Goal: Information Seeking & Learning: Learn about a topic

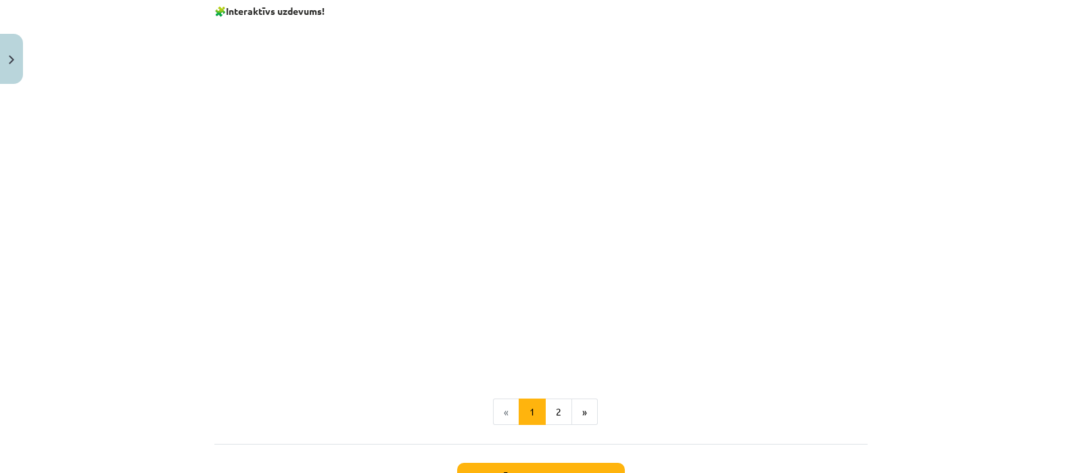
scroll to position [1032, 0]
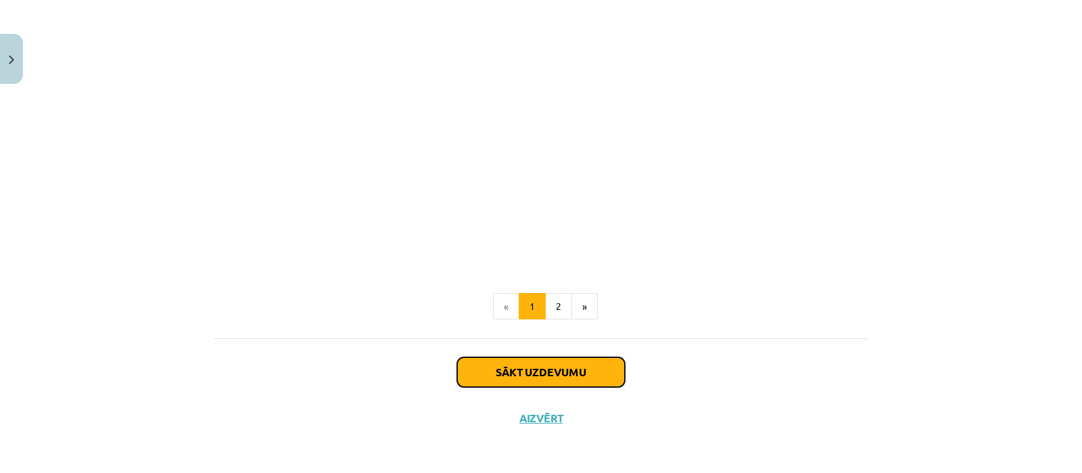
click at [562, 373] on button "Sākt uzdevumu" at bounding box center [541, 372] width 168 height 30
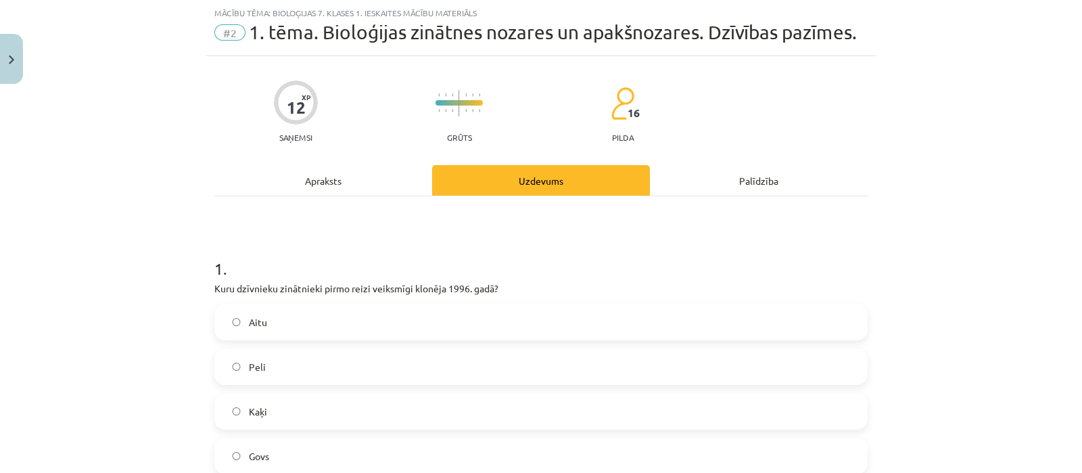
scroll to position [33, 0]
click at [543, 323] on label "Aitu" at bounding box center [541, 323] width 651 height 34
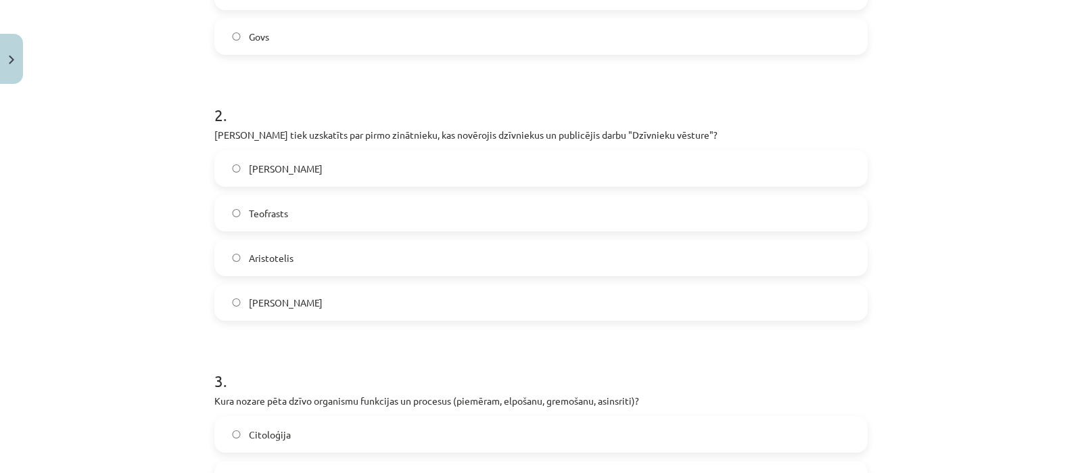
scroll to position [463, 0]
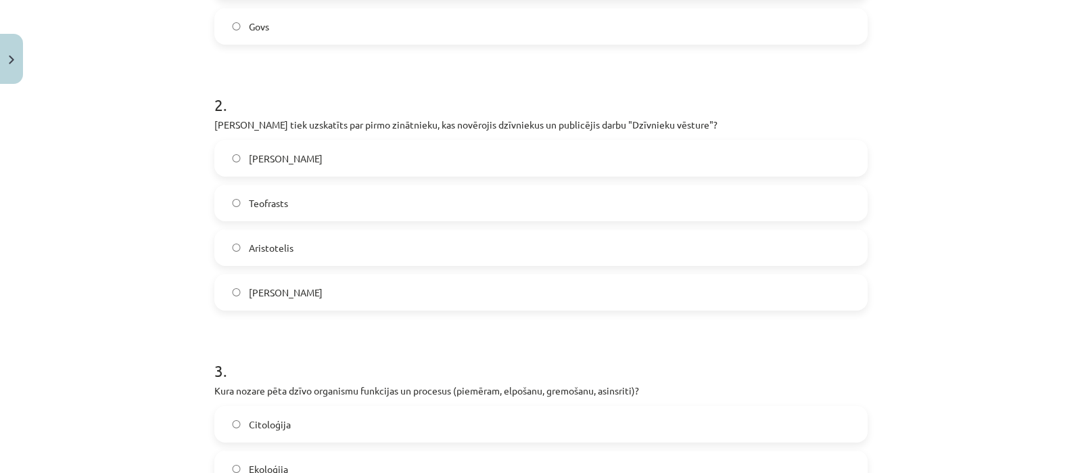
click at [347, 292] on label "Roberts Huks" at bounding box center [541, 292] width 651 height 34
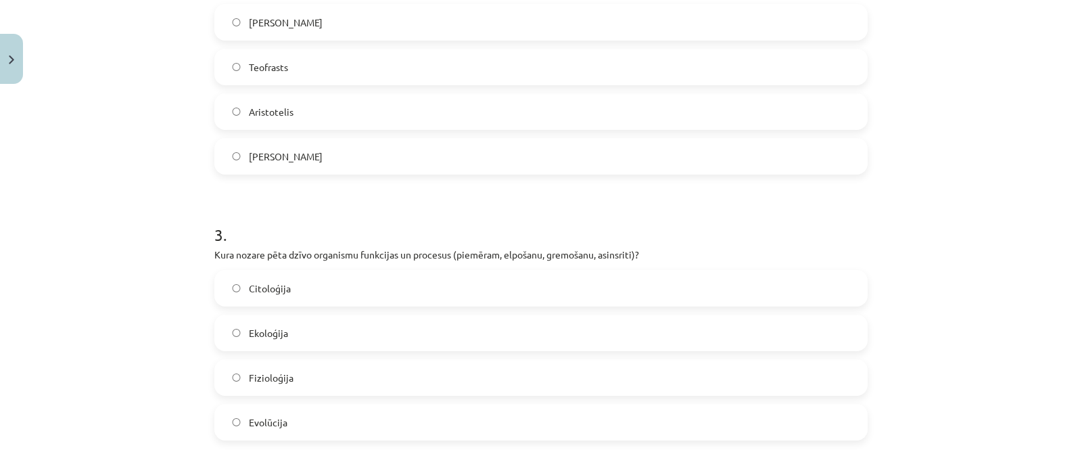
scroll to position [609, 0]
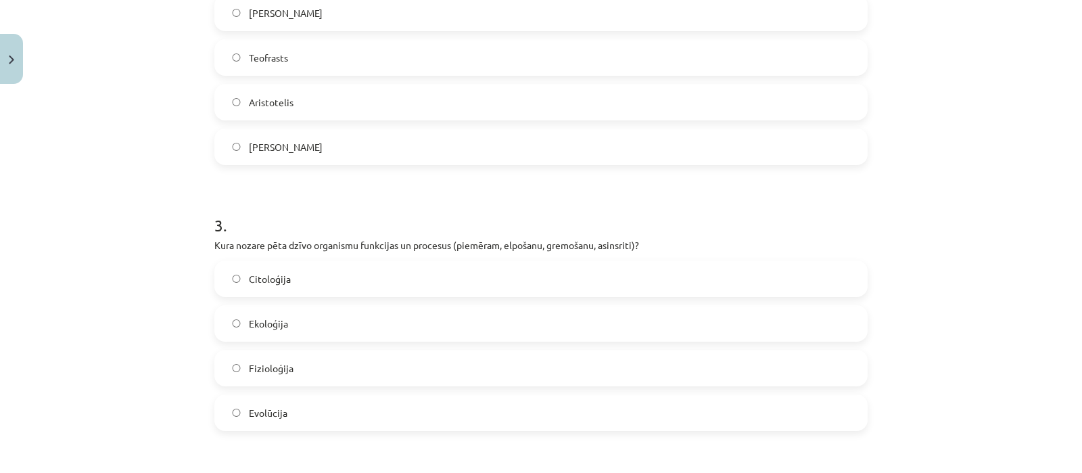
click at [369, 18] on label "Kārlis Linnejs" at bounding box center [541, 13] width 651 height 34
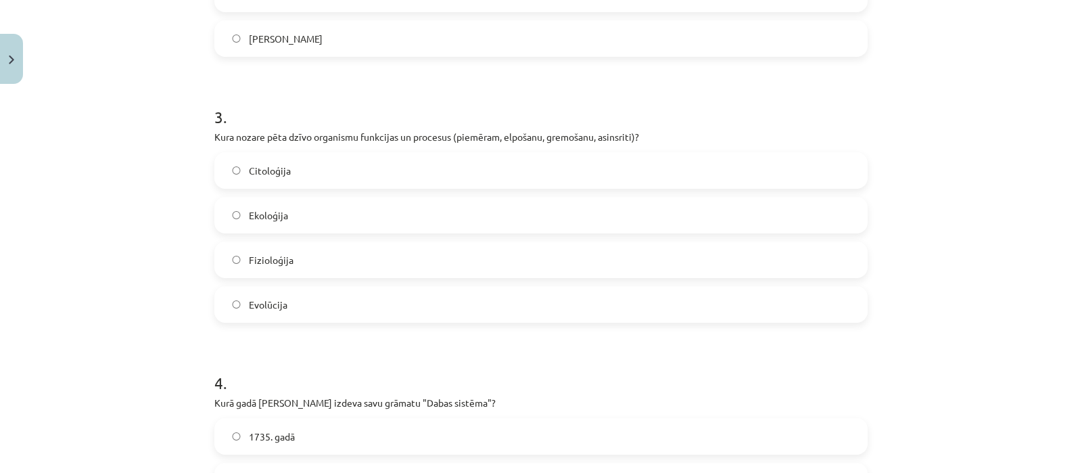
scroll to position [727, 0]
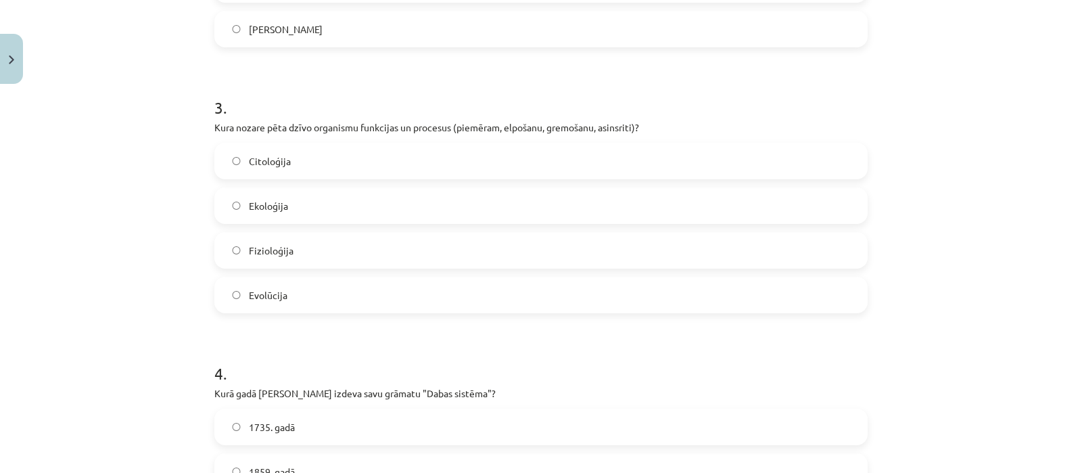
click at [294, 261] on label "Fizioloģija" at bounding box center [541, 250] width 651 height 34
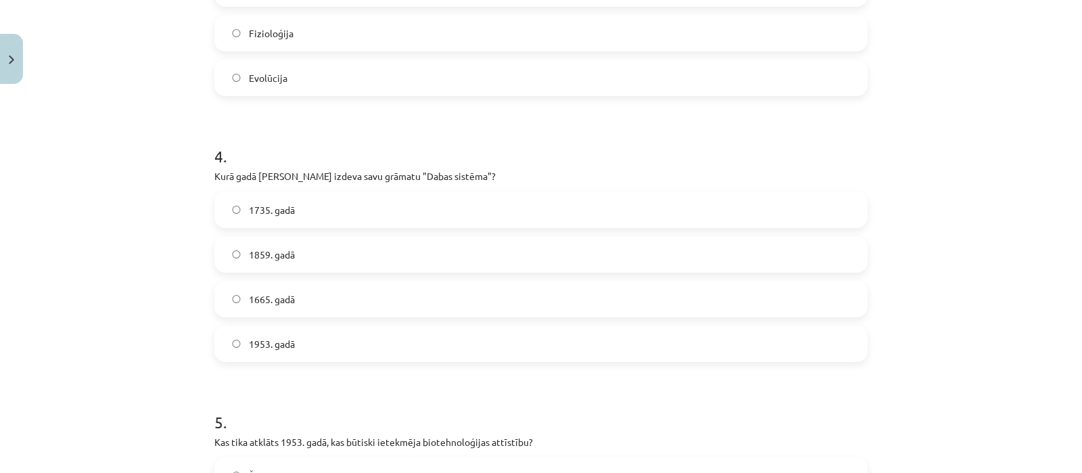
scroll to position [960, 0]
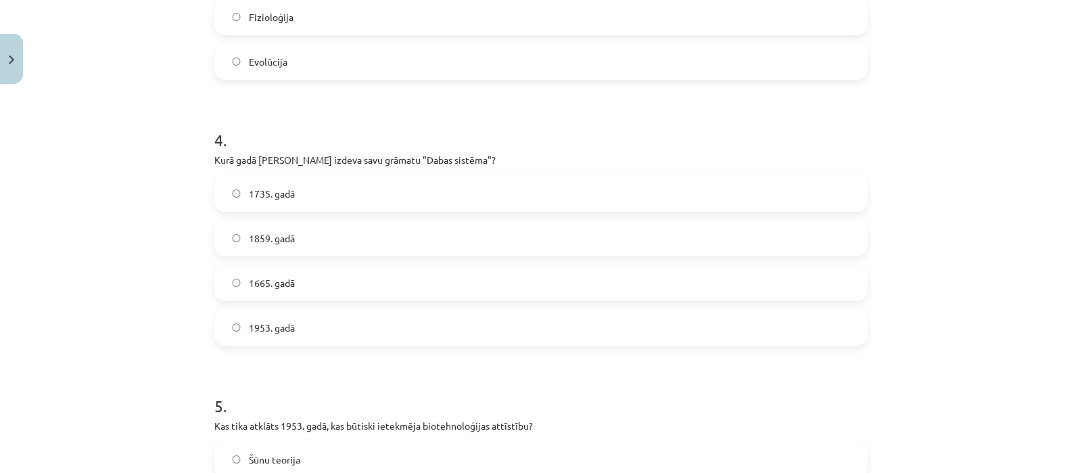
click at [339, 284] on label "1665. gadā" at bounding box center [541, 283] width 651 height 34
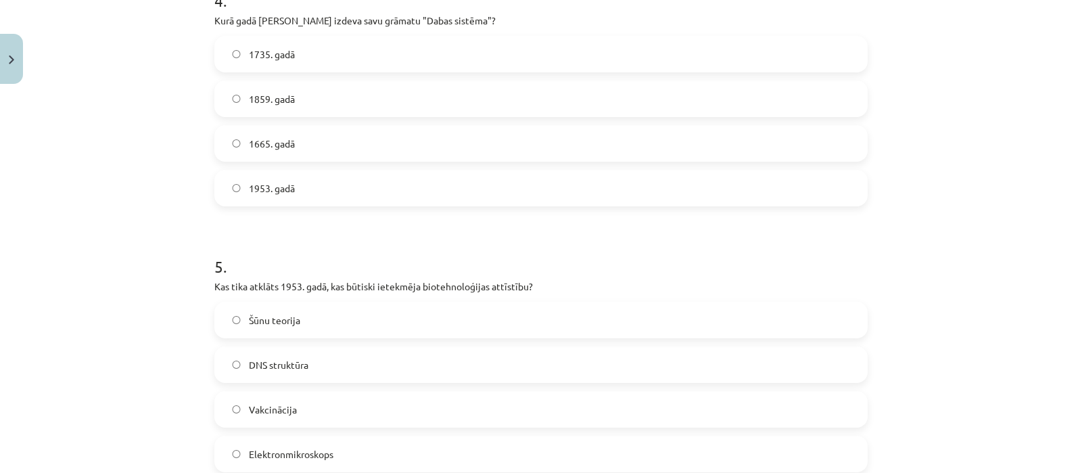
scroll to position [1120, 0]
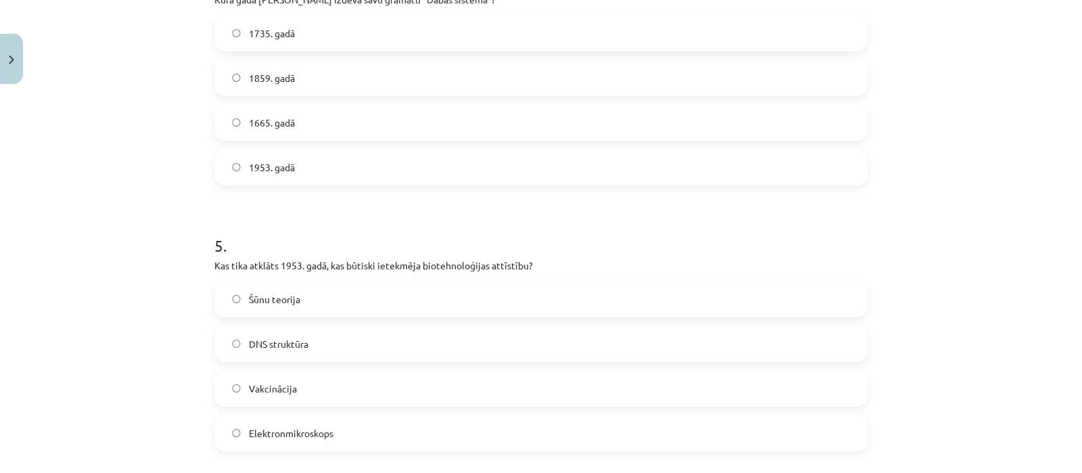
click at [349, 299] on label "Šūnu teorija" at bounding box center [541, 299] width 651 height 34
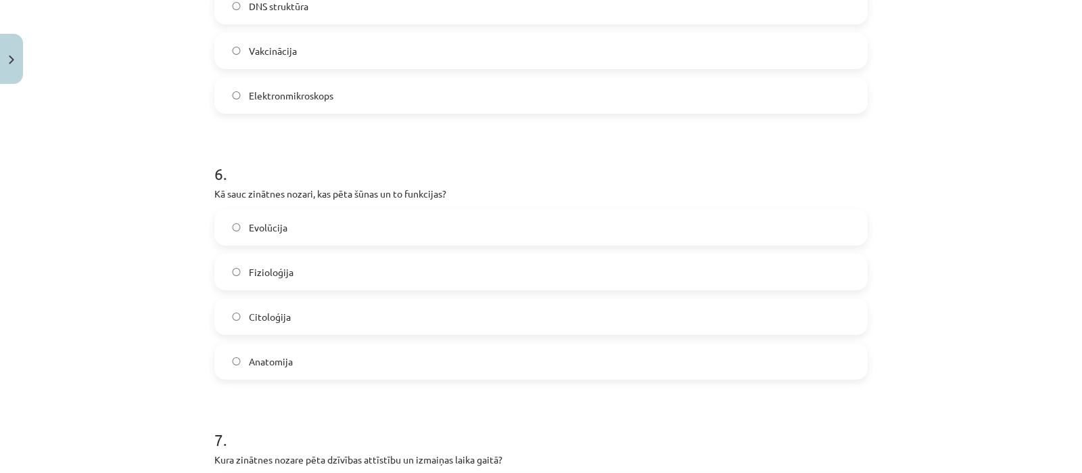
scroll to position [1465, 0]
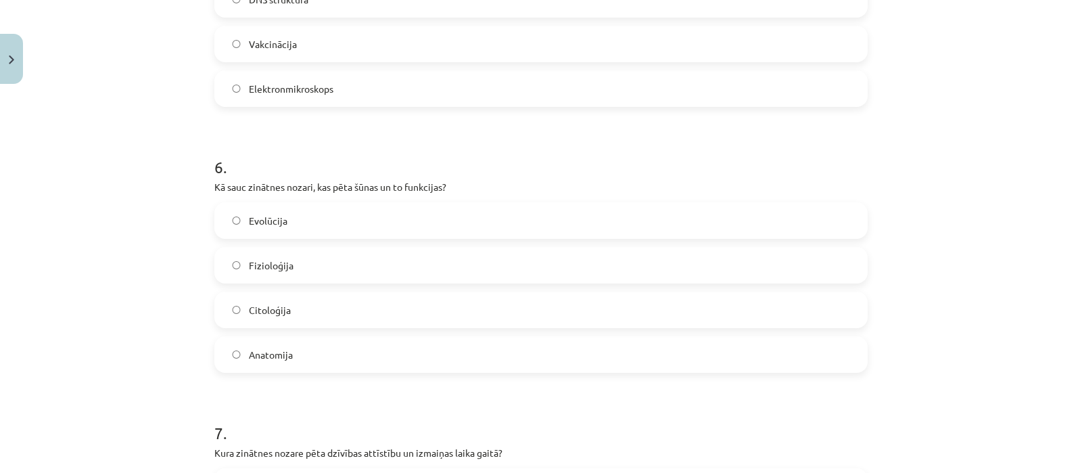
click at [388, 264] on label "Fizioloģija" at bounding box center [541, 265] width 651 height 34
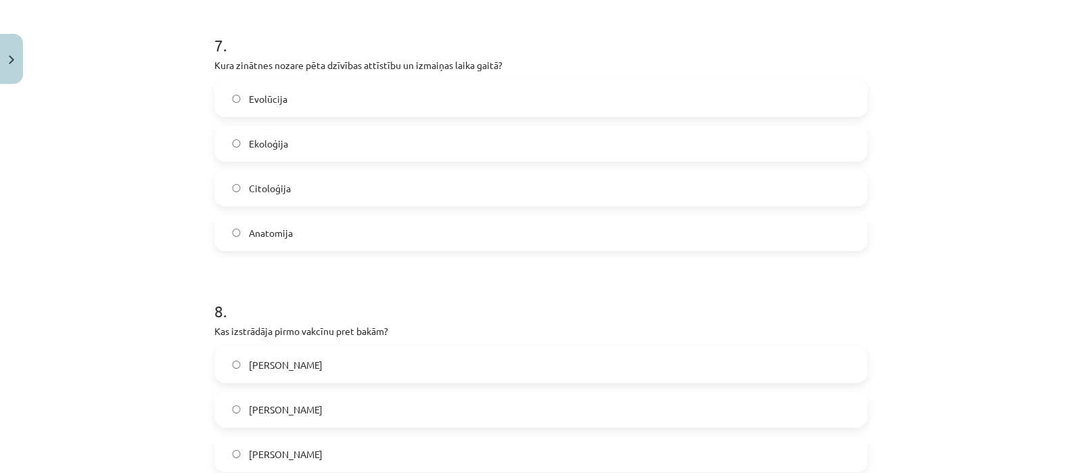
scroll to position [1856, 0]
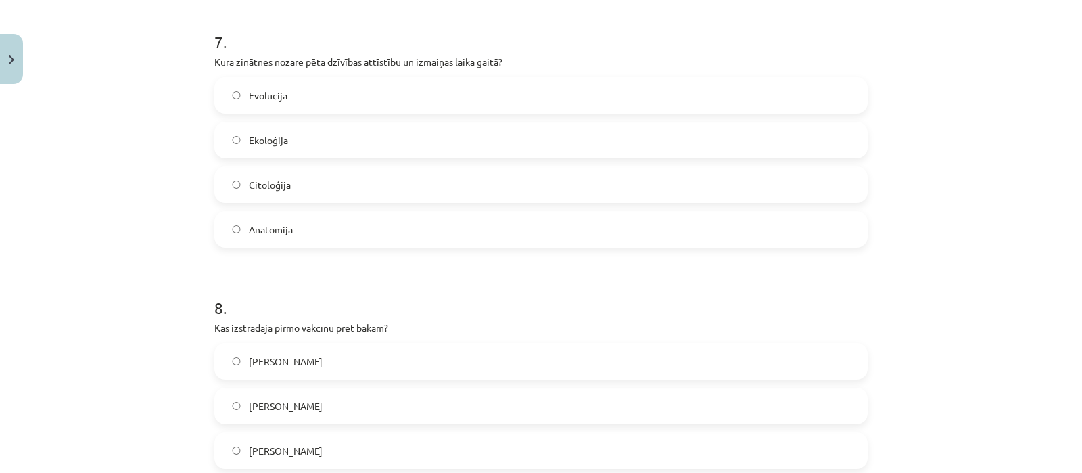
click at [555, 152] on label "Ekoloģija" at bounding box center [541, 140] width 651 height 34
click at [423, 444] on label "Čārlzs Darvins" at bounding box center [541, 451] width 651 height 34
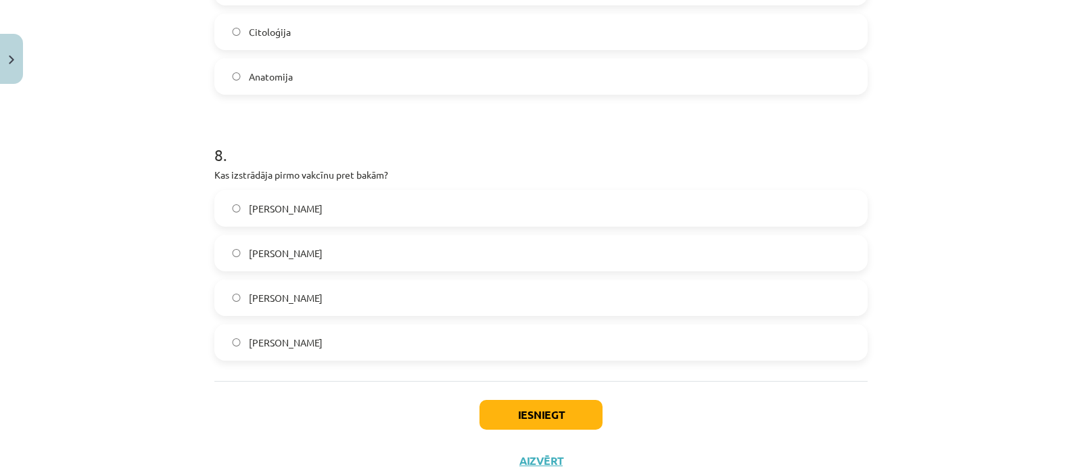
scroll to position [2052, 0]
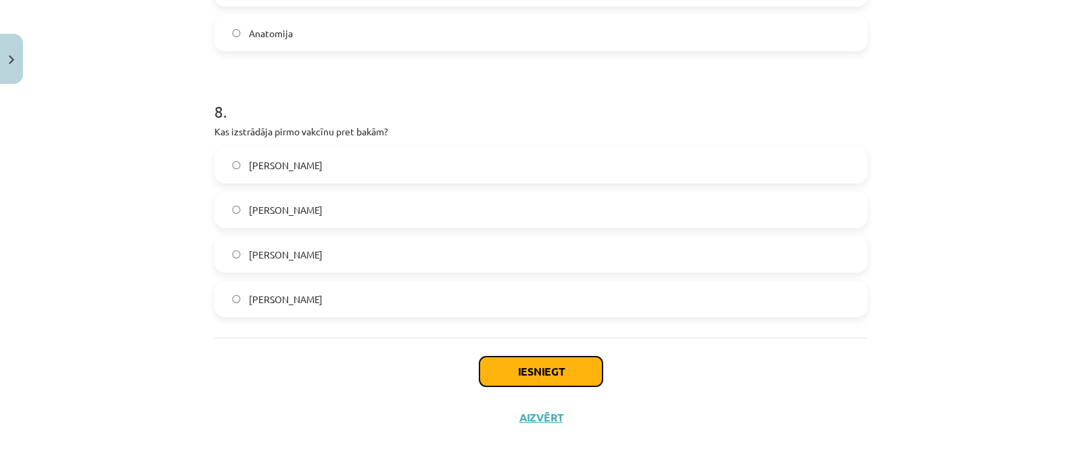
click at [585, 370] on button "Iesniegt" at bounding box center [541, 371] width 123 height 30
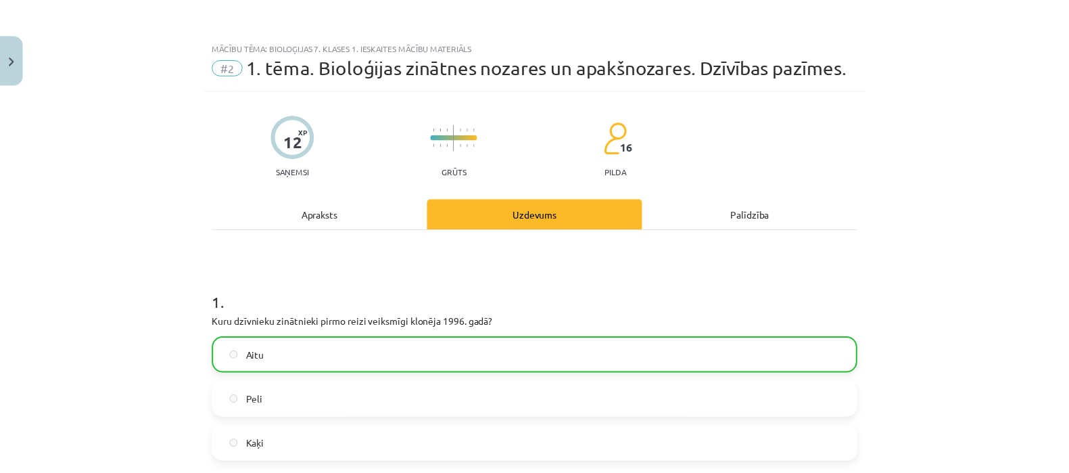
scroll to position [1271, 0]
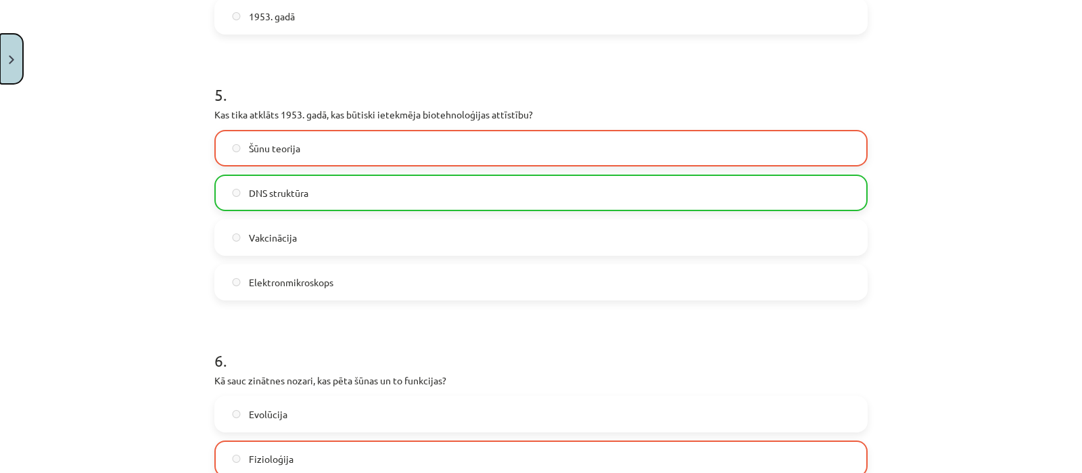
click at [6, 59] on button "Close" at bounding box center [11, 59] width 23 height 50
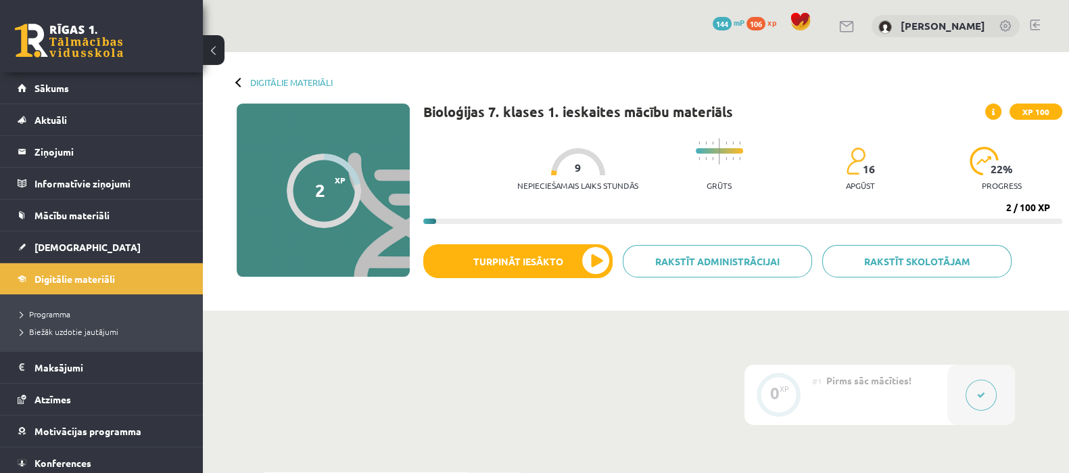
click at [777, 23] on span "xp" at bounding box center [772, 22] width 9 height 11
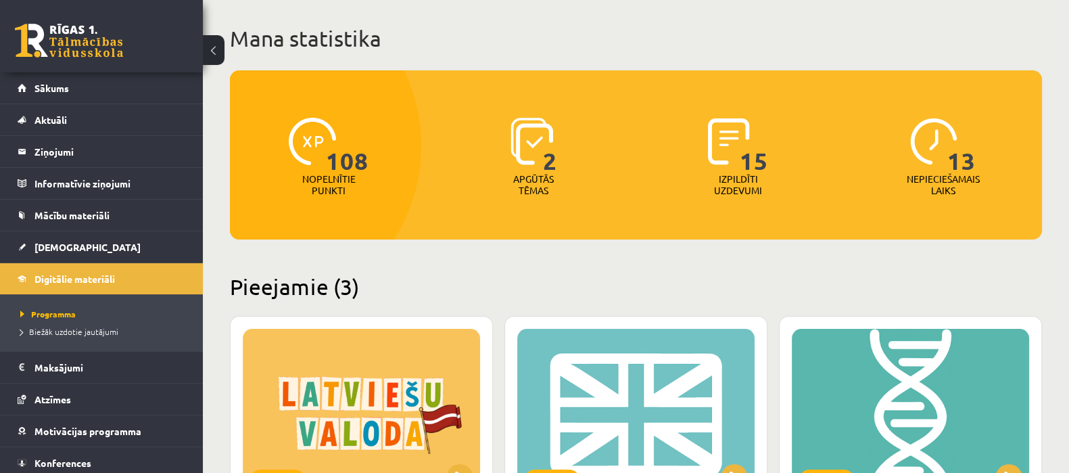
scroll to position [98, 0]
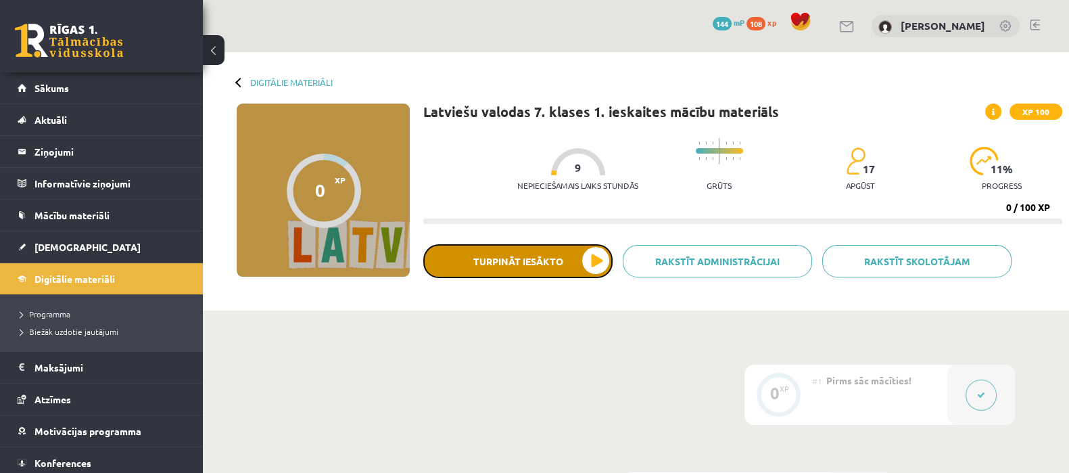
click at [503, 277] on button "Turpināt iesākto" at bounding box center [517, 261] width 189 height 34
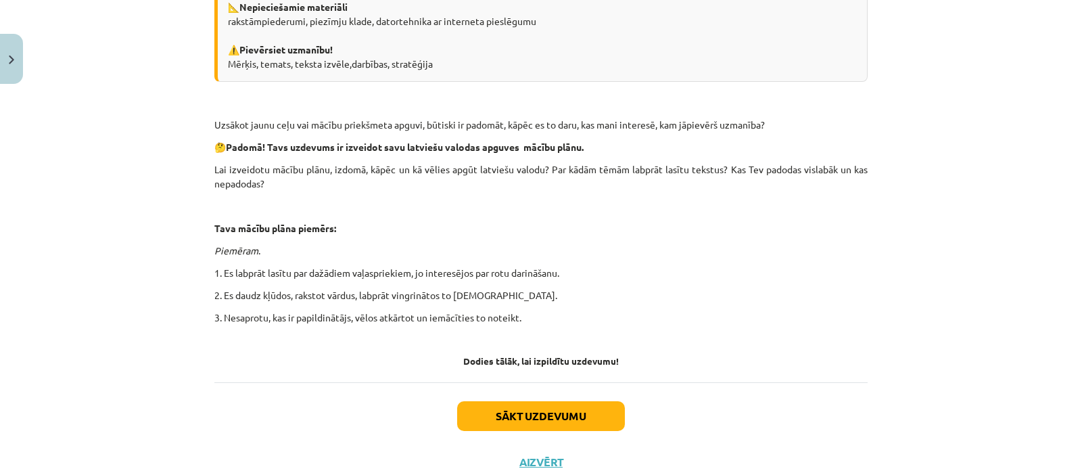
scroll to position [328, 0]
click at [559, 414] on button "Sākt uzdevumu" at bounding box center [541, 415] width 168 height 30
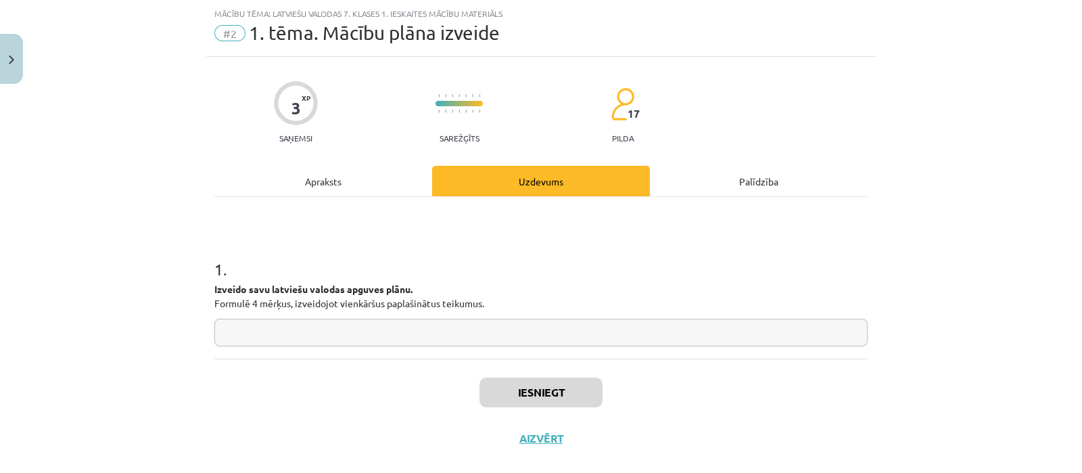
click at [425, 329] on input "text" at bounding box center [540, 333] width 653 height 28
click at [540, 432] on button "Aizvērt" at bounding box center [540, 439] width 51 height 14
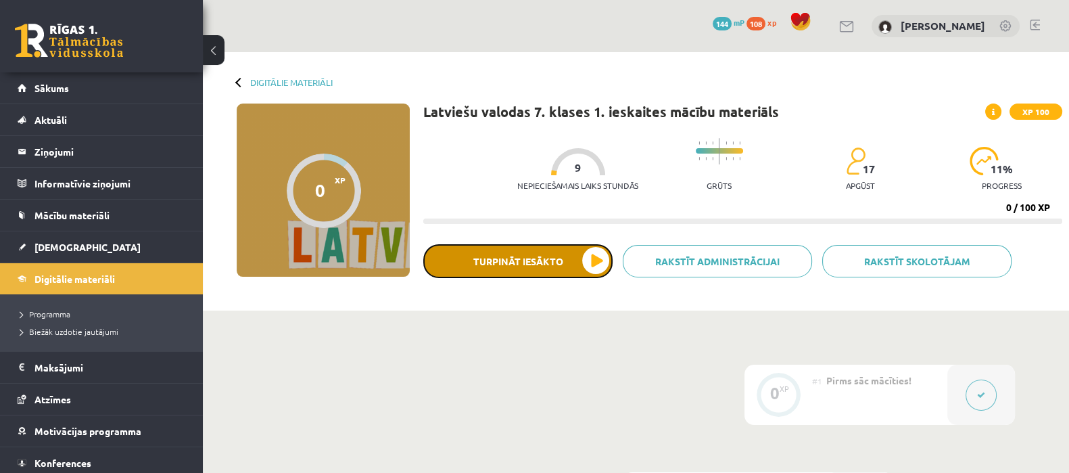
click at [559, 264] on button "Turpināt iesākto" at bounding box center [517, 261] width 189 height 34
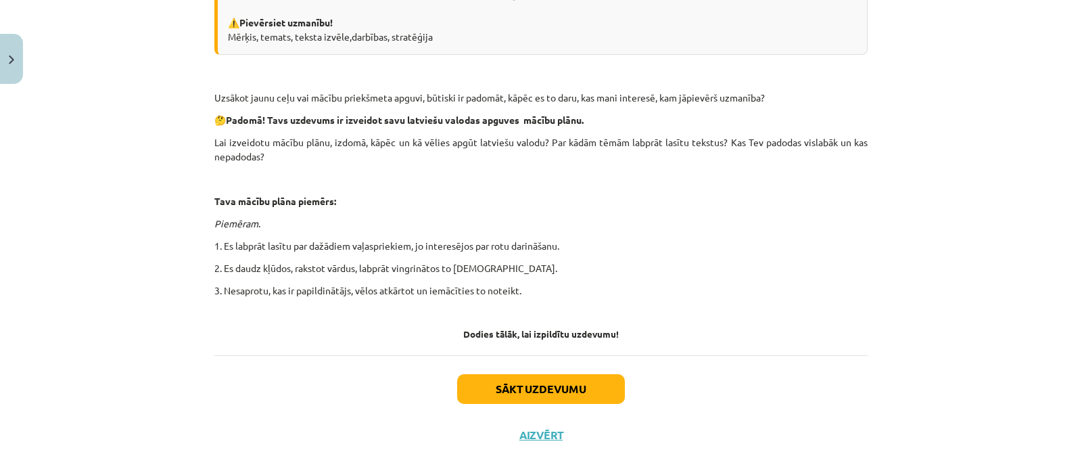
scroll to position [359, 0]
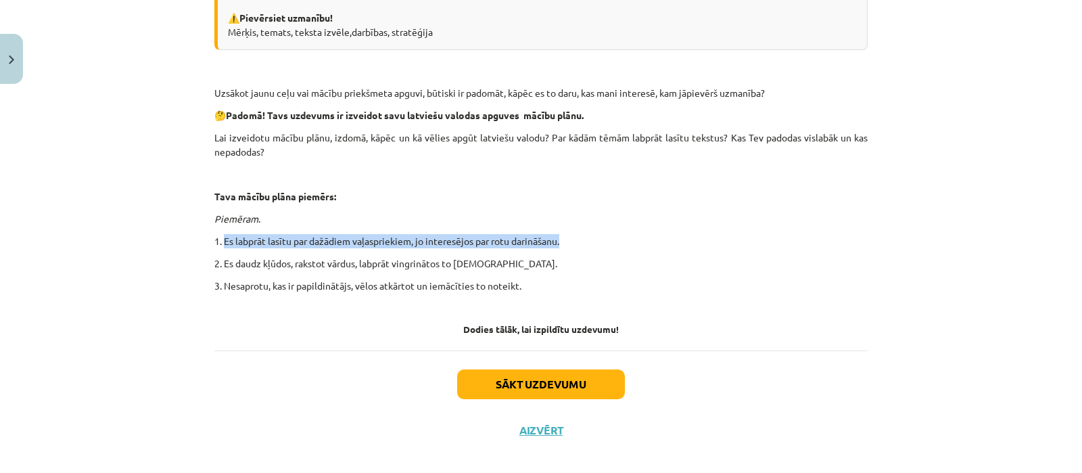
drag, startPoint x: 218, startPoint y: 238, endPoint x: 566, endPoint y: 246, distance: 347.1
click at [566, 246] on p "1. Es labprāt lasītu par dažādiem vaļaspriekiem, jo interesējos par rotu darinā…" at bounding box center [540, 241] width 653 height 14
copy p "Es labprāt lasītu par dažādiem vaļaspriekiem, jo interesējos par rotu darināšan…"
click at [531, 369] on button "Sākt uzdevumu" at bounding box center [541, 384] width 168 height 30
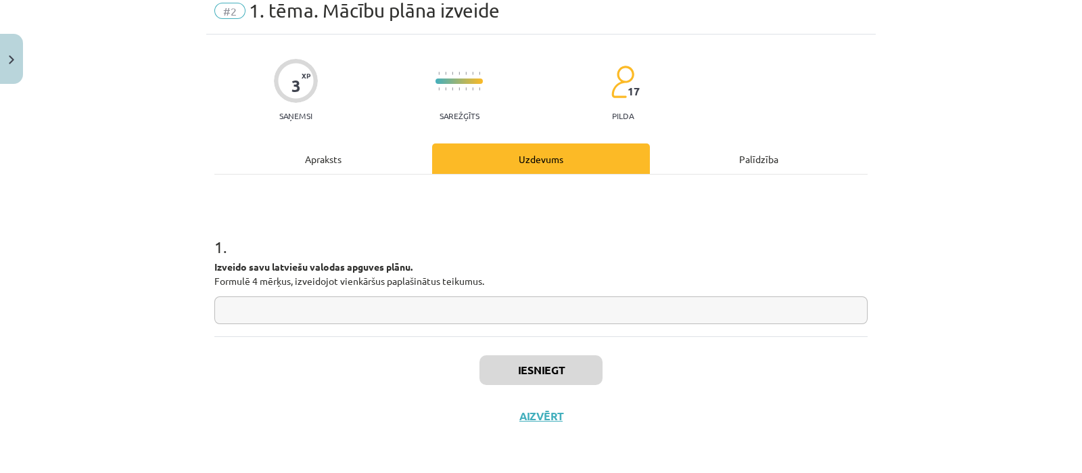
scroll to position [33, 0]
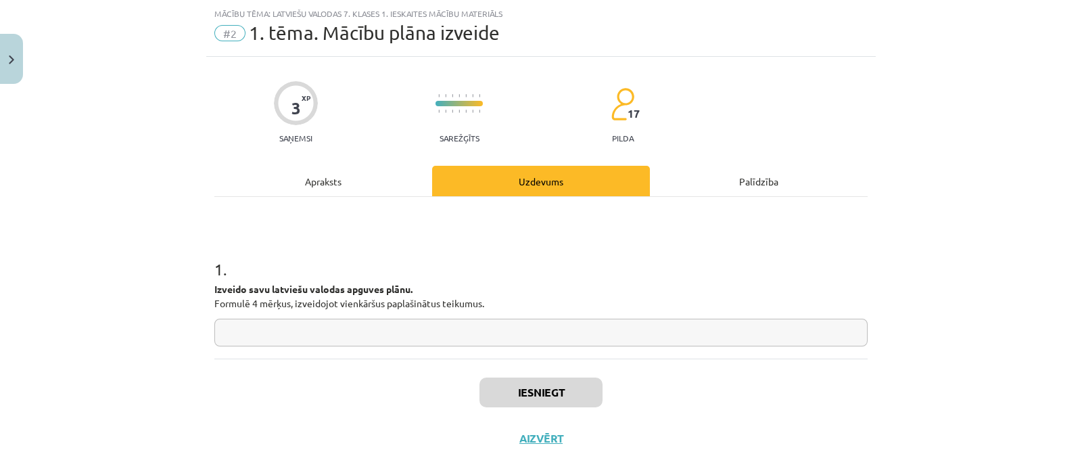
click at [509, 342] on input "text" at bounding box center [540, 333] width 653 height 28
paste input "**********"
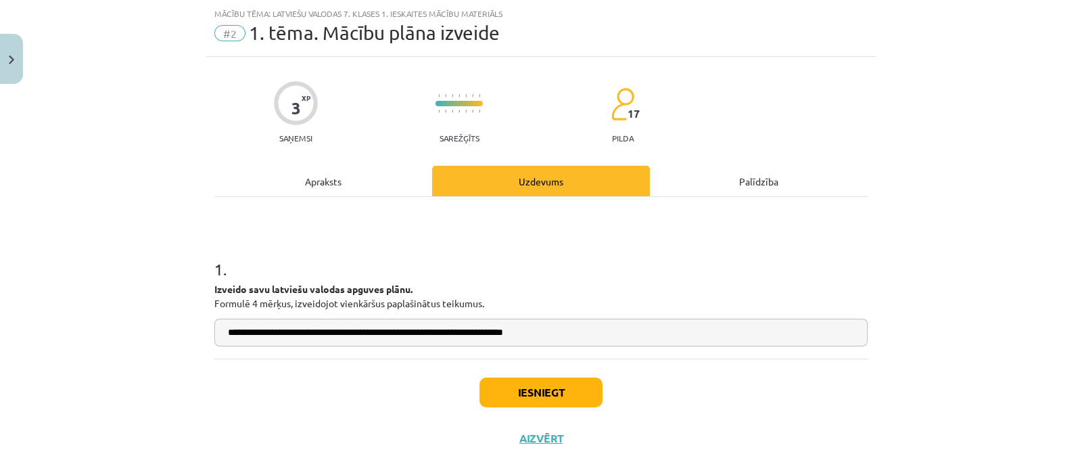
click at [286, 331] on input "**********" at bounding box center [540, 333] width 653 height 28
click at [317, 333] on input "**********" at bounding box center [540, 333] width 653 height 28
click at [302, 332] on input "**********" at bounding box center [540, 333] width 653 height 28
type input "**********"
click at [504, 399] on button "Iesniegt" at bounding box center [541, 392] width 123 height 30
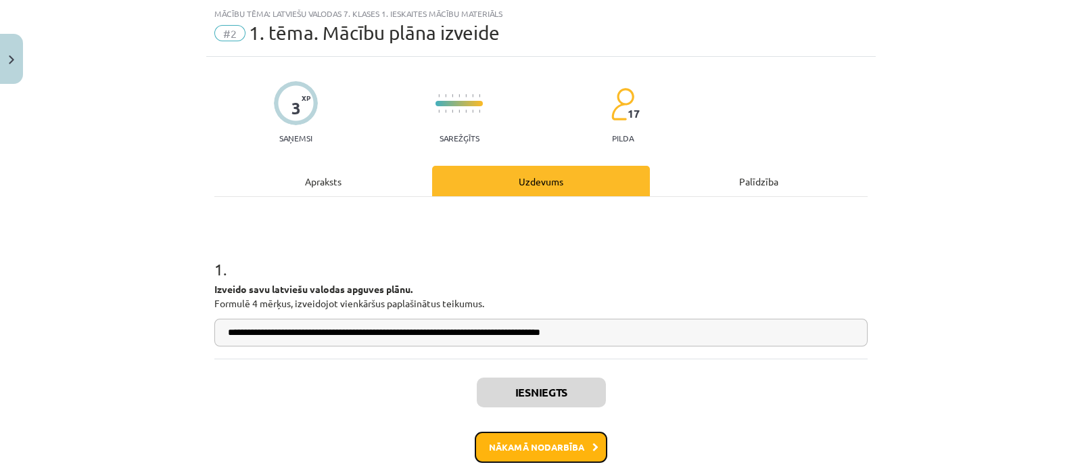
click at [561, 455] on button "Nākamā nodarbība" at bounding box center [541, 447] width 133 height 31
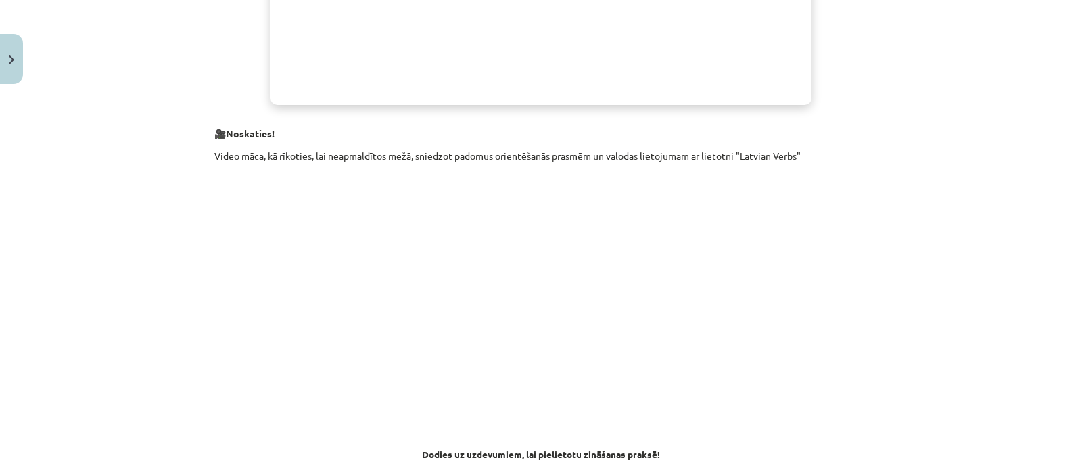
scroll to position [797, 0]
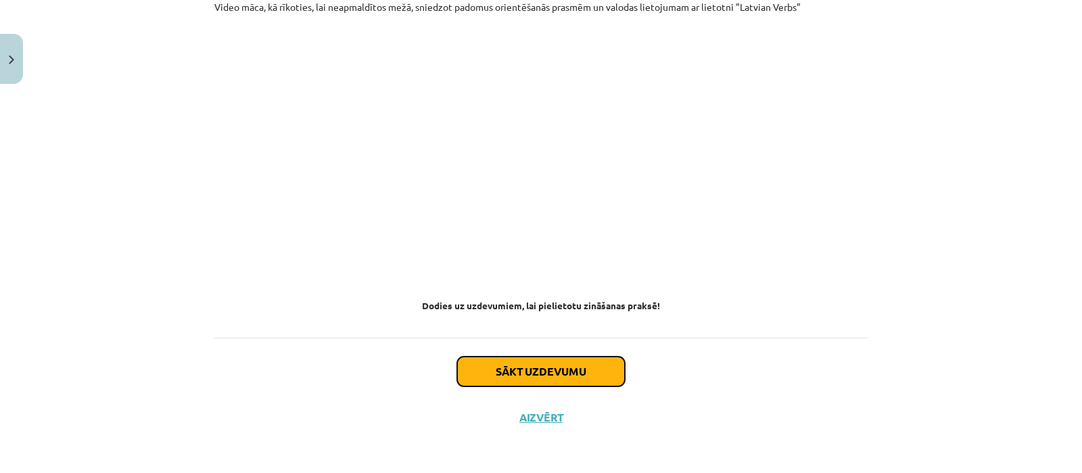
click at [579, 383] on button "Sākt uzdevumu" at bounding box center [541, 371] width 168 height 30
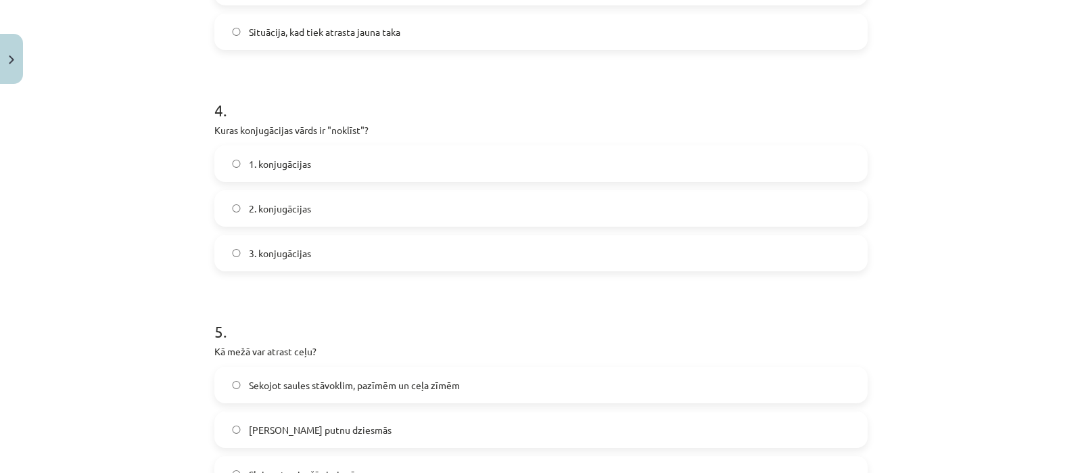
scroll to position [1032, 0]
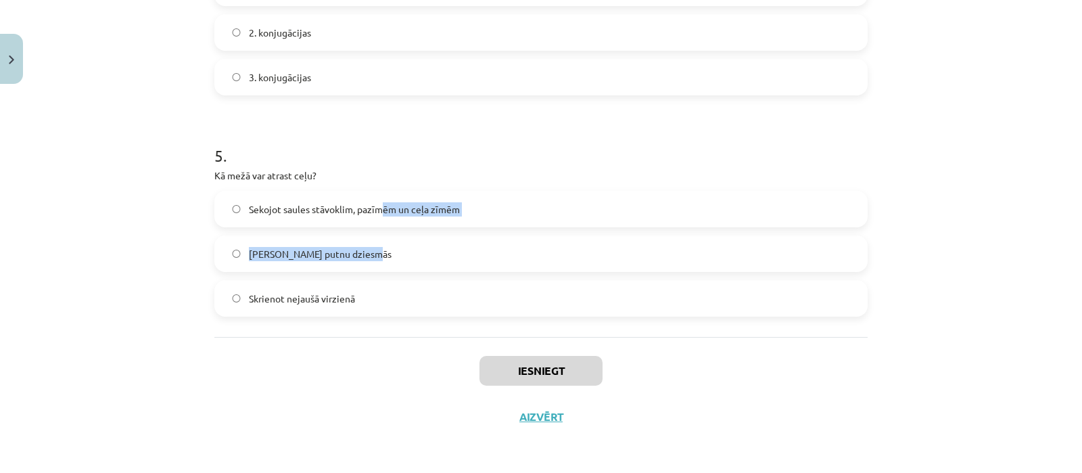
drag, startPoint x: 373, startPoint y: 263, endPoint x: 373, endPoint y: 199, distance: 64.3
click at [373, 199] on div "Sekojot saules stāvoklim, pazīmēm un ceļa zīmēm  Klausoties putnu dziesmās  Skr…" at bounding box center [540, 254] width 653 height 126
click at [373, 199] on label "Sekojot saules stāvoklim, pazīmēm un ceļa zīmēm" at bounding box center [541, 209] width 651 height 34
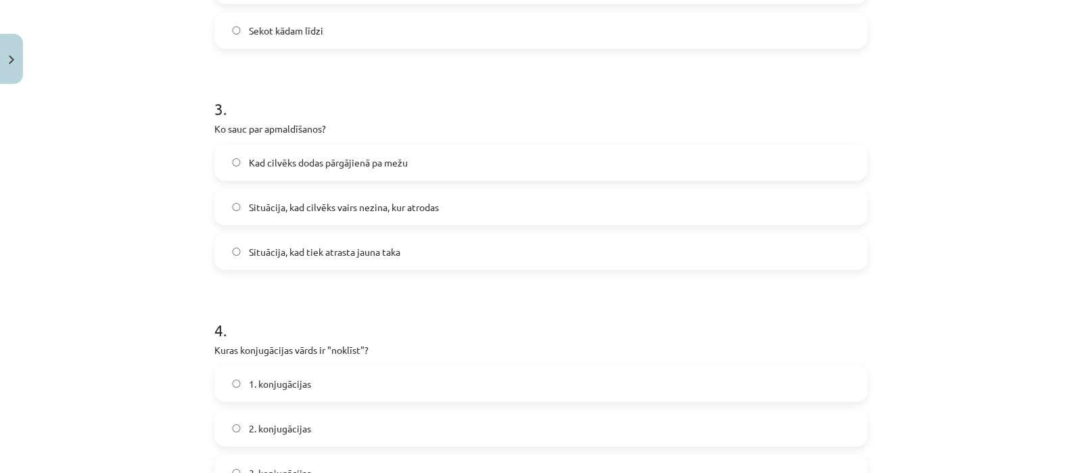
scroll to position [635, 0]
click at [439, 211] on label "Situācija, kad cilvēks vairs nezina, kur atrodas" at bounding box center [541, 208] width 651 height 34
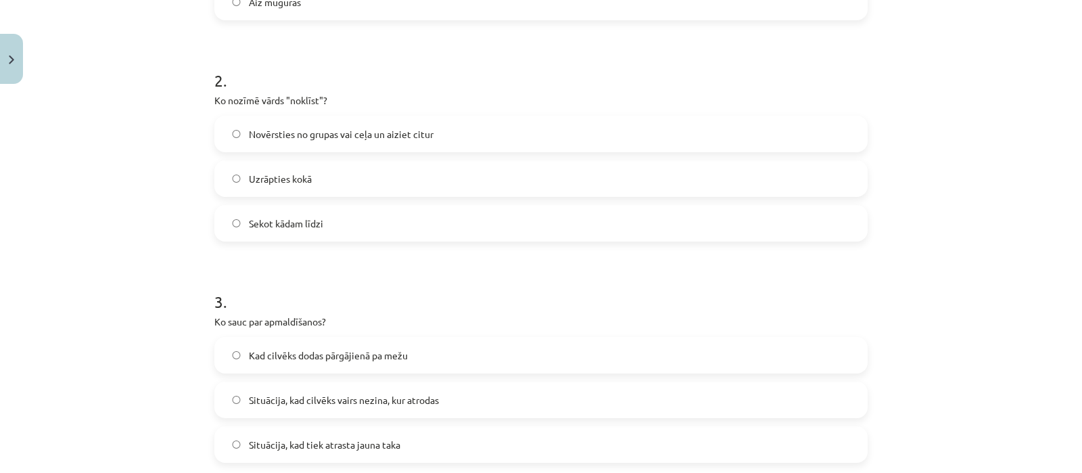
scroll to position [426, 0]
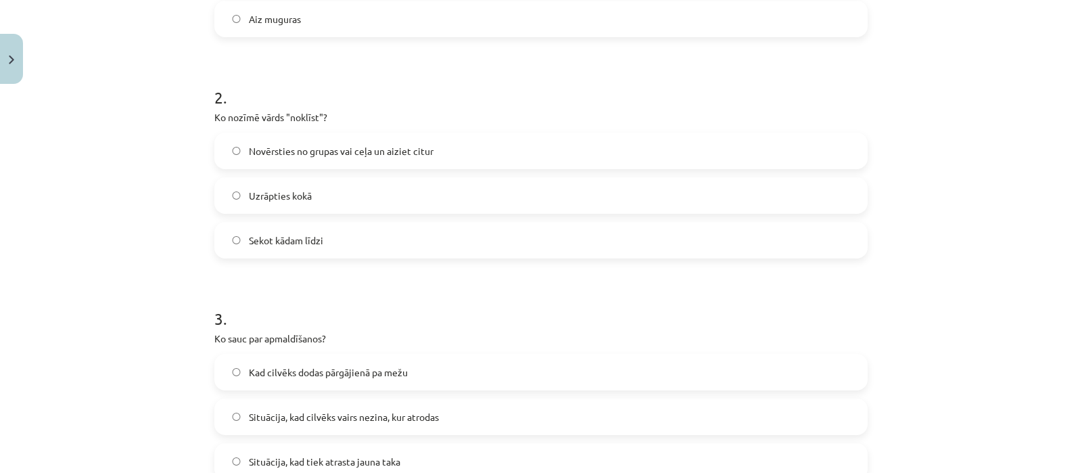
click at [430, 157] on label "Novērsties no grupas vai ceļa un aiziet citur" at bounding box center [541, 151] width 651 height 34
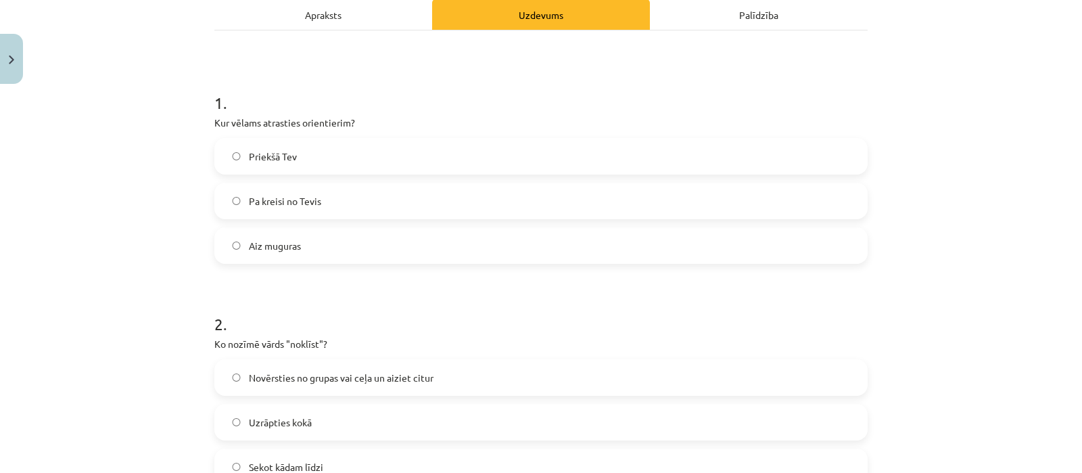
scroll to position [197, 0]
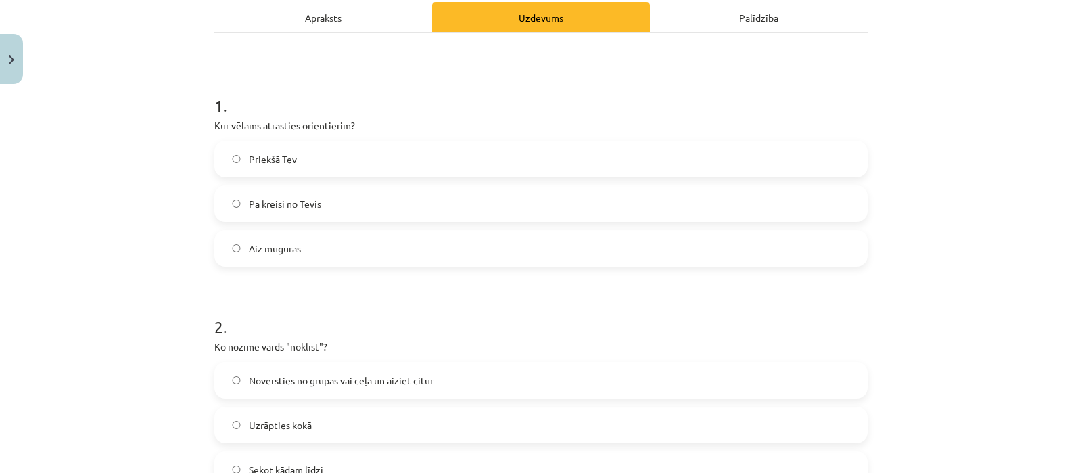
click at [326, 158] on label "Priekšā Tev" at bounding box center [541, 159] width 651 height 34
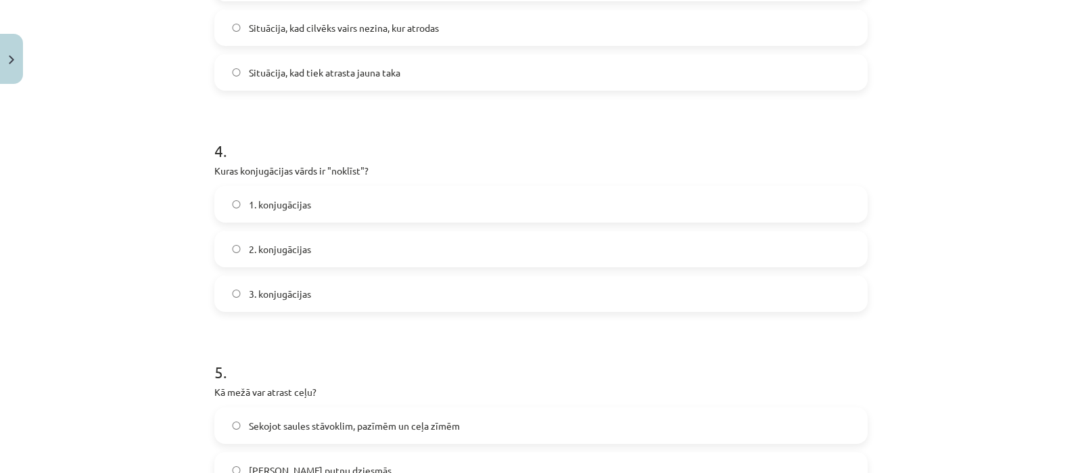
scroll to position [898, 0]
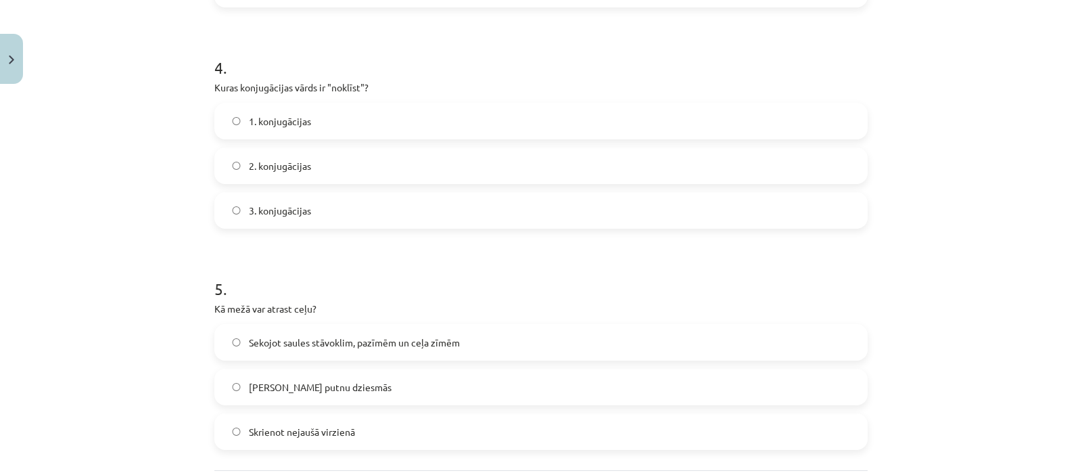
click at [346, 116] on label "1. konjugācijas" at bounding box center [541, 121] width 651 height 34
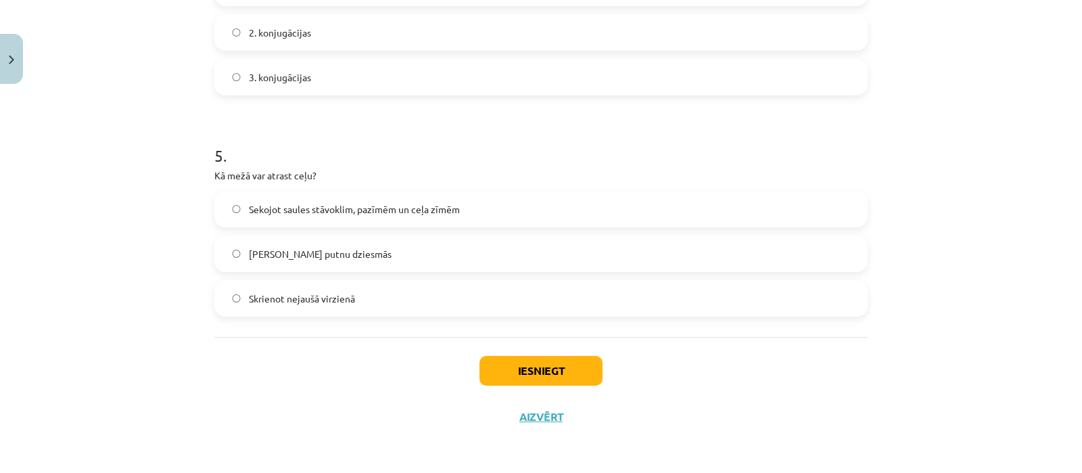
click at [499, 352] on div "Iesniegt Aizvērt" at bounding box center [540, 384] width 653 height 95
click at [501, 364] on button "Iesniegt" at bounding box center [541, 371] width 123 height 30
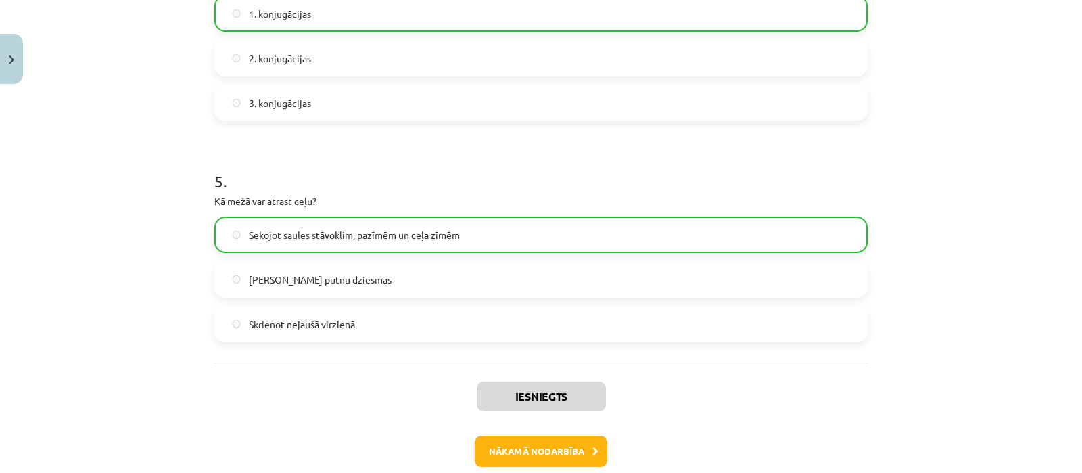
scroll to position [1043, 0]
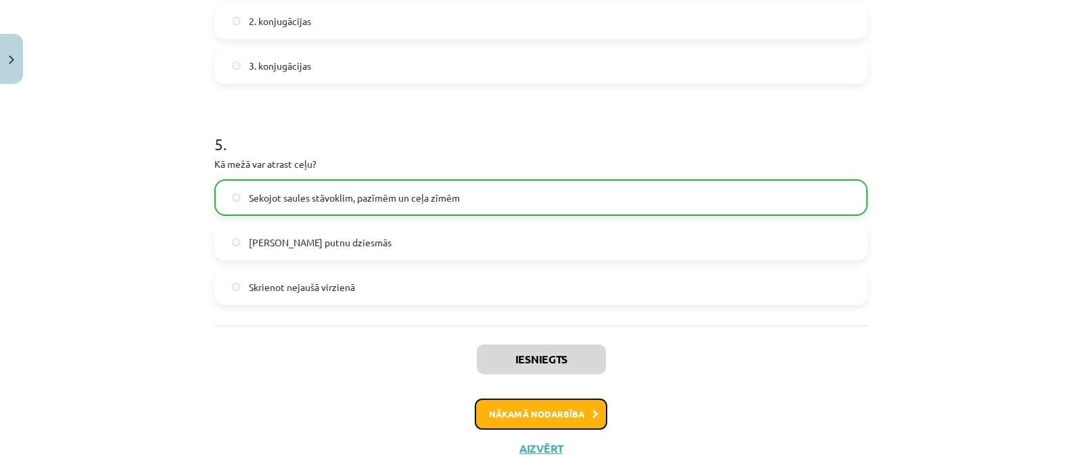
click at [553, 411] on button "Nākamā nodarbība" at bounding box center [541, 413] width 133 height 31
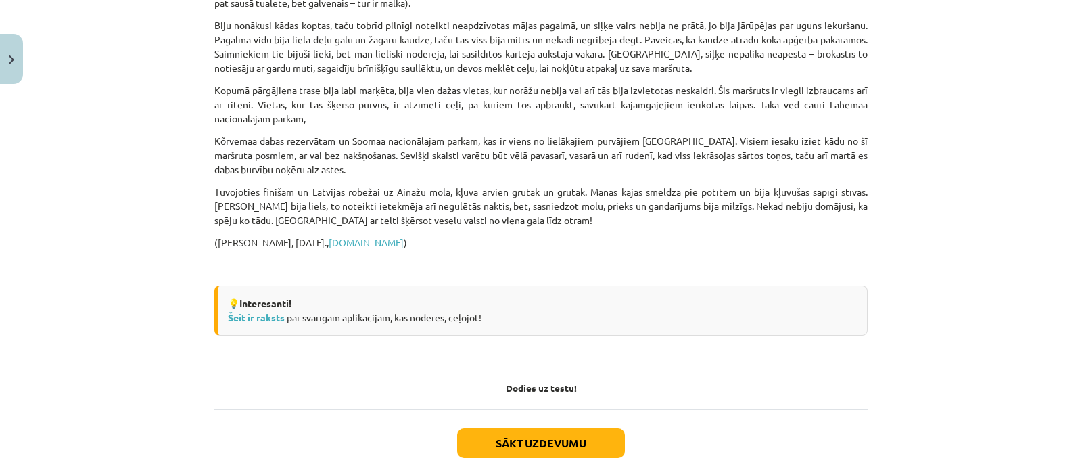
scroll to position [1271, 0]
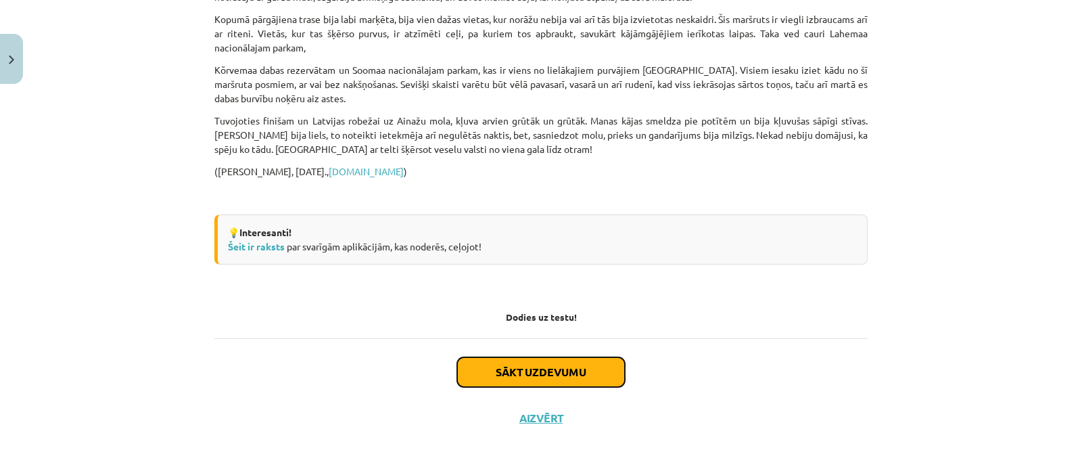
click at [555, 370] on button "Sākt uzdevumu" at bounding box center [541, 372] width 168 height 30
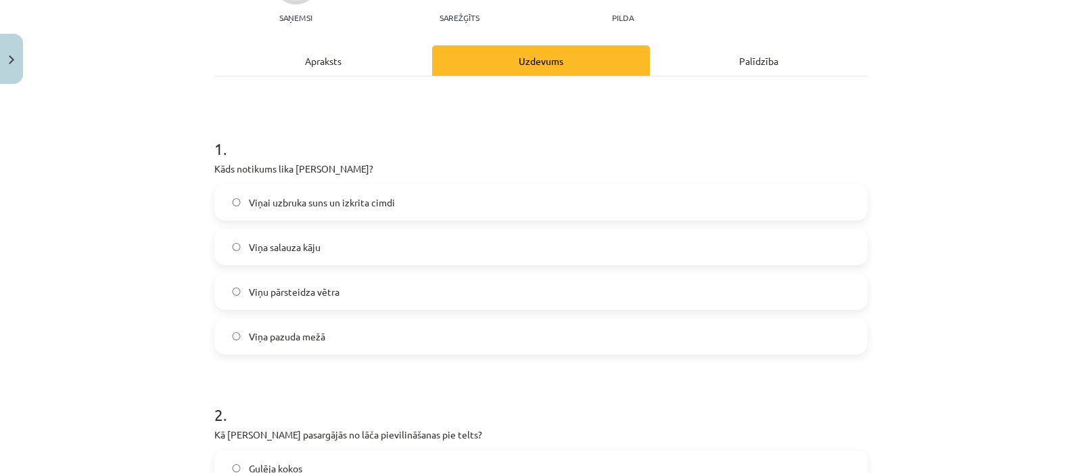
scroll to position [166, 0]
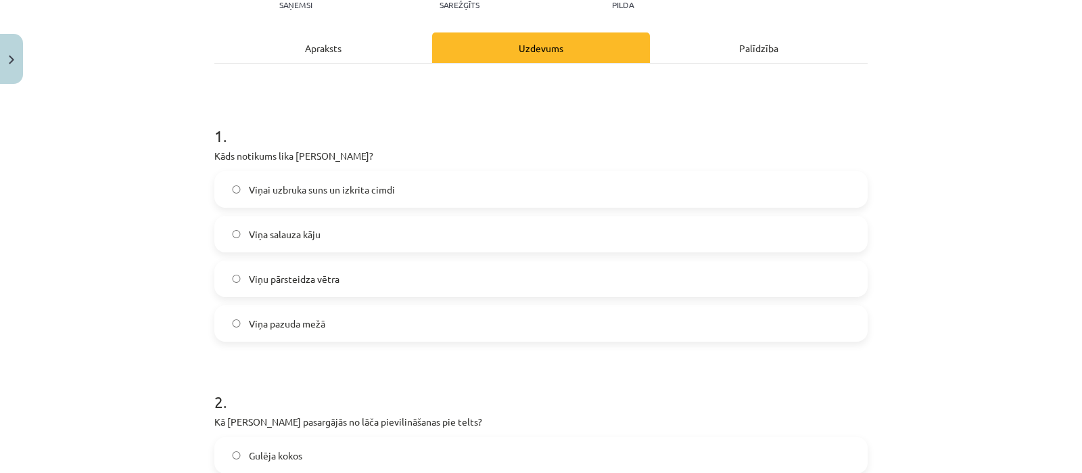
click at [367, 319] on label "Viņa pazuda mežā" at bounding box center [541, 323] width 651 height 34
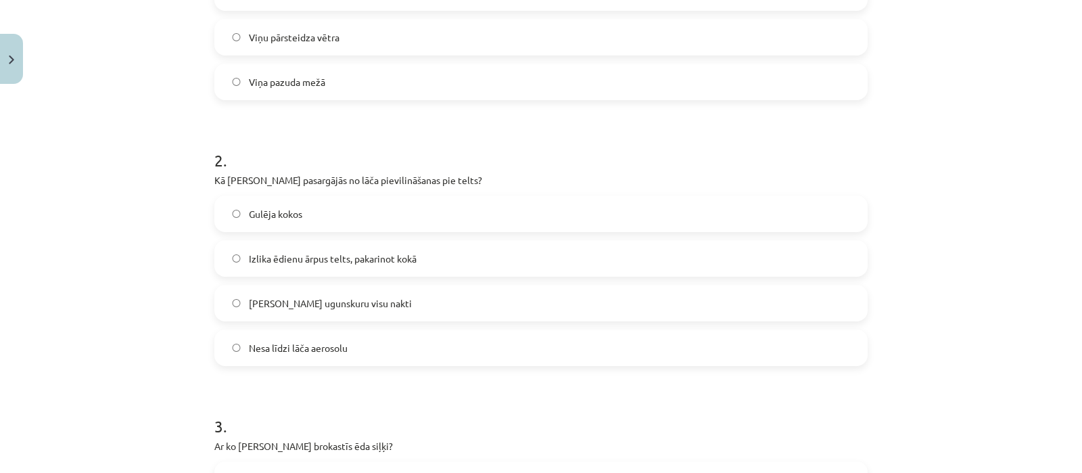
scroll to position [410, 0]
click at [399, 291] on label "[PERSON_NAME] ugunskuru visu nakti" at bounding box center [541, 301] width 651 height 34
click at [315, 354] on label "Nesa līdzi lāča aerosolu" at bounding box center [541, 346] width 651 height 34
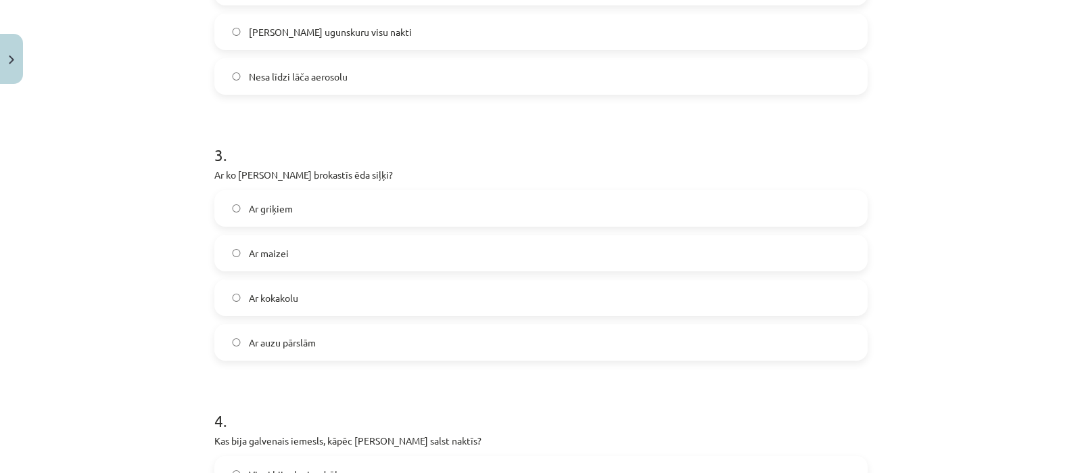
scroll to position [686, 0]
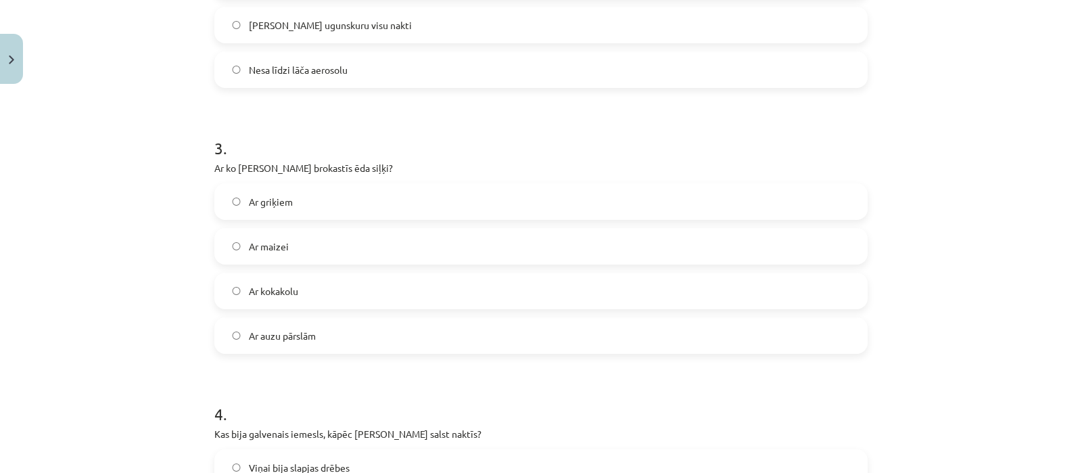
click at [273, 342] on label "Ar auzu pārslām" at bounding box center [541, 336] width 651 height 34
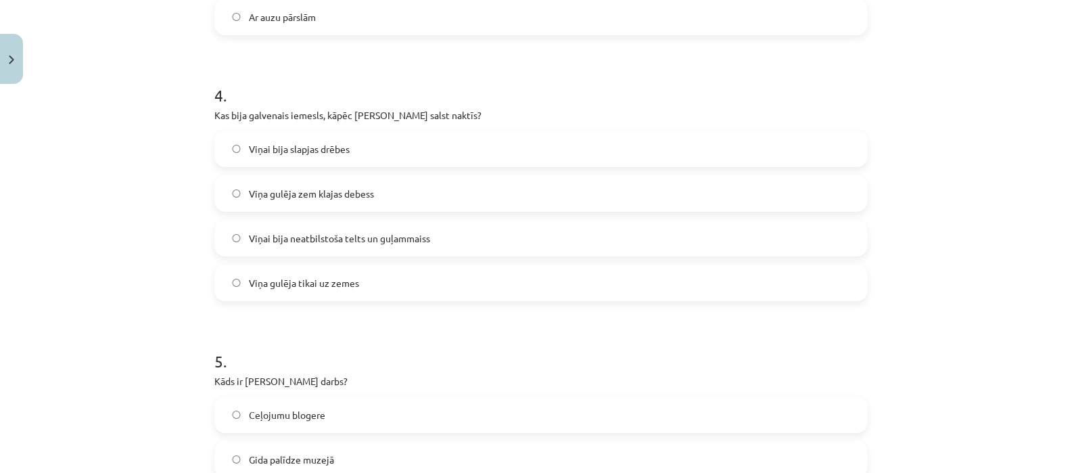
scroll to position [1007, 0]
click at [386, 146] on label "Viņai bija slapjas drēbes" at bounding box center [541, 147] width 651 height 34
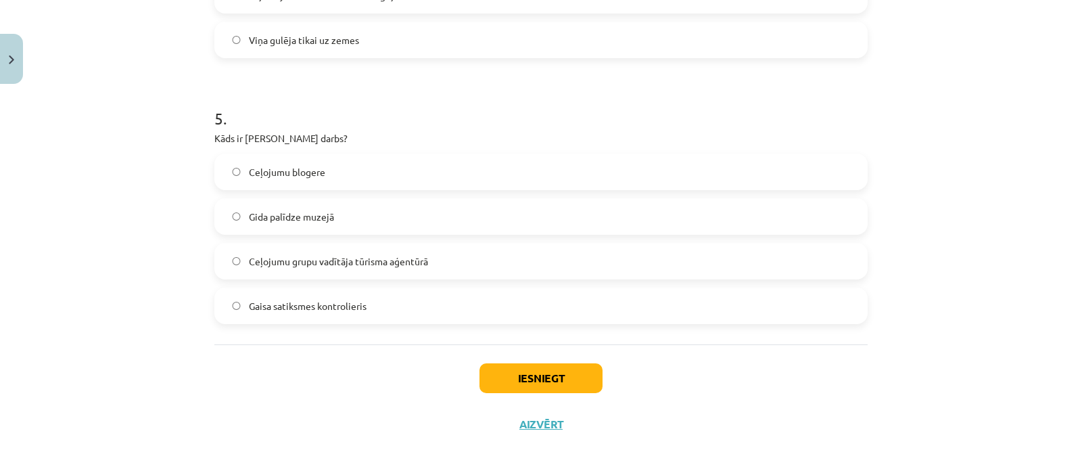
scroll to position [1254, 0]
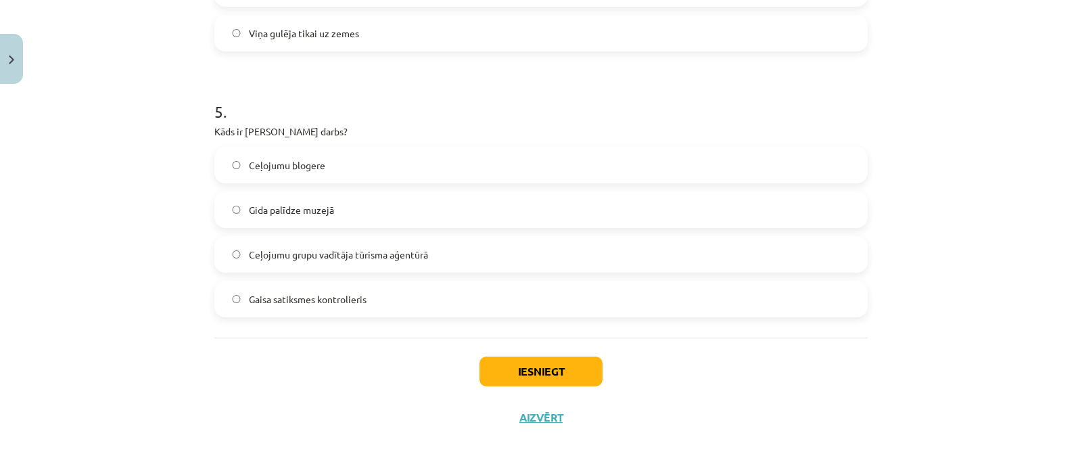
click at [607, 31] on label "Viņa gulēja tikai uz zemes" at bounding box center [541, 33] width 651 height 34
click at [408, 251] on span "Ceļojumu grupu vadītāja tūrisma aģentūrā" at bounding box center [338, 255] width 179 height 14
click at [523, 374] on button "Iesniegt" at bounding box center [541, 371] width 123 height 30
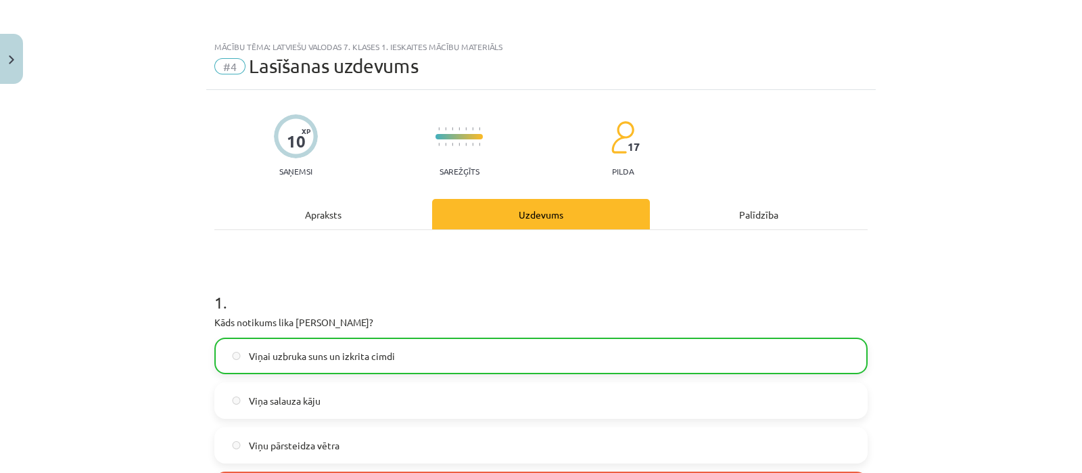
scroll to position [1297, 0]
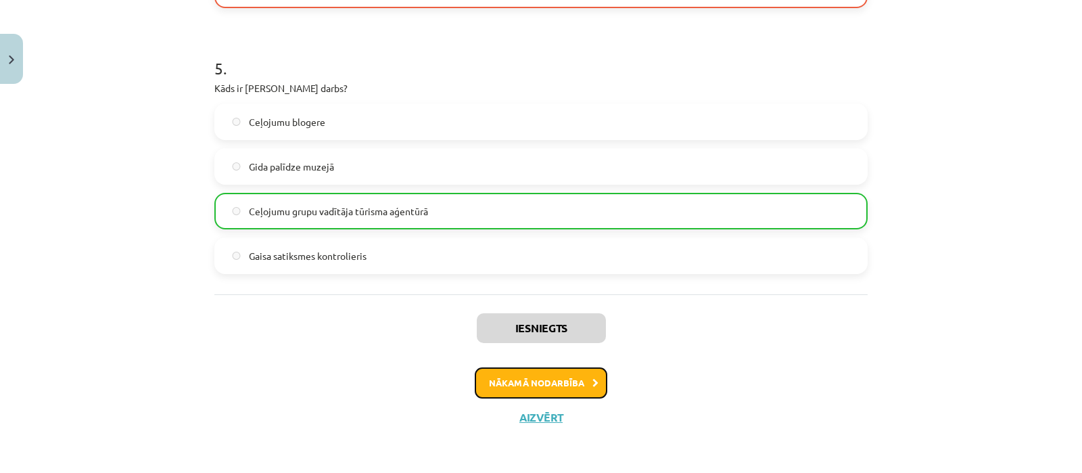
click at [484, 380] on button "Nākamā nodarbība" at bounding box center [541, 382] width 133 height 31
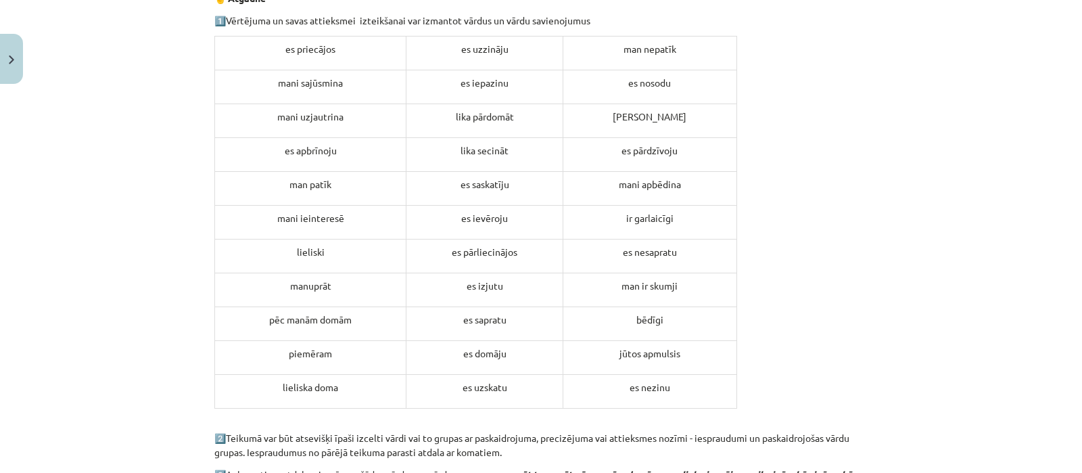
scroll to position [1455, 0]
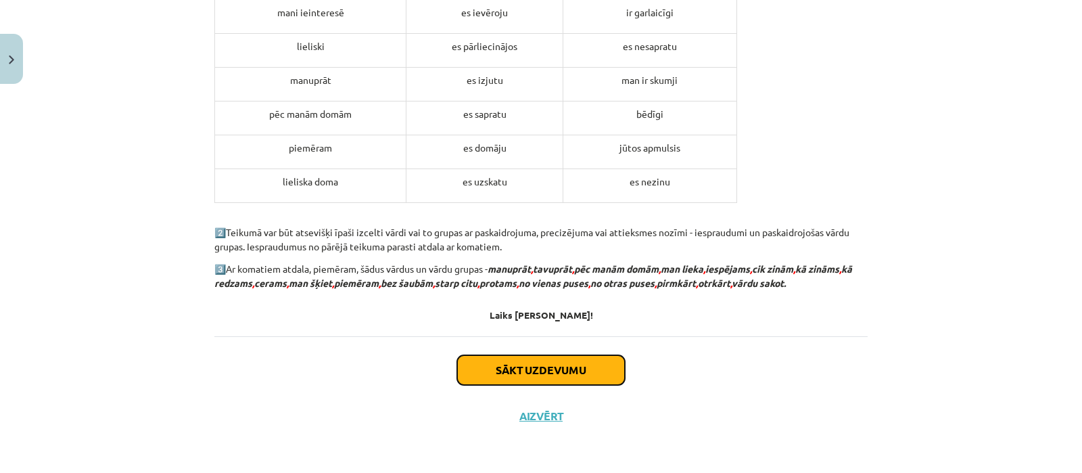
click at [534, 376] on button "Sākt uzdevumu" at bounding box center [541, 370] width 168 height 30
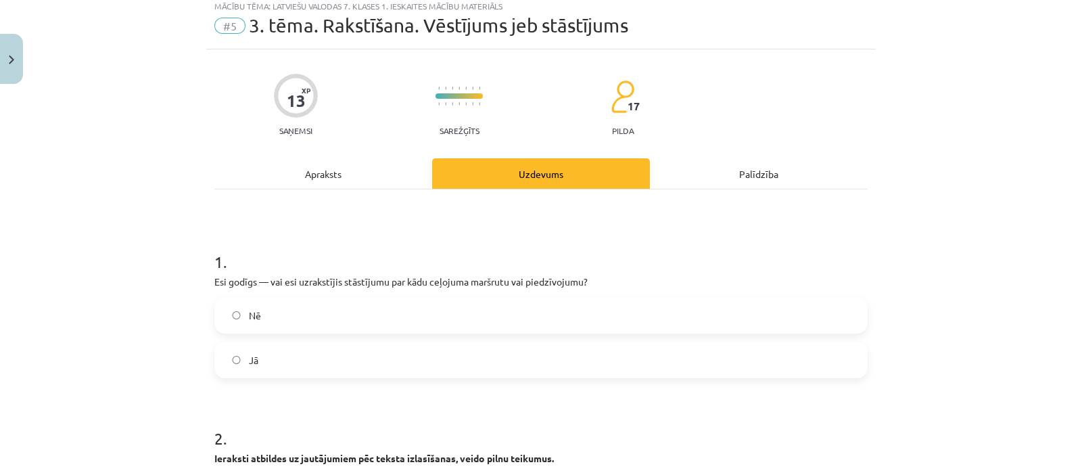
scroll to position [33, 0]
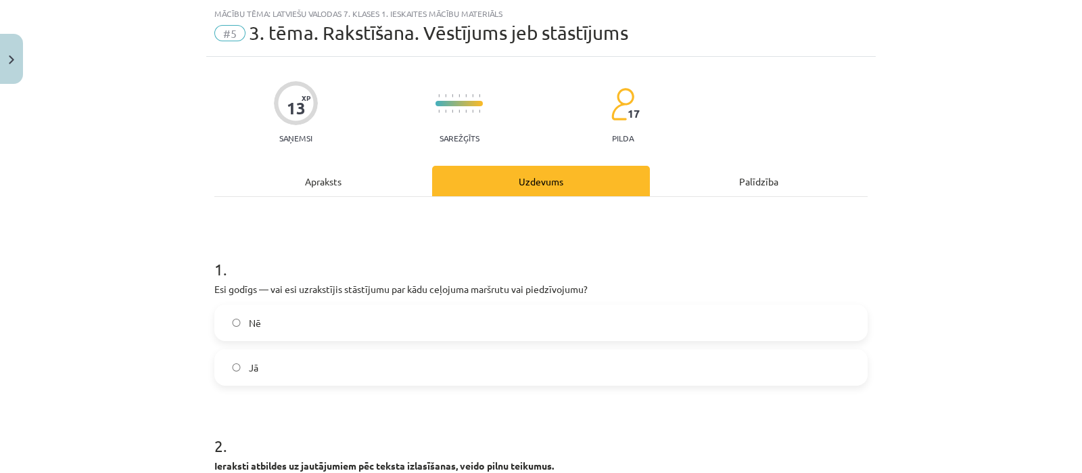
click at [305, 363] on label "Jā" at bounding box center [541, 367] width 651 height 34
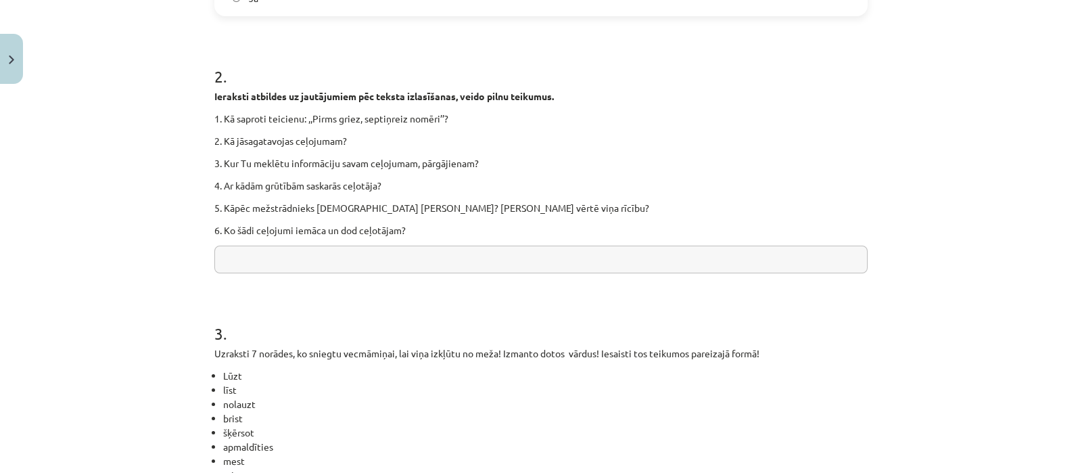
scroll to position [415, 0]
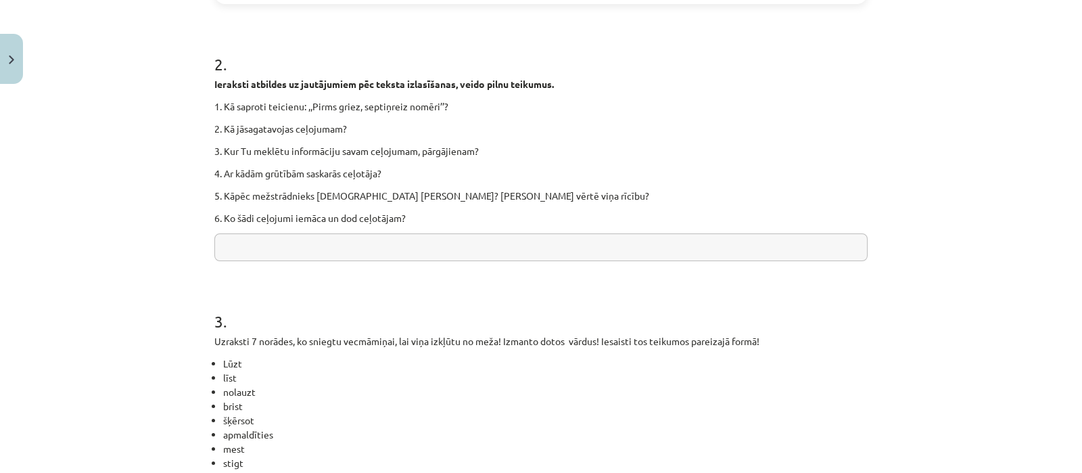
click at [585, 245] on input "text" at bounding box center [540, 247] width 653 height 28
type input "**********"
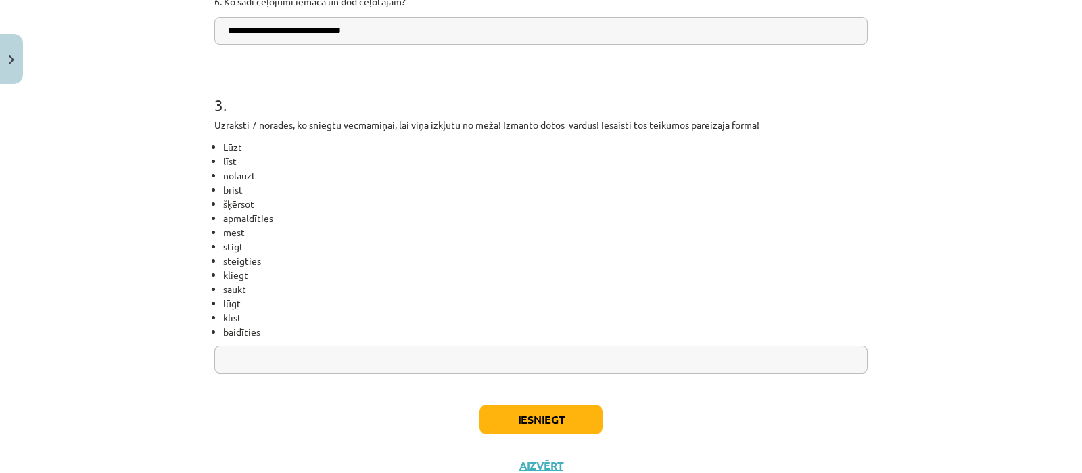
scroll to position [649, 0]
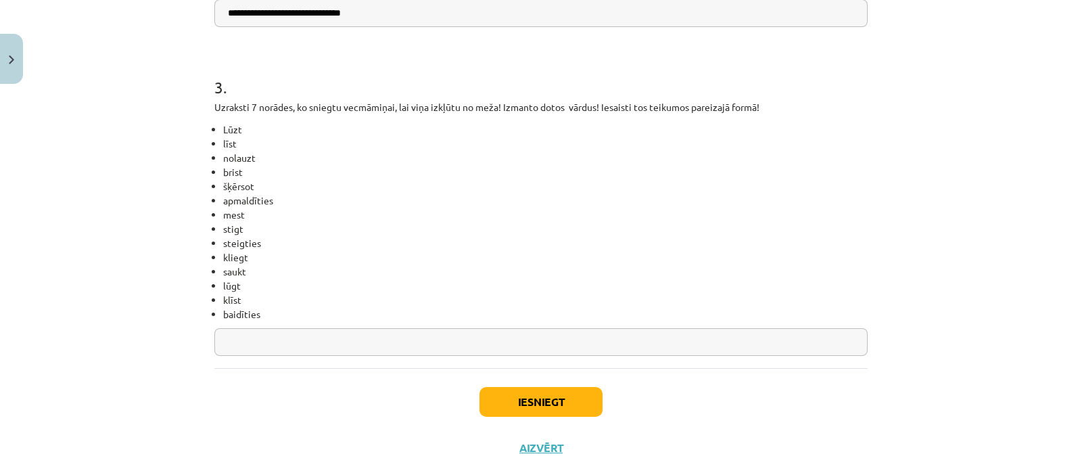
click at [501, 336] on input "text" at bounding box center [540, 342] width 653 height 28
type input "**********"
click at [517, 394] on button "Iesniegt" at bounding box center [541, 402] width 123 height 30
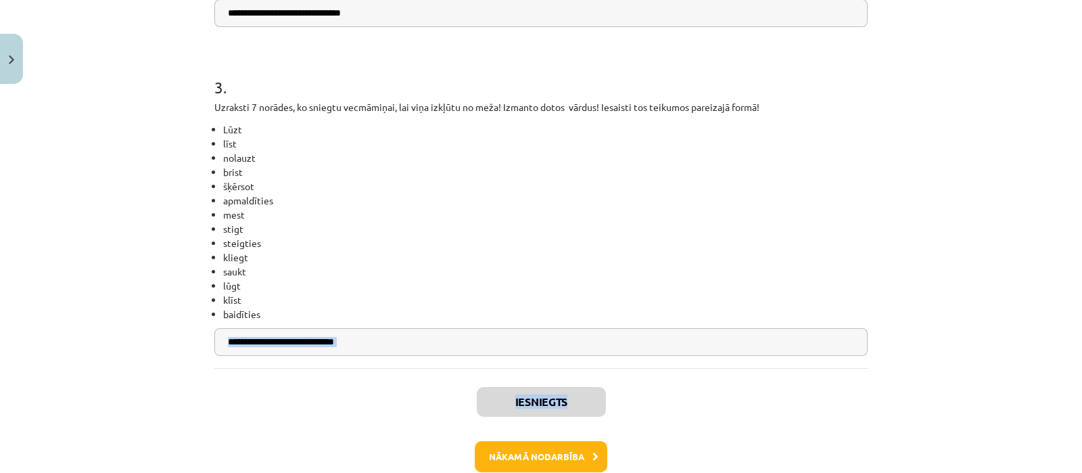
drag, startPoint x: 1069, startPoint y: 379, endPoint x: 1072, endPoint y: 336, distance: 42.8
click at [1069, 336] on div "**********" at bounding box center [541, 236] width 1082 height 473
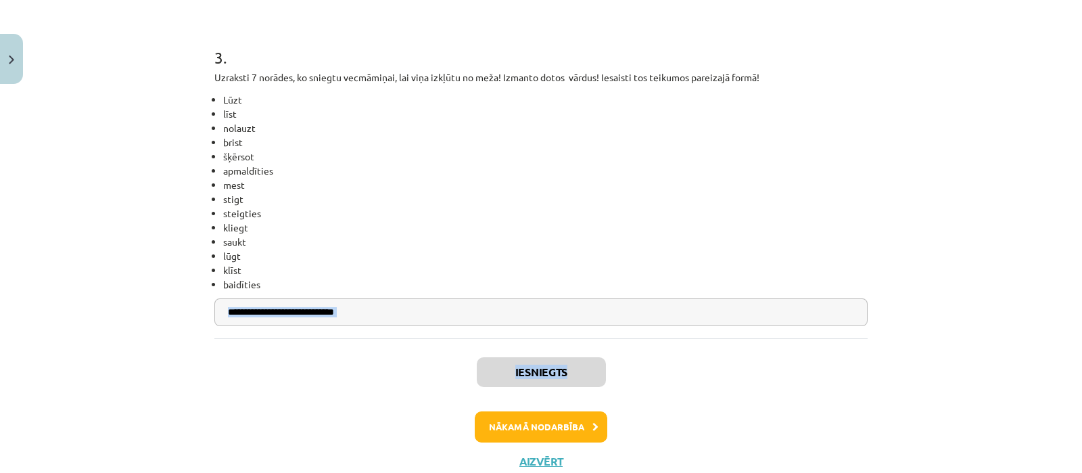
scroll to position [722, 0]
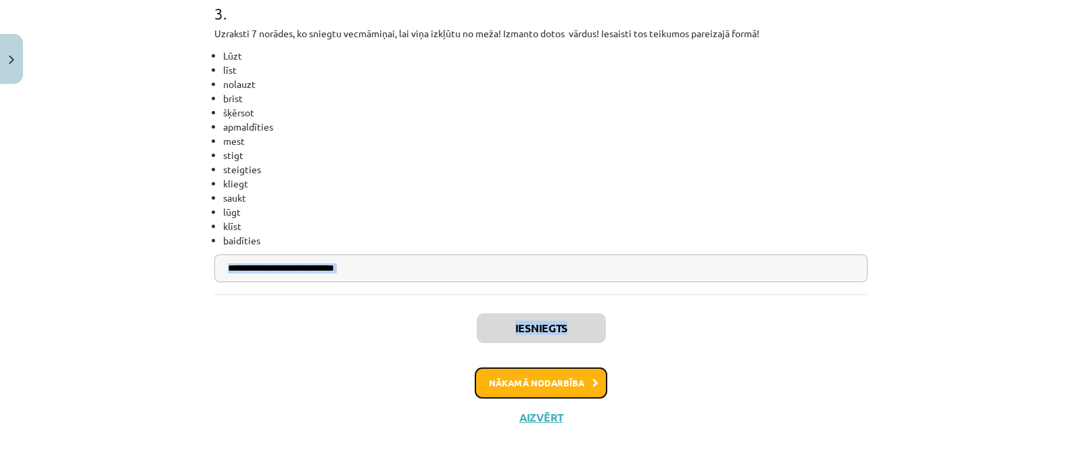
click at [555, 389] on button "Nākamā nodarbība" at bounding box center [541, 382] width 133 height 31
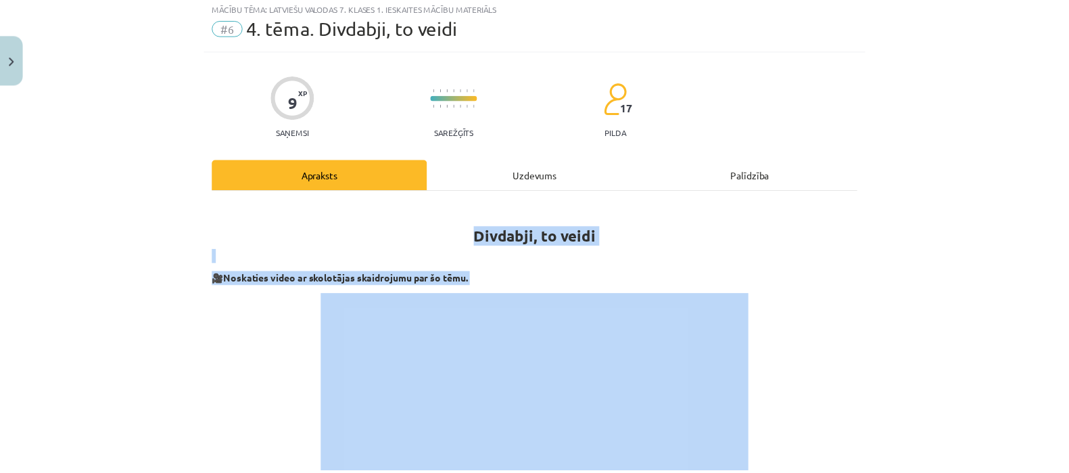
scroll to position [33, 0]
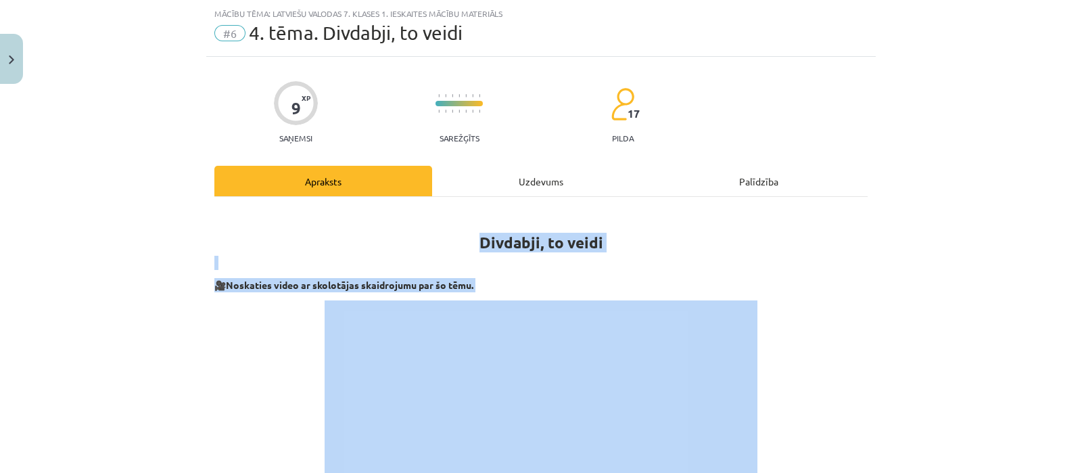
click at [156, 237] on div "Mācību tēma: Latviešu valodas 7. klases 1. ieskaites mācību materiāls #6 4. tēm…" at bounding box center [541, 236] width 1082 height 473
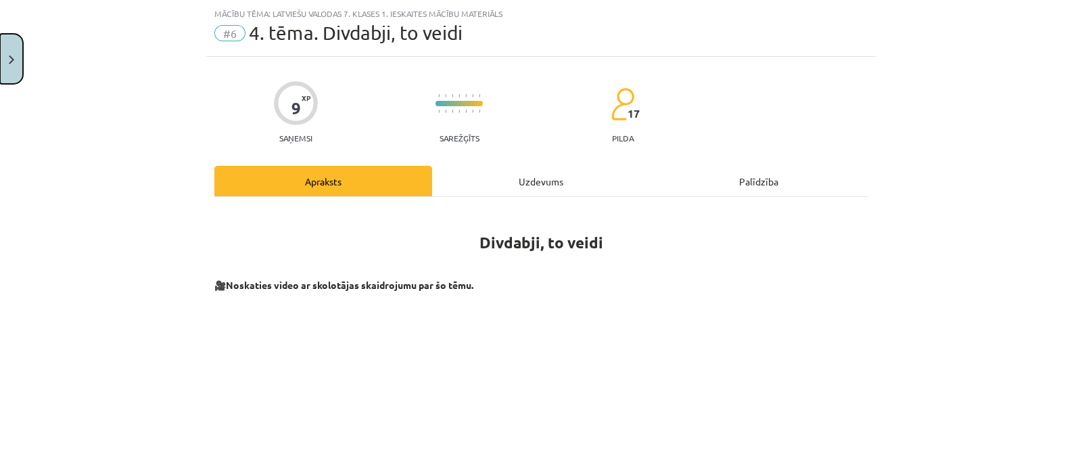
click at [9, 72] on button "Close" at bounding box center [11, 59] width 23 height 50
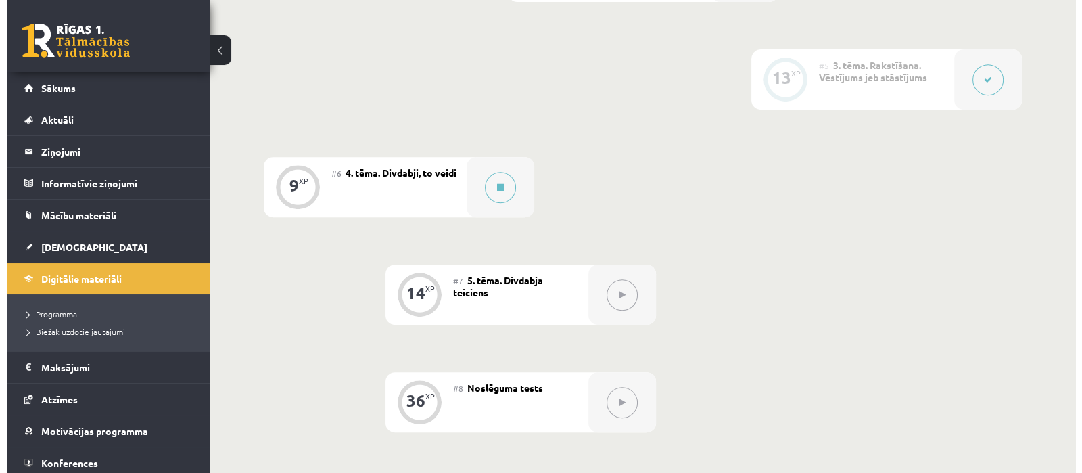
scroll to position [739, 0]
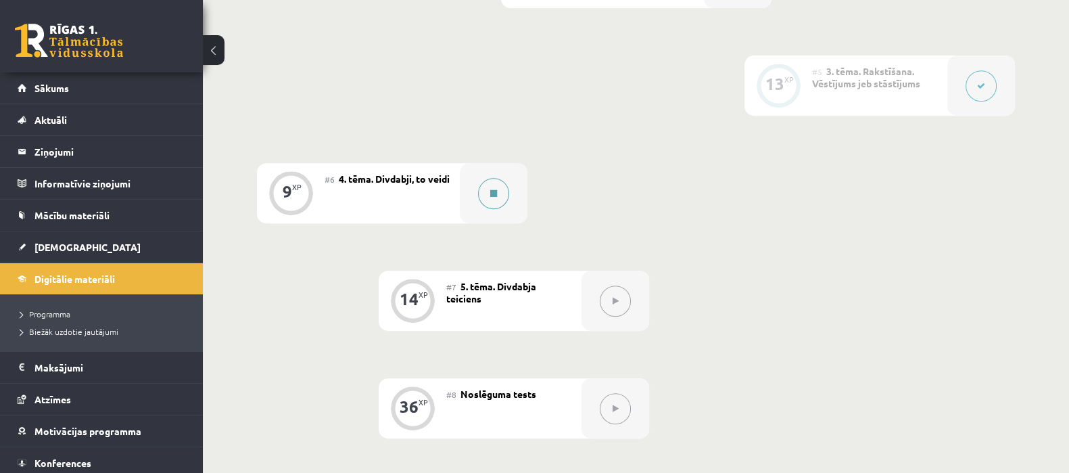
click at [473, 195] on div at bounding box center [494, 193] width 68 height 60
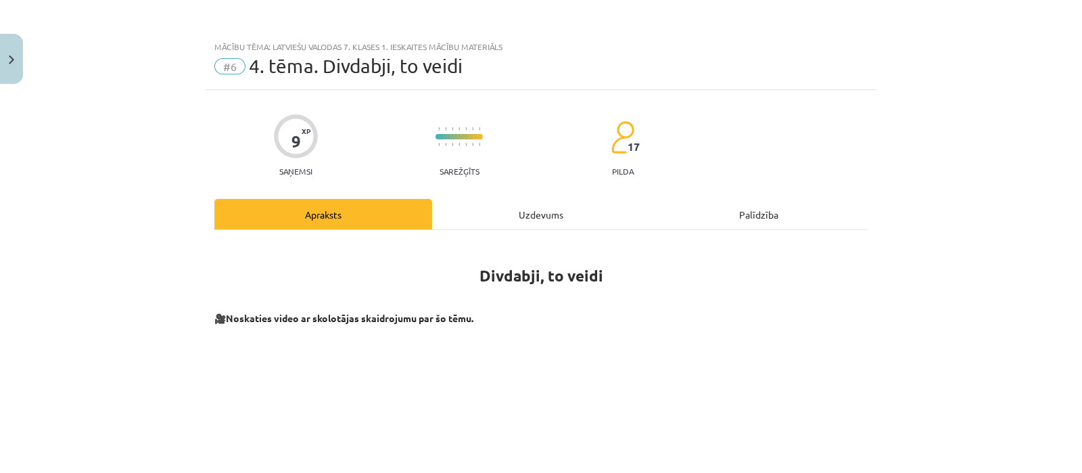
scroll to position [319, 0]
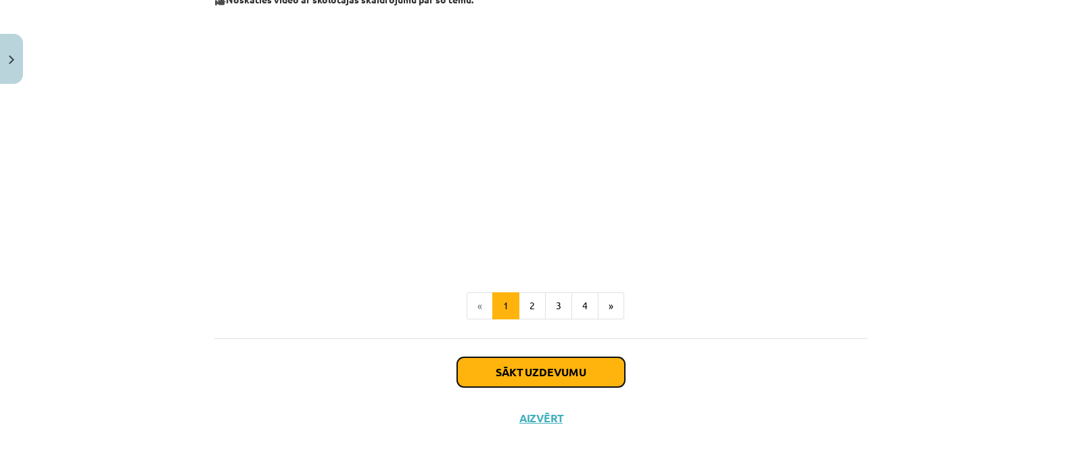
click at [582, 365] on button "Sākt uzdevumu" at bounding box center [541, 372] width 168 height 30
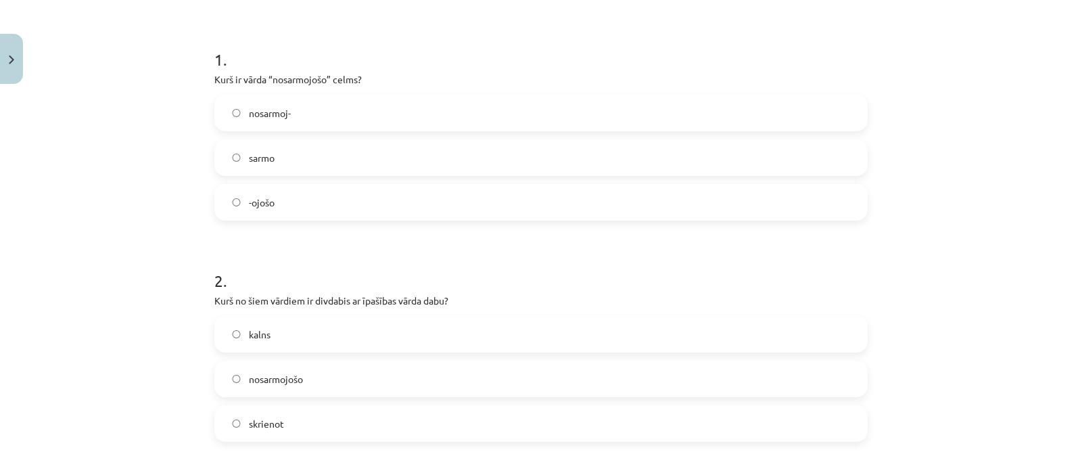
scroll to position [244, 0]
click at [317, 170] on label "sarmo" at bounding box center [541, 156] width 651 height 34
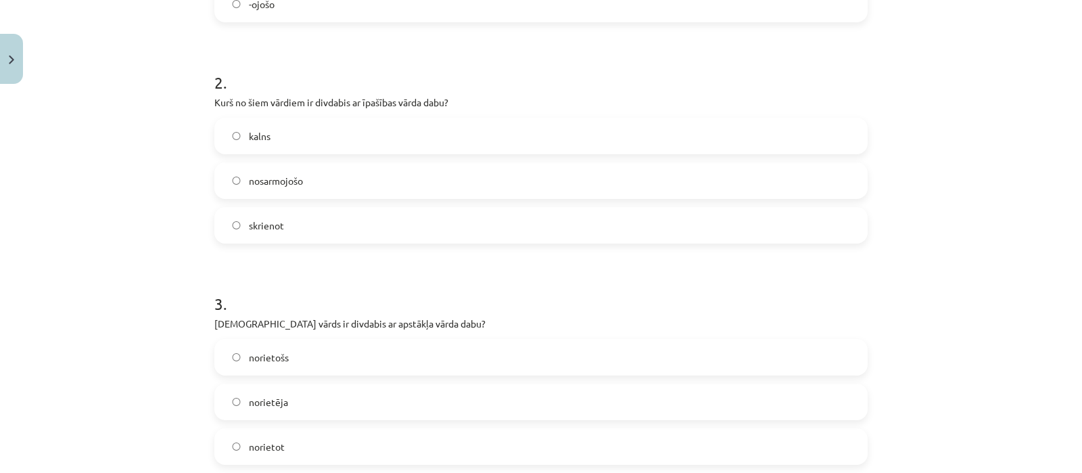
scroll to position [452, 0]
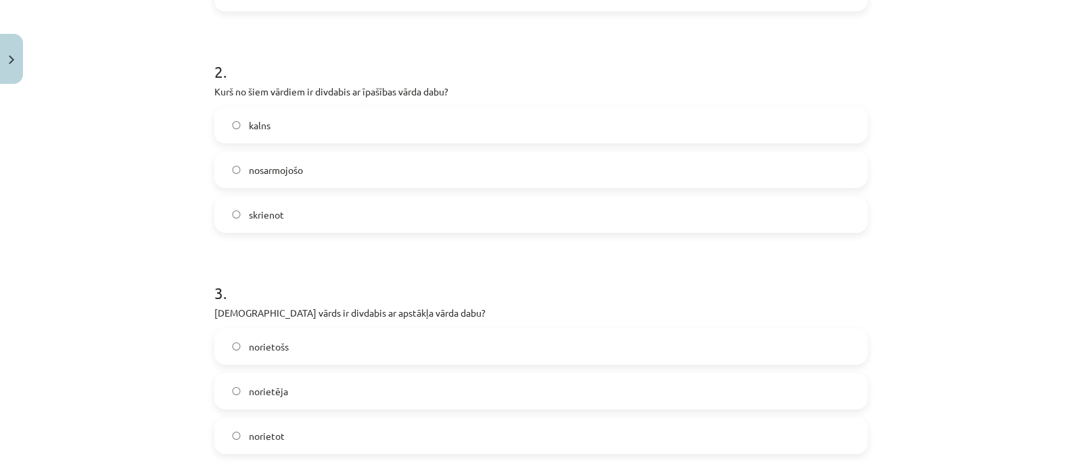
click at [333, 119] on label "kalns" at bounding box center [541, 125] width 651 height 34
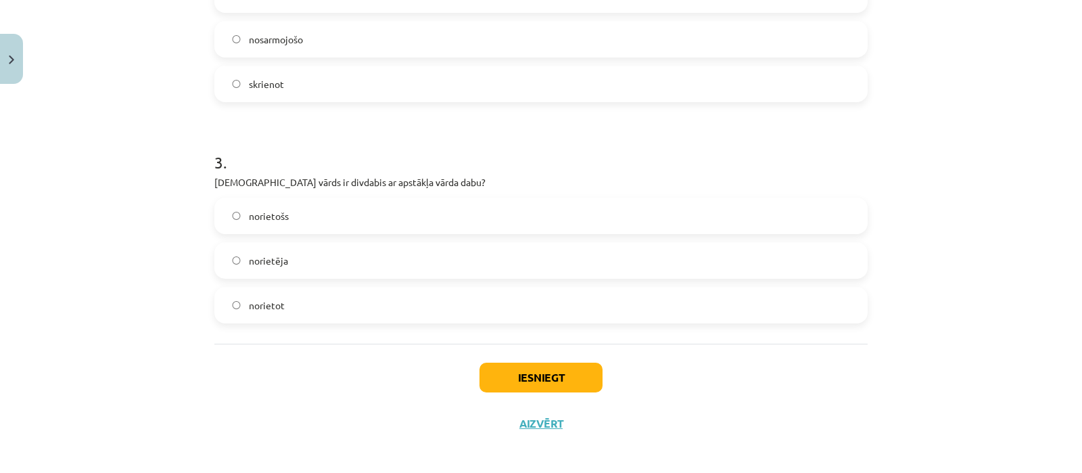
scroll to position [589, 0]
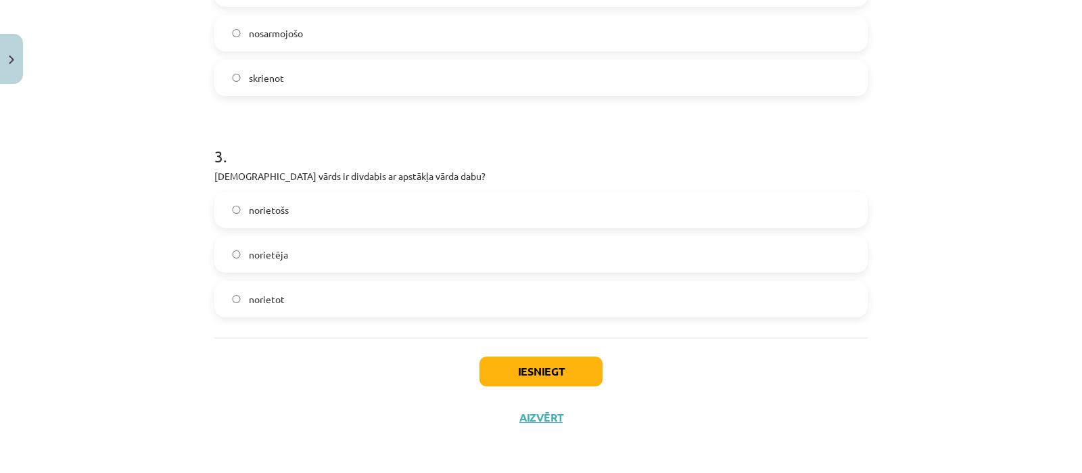
click at [309, 269] on label "norietēja" at bounding box center [541, 254] width 651 height 34
click at [304, 306] on label "norietot" at bounding box center [541, 299] width 651 height 34
click at [557, 356] on button "Iesniegt" at bounding box center [541, 371] width 123 height 30
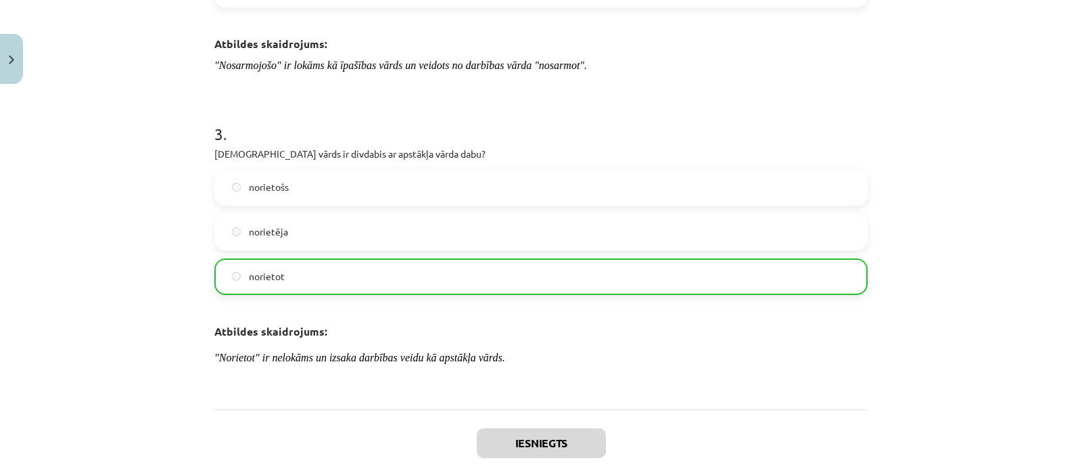
scroll to position [777, 0]
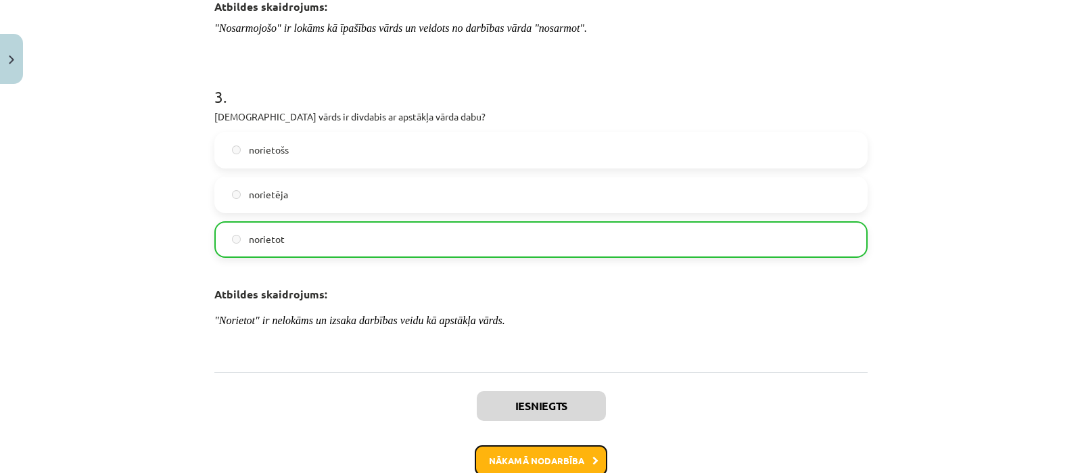
click at [571, 449] on button "Nākamā nodarbība" at bounding box center [541, 460] width 133 height 31
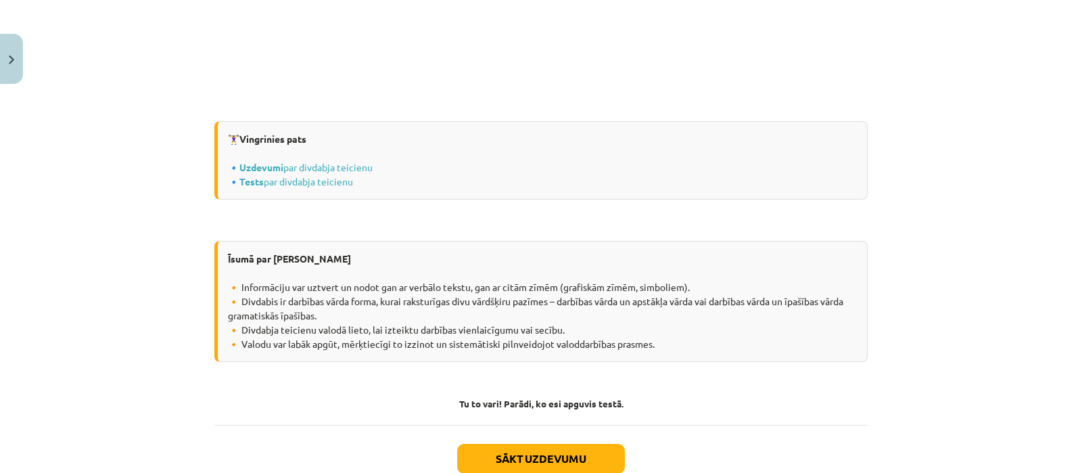
scroll to position [1730, 0]
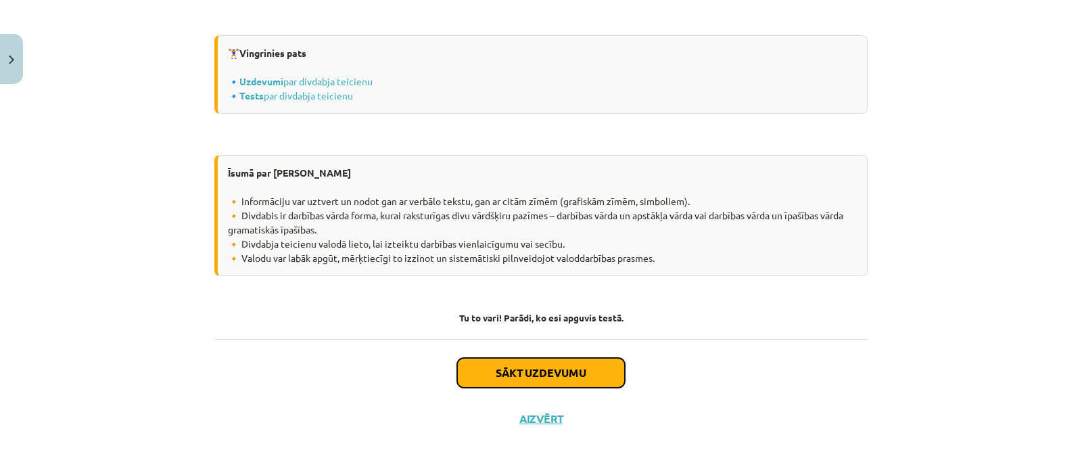
click at [565, 382] on button "Sākt uzdevumu" at bounding box center [541, 373] width 168 height 30
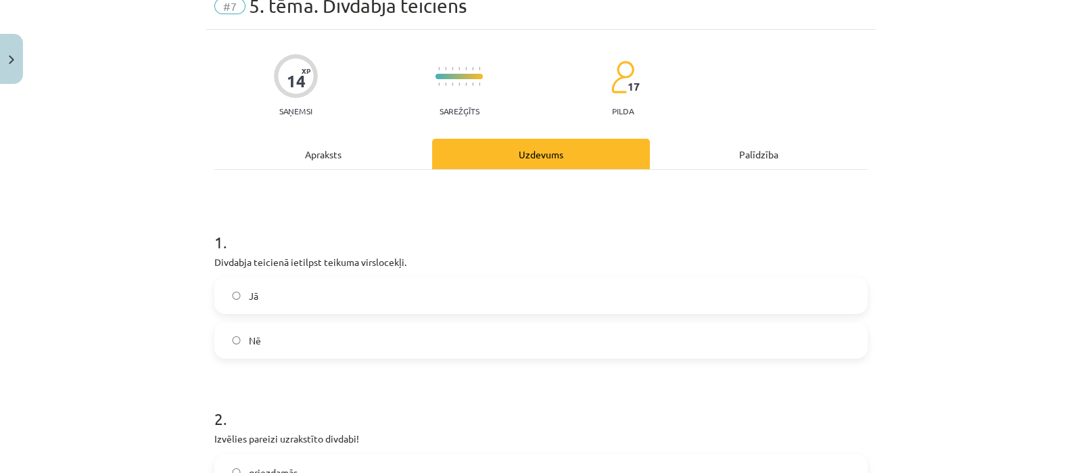
scroll to position [33, 0]
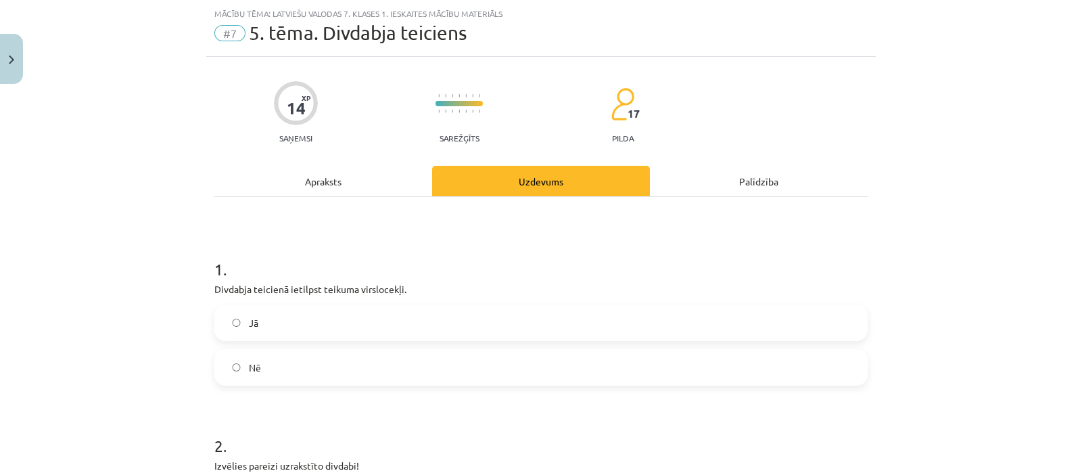
click at [319, 328] on label "Jā" at bounding box center [541, 323] width 651 height 34
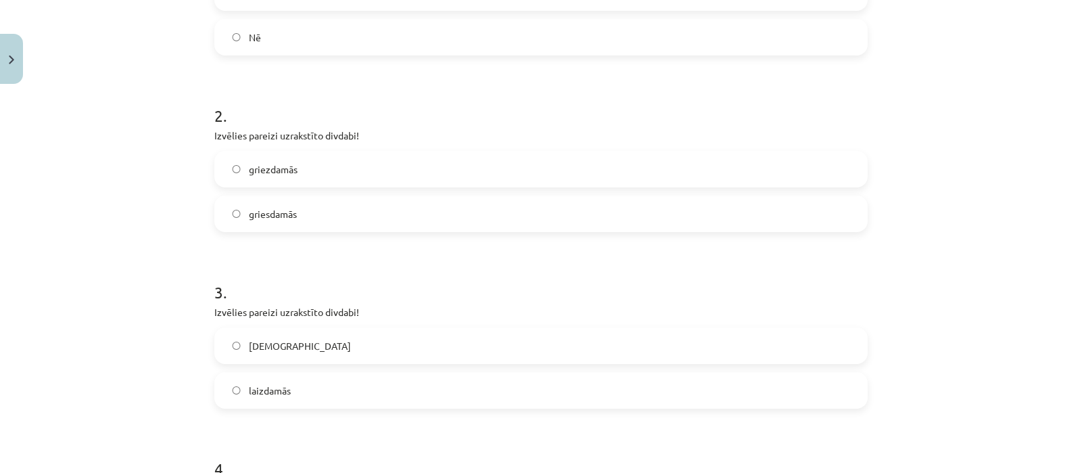
scroll to position [369, 0]
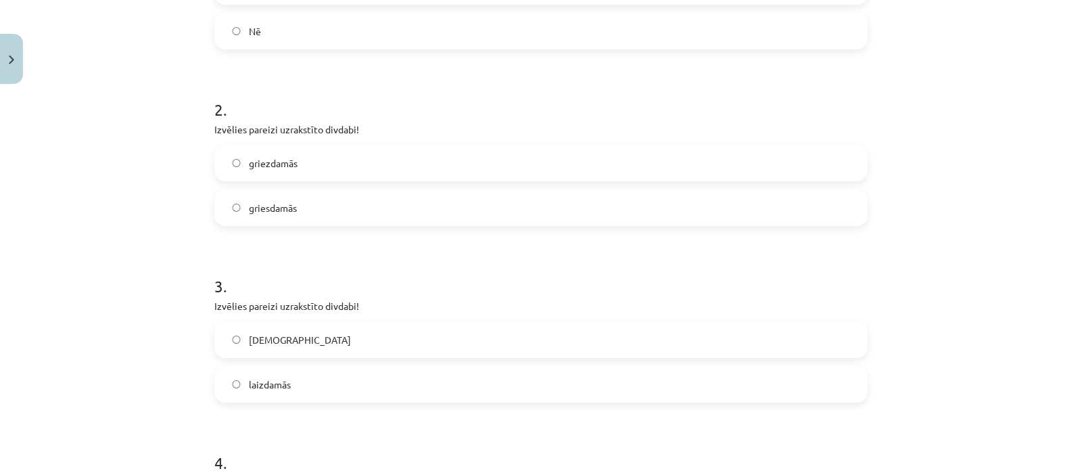
click at [328, 160] on label "griezdamās" at bounding box center [541, 163] width 651 height 34
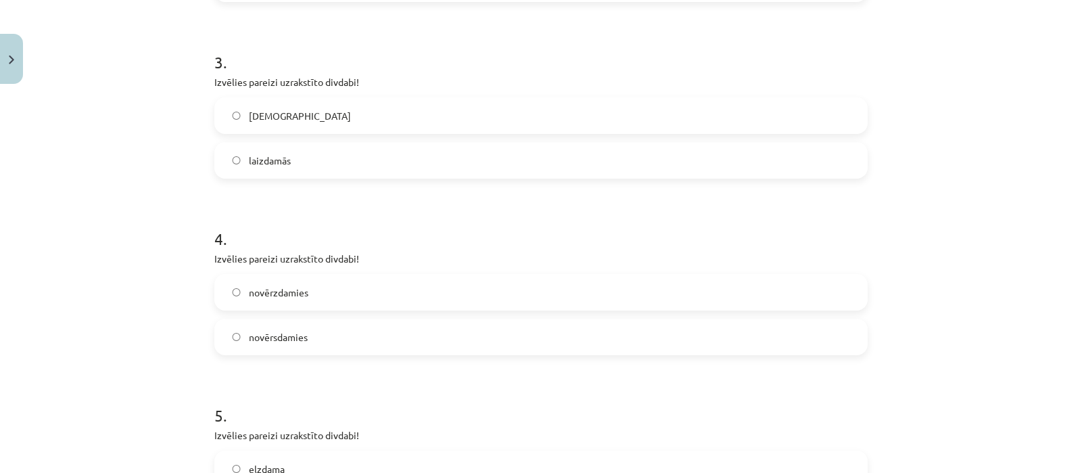
scroll to position [605, 0]
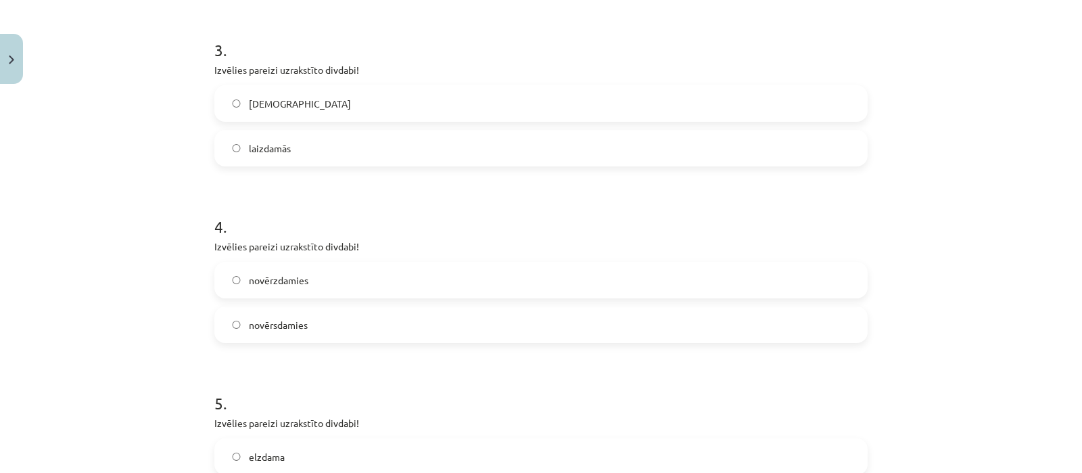
click at [398, 152] on label "laizdamās" at bounding box center [541, 148] width 651 height 34
drag, startPoint x: 1068, startPoint y: 229, endPoint x: 1075, endPoint y: 265, distance: 37.1
click at [1069, 265] on div "Mācību tēma: Latviešu valodas 7. klases 1. ieskaites mācību materiāls #7 5. tēm…" at bounding box center [541, 236] width 1082 height 473
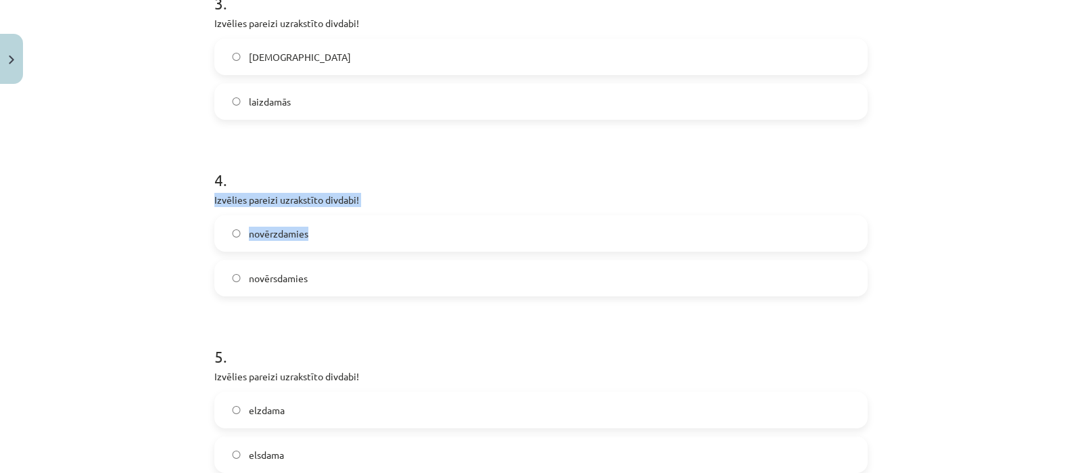
scroll to position [690, 0]
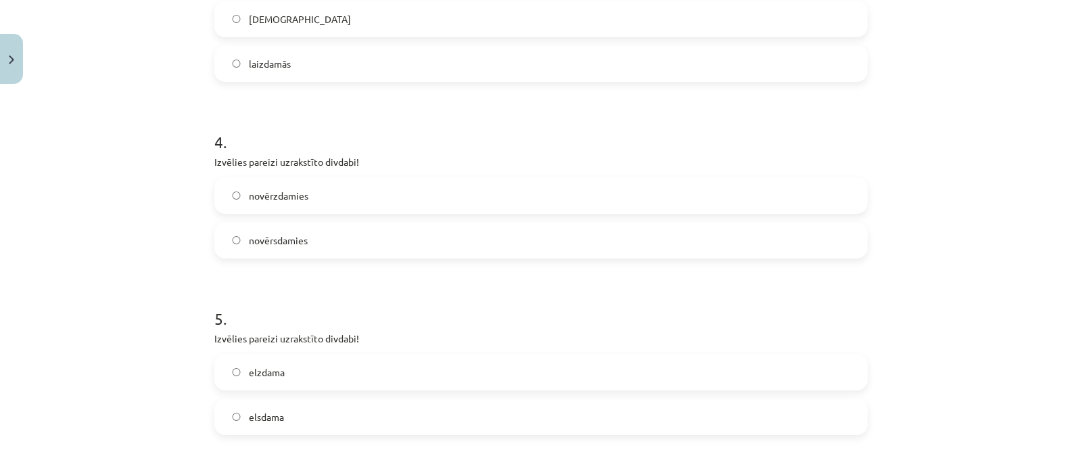
click at [577, 290] on h1 "5 ." at bounding box center [540, 306] width 653 height 42
click at [415, 189] on label "novērzdamies" at bounding box center [541, 196] width 651 height 34
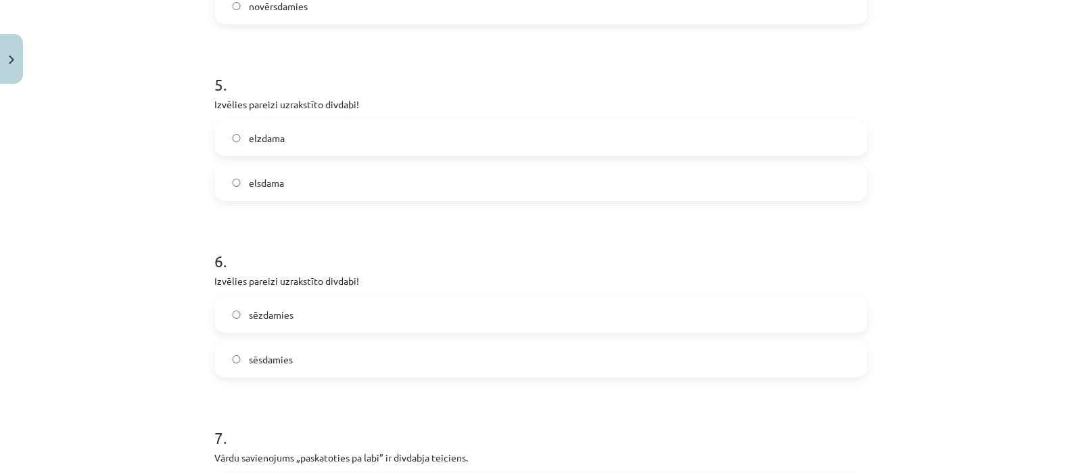
scroll to position [935, 0]
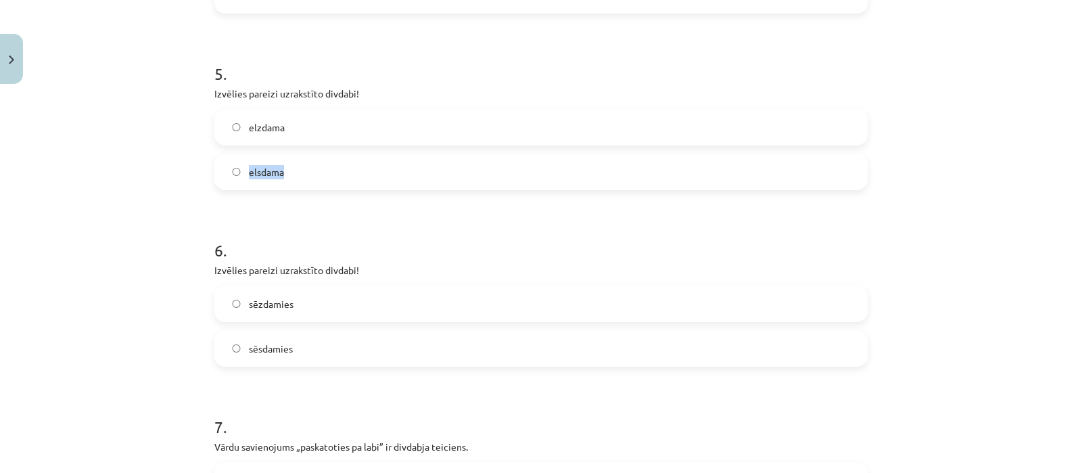
drag, startPoint x: 370, startPoint y: 170, endPoint x: 823, endPoint y: 126, distance: 455.3
click at [823, 126] on div "elzdama elsdama" at bounding box center [540, 149] width 653 height 81
click at [823, 126] on label "elzdama" at bounding box center [541, 127] width 651 height 34
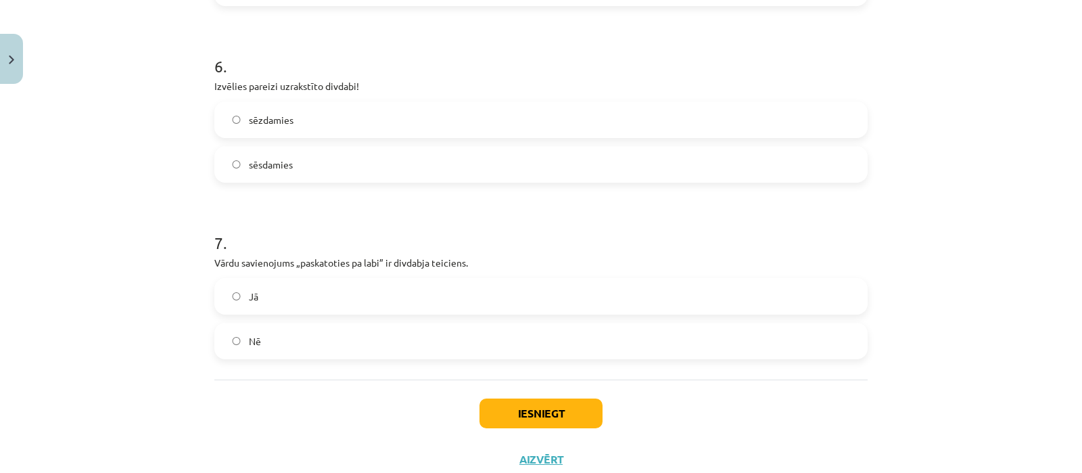
scroll to position [1146, 0]
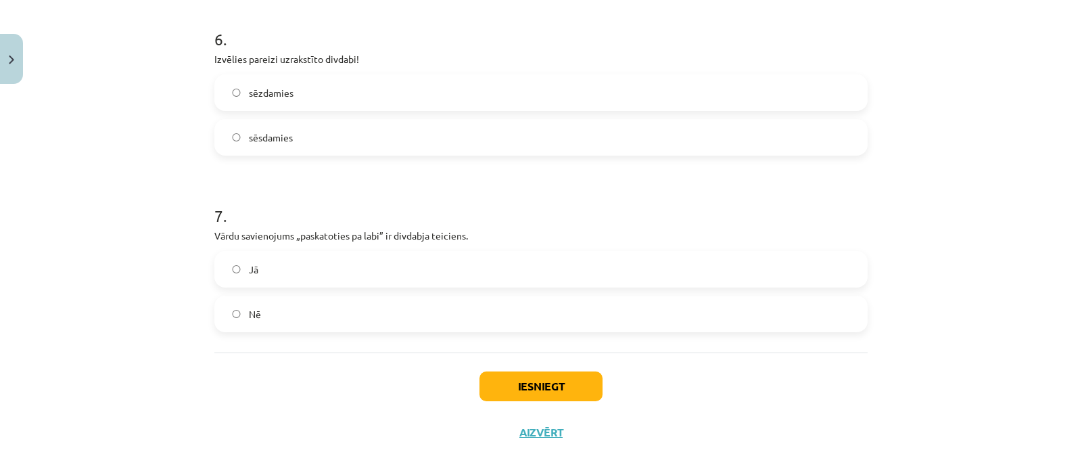
click at [312, 79] on label "sēzdamies" at bounding box center [541, 93] width 651 height 34
click at [323, 254] on label "Jā" at bounding box center [541, 269] width 651 height 34
click at [545, 384] on button "Iesniegt" at bounding box center [541, 386] width 123 height 30
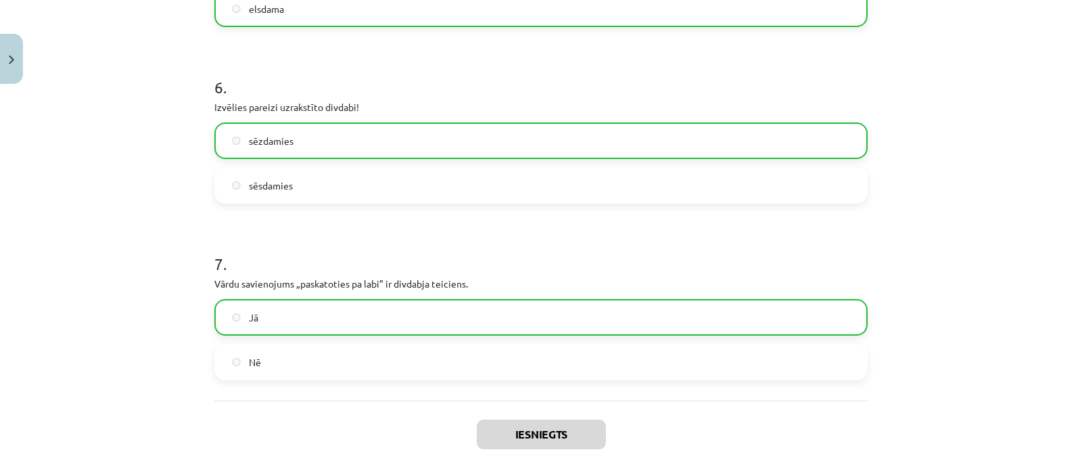
scroll to position [1203, 0]
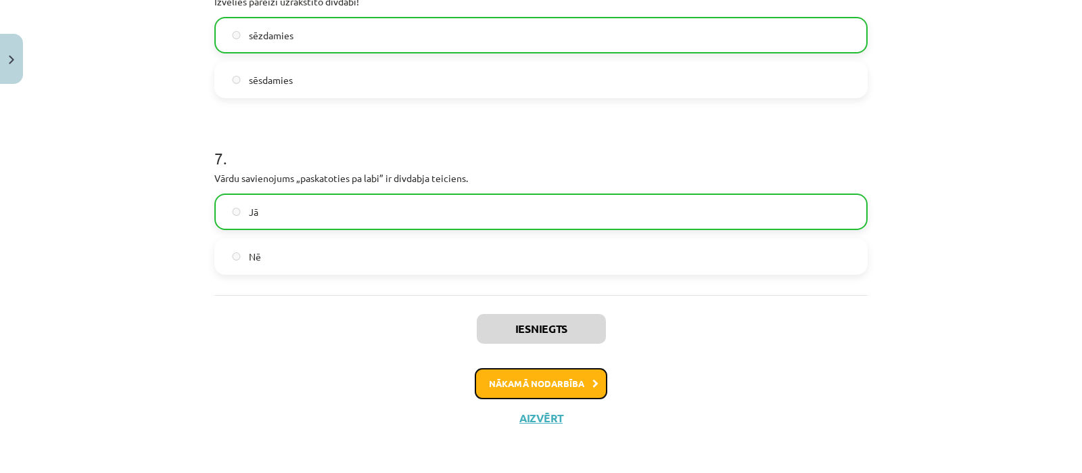
click at [592, 375] on button "Nākamā nodarbība" at bounding box center [541, 383] width 133 height 31
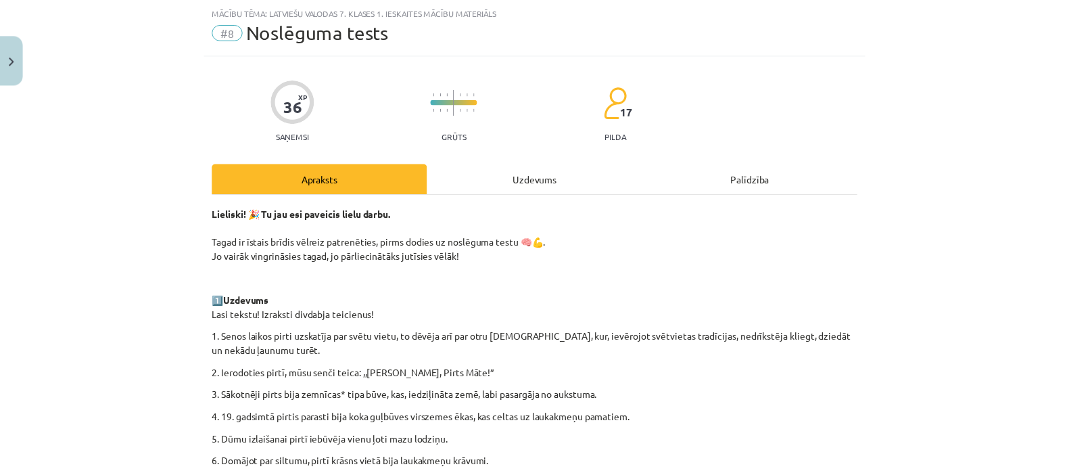
scroll to position [33, 0]
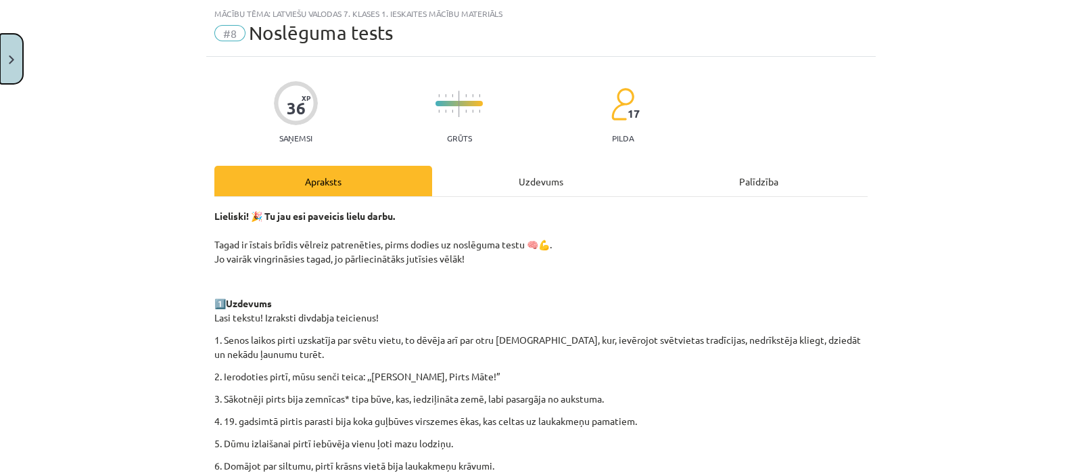
click at [0, 43] on button "Close" at bounding box center [11, 59] width 23 height 50
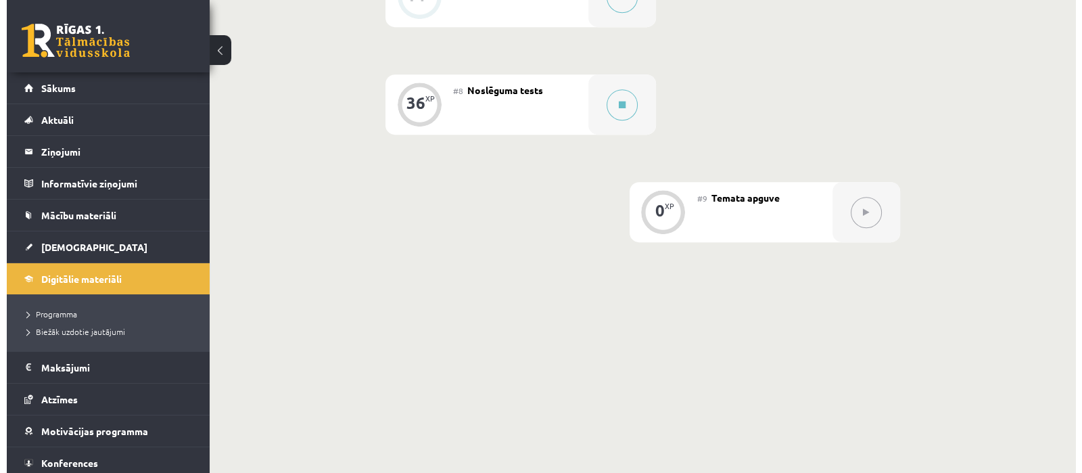
scroll to position [1048, 0]
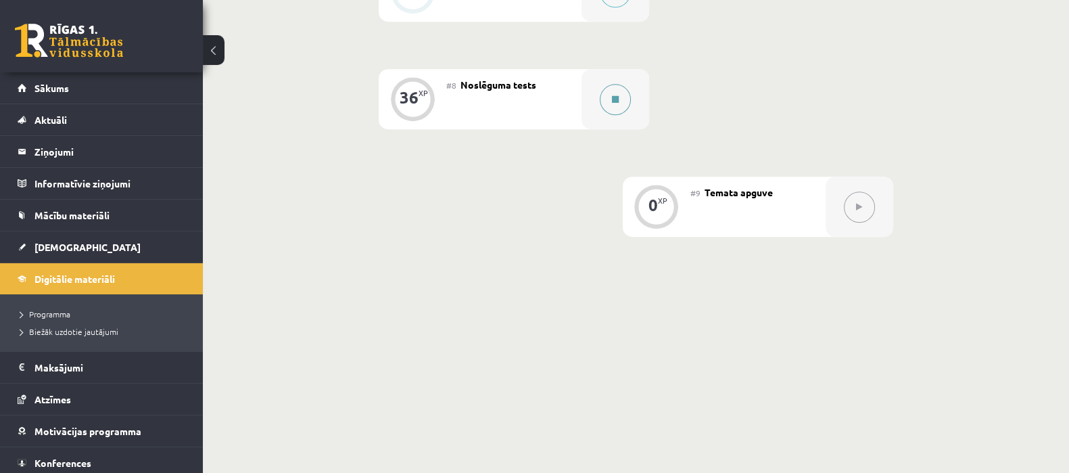
click at [627, 98] on button at bounding box center [615, 99] width 31 height 31
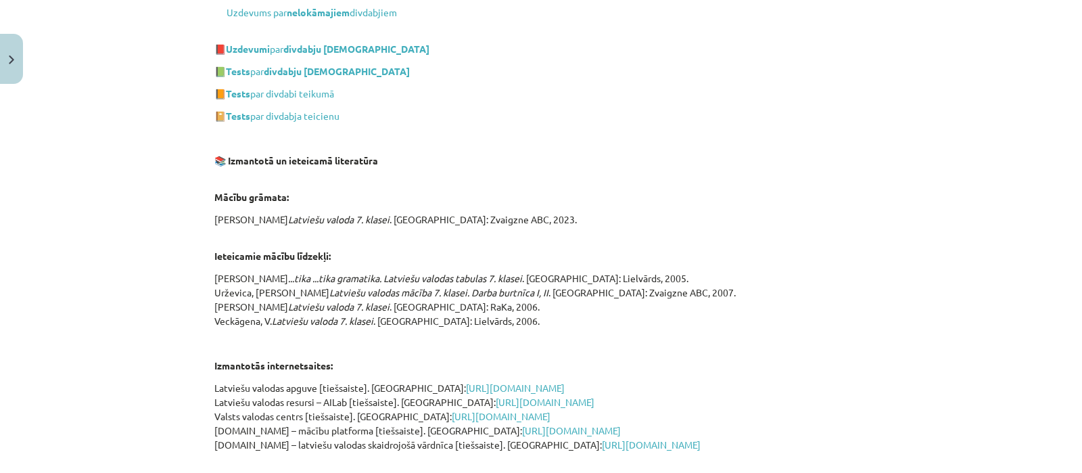
scroll to position [1301, 0]
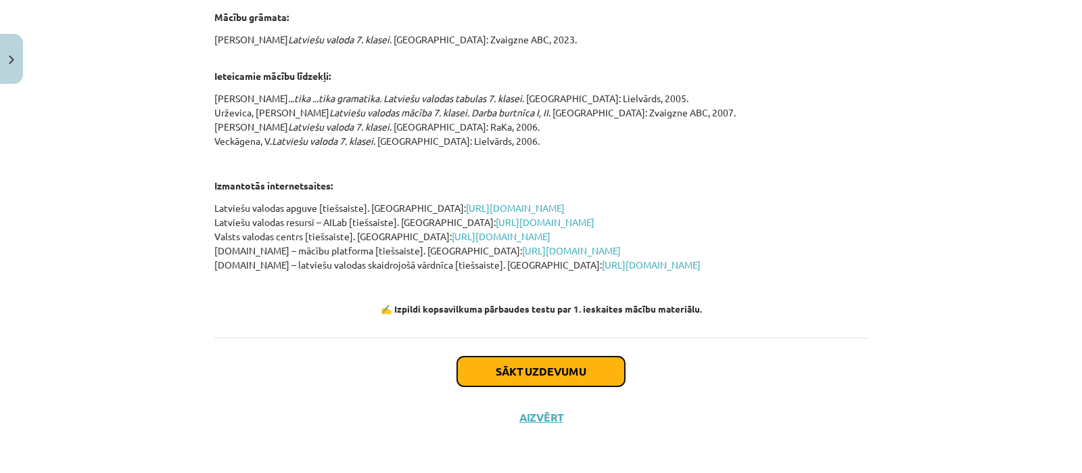
click at [521, 366] on button "Sākt uzdevumu" at bounding box center [541, 371] width 168 height 30
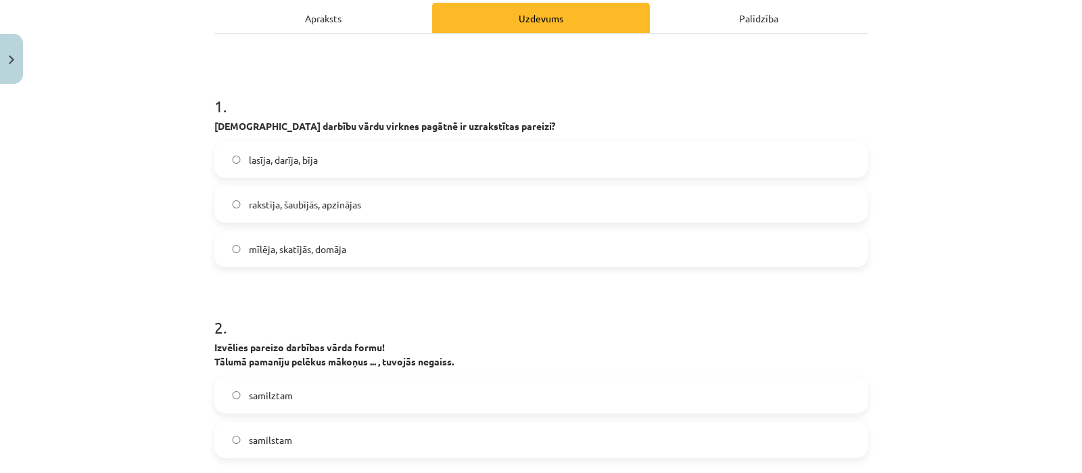
scroll to position [208, 0]
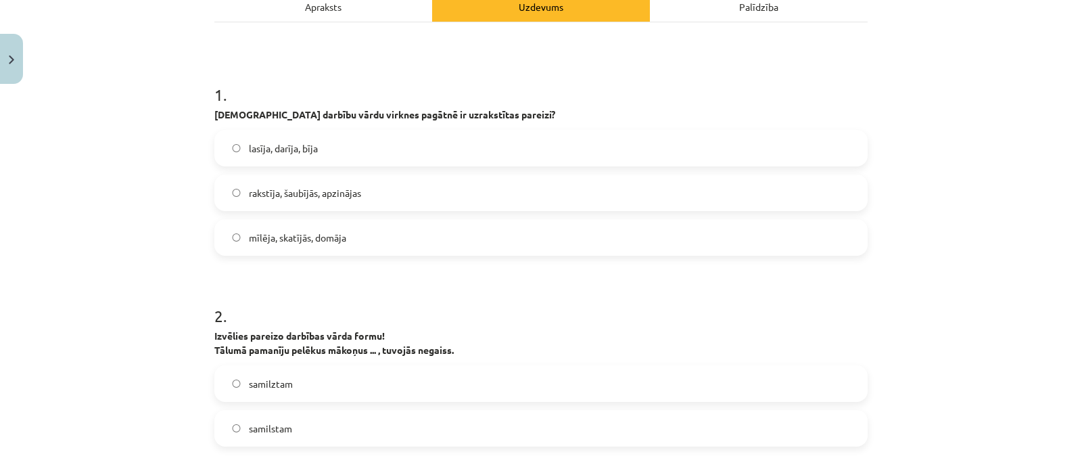
click at [355, 187] on span "rakstīja, šaubījās, apzinājas" at bounding box center [305, 193] width 112 height 14
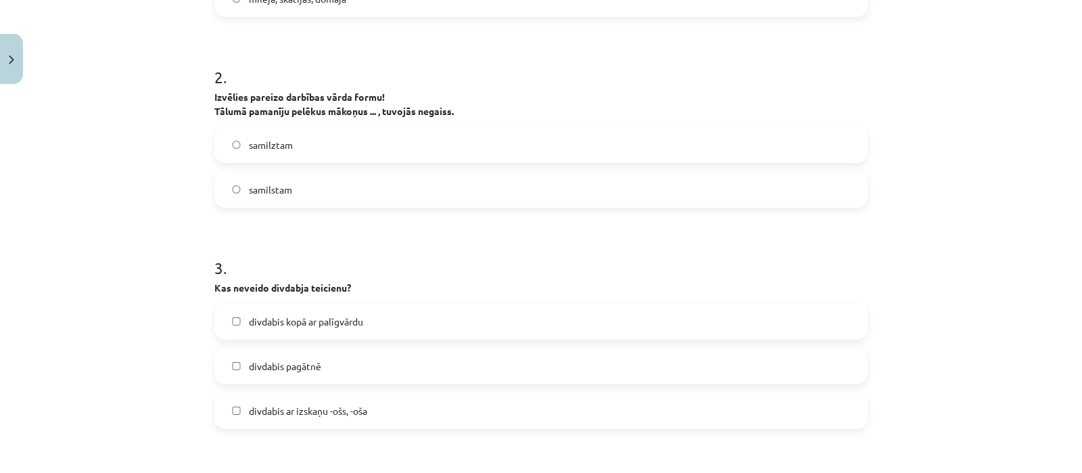
scroll to position [454, 0]
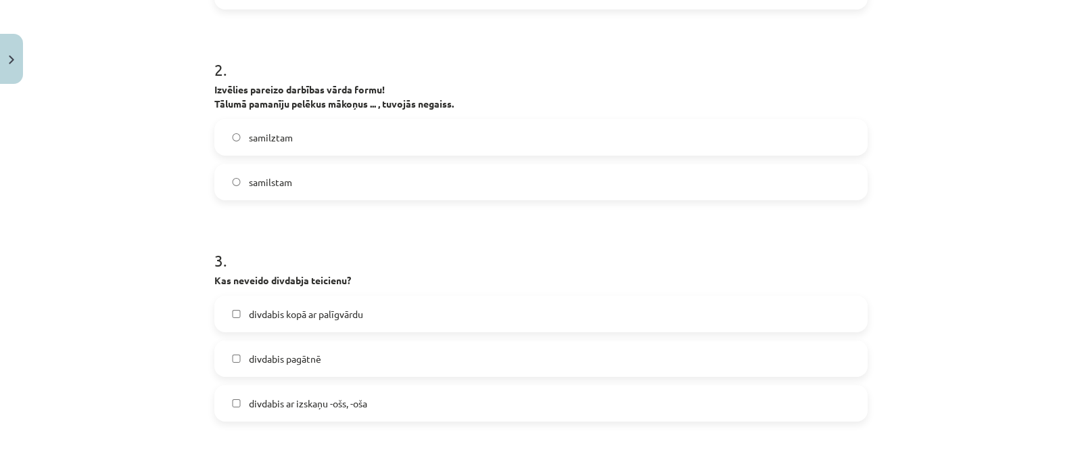
click at [335, 135] on label "samilztam" at bounding box center [541, 137] width 651 height 34
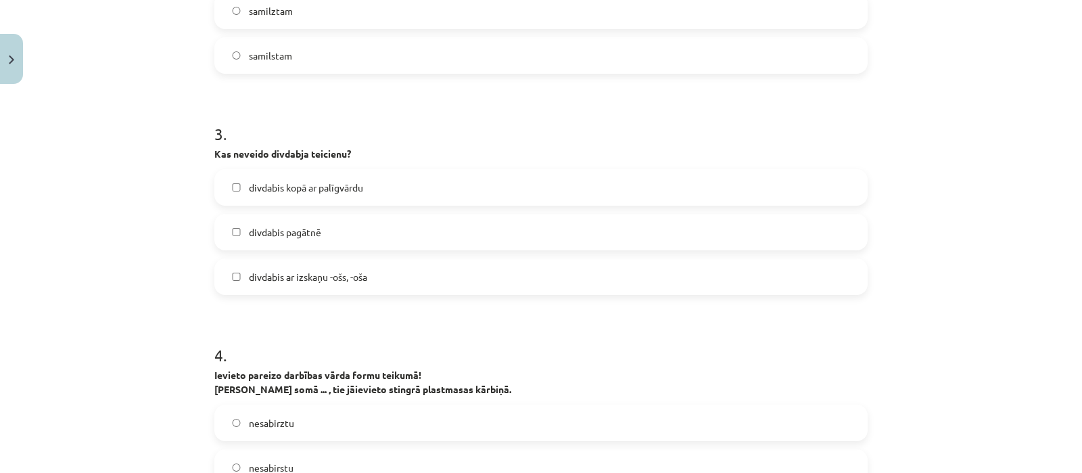
scroll to position [649, 0]
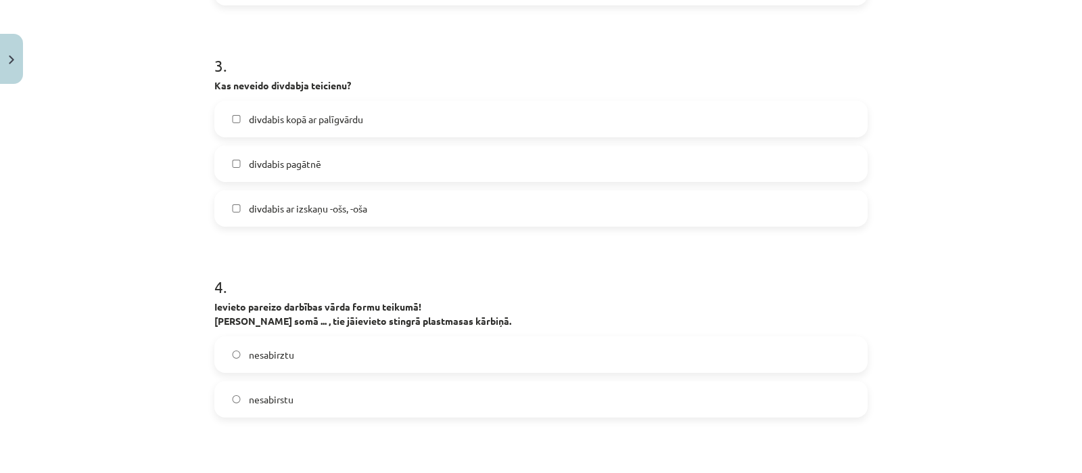
click at [315, 206] on span "divdabis ar izskaņu -ošs, -oša" at bounding box center [308, 209] width 118 height 14
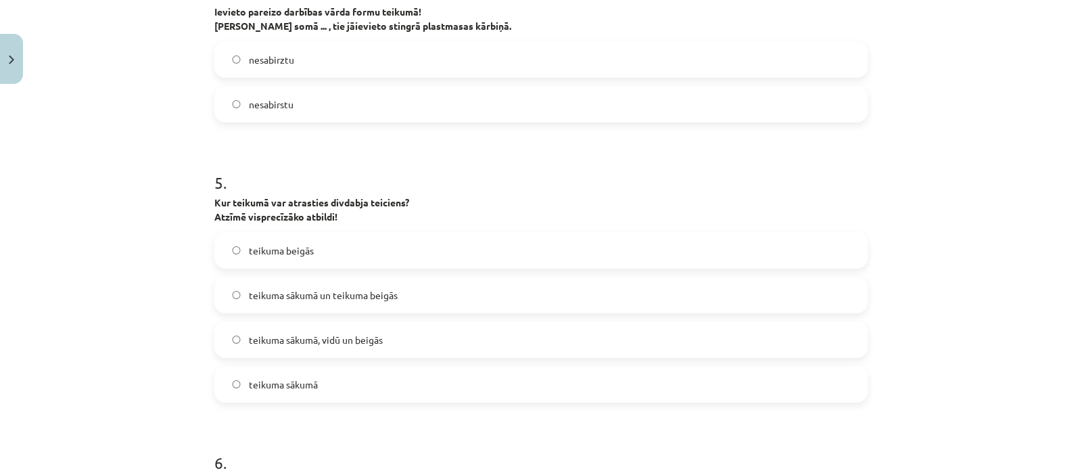
scroll to position [947, 0]
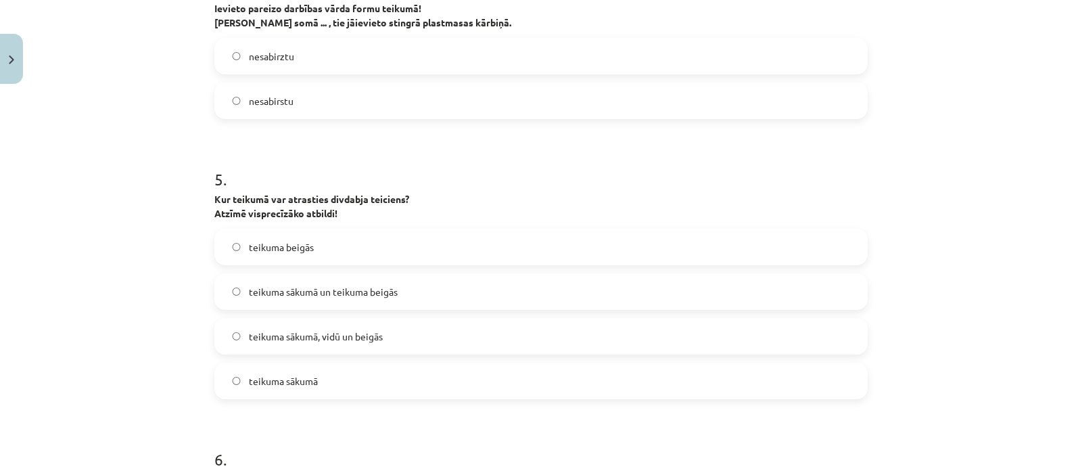
click at [448, 99] on label "nesabirstu" at bounding box center [541, 101] width 651 height 34
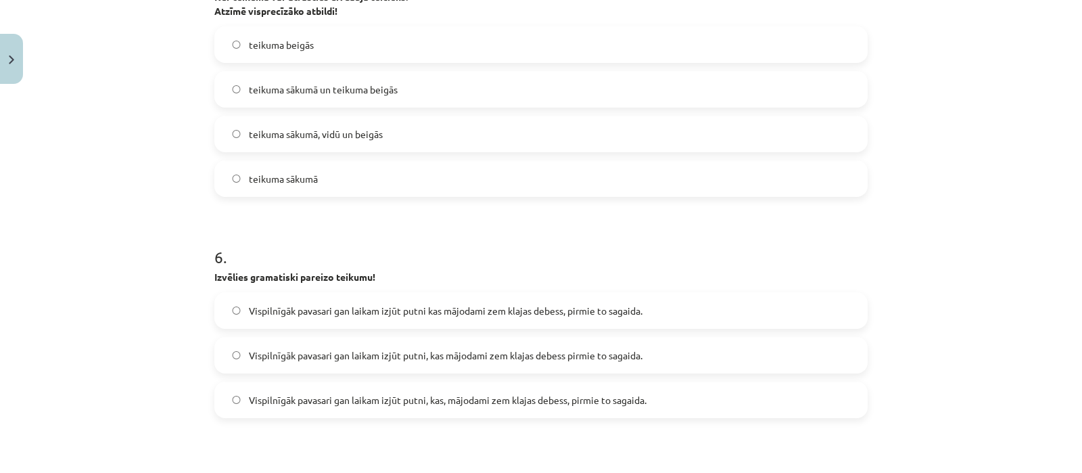
scroll to position [1142, 0]
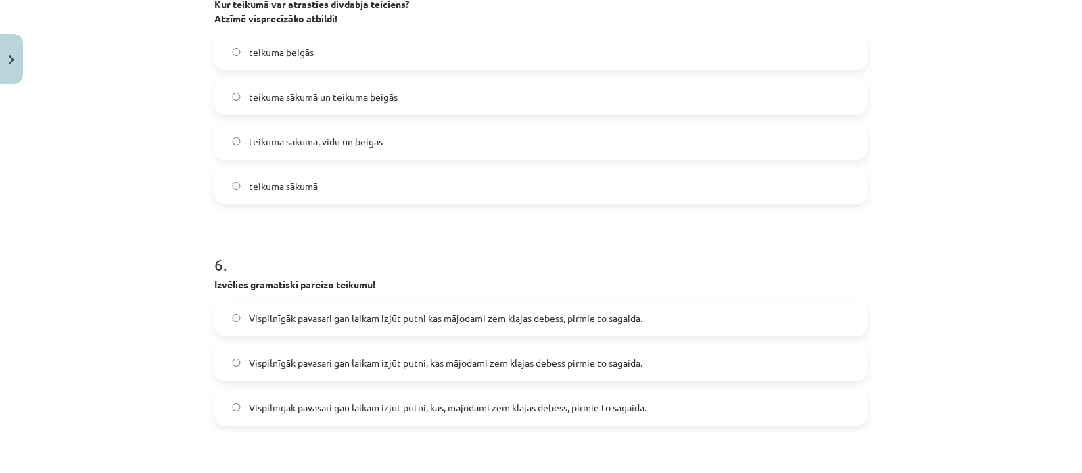
click at [553, 133] on label "teikuma sākumā, vidū un beigās" at bounding box center [541, 141] width 651 height 34
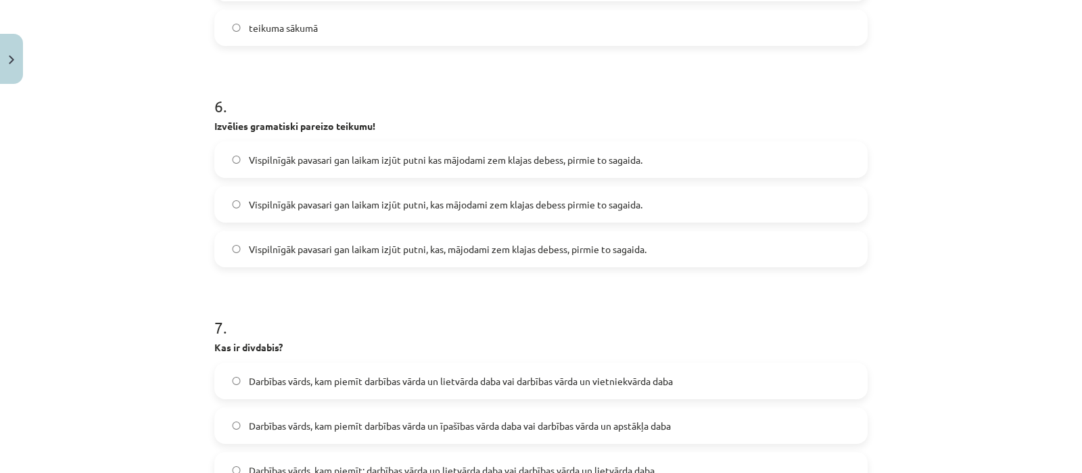
scroll to position [1340, 0]
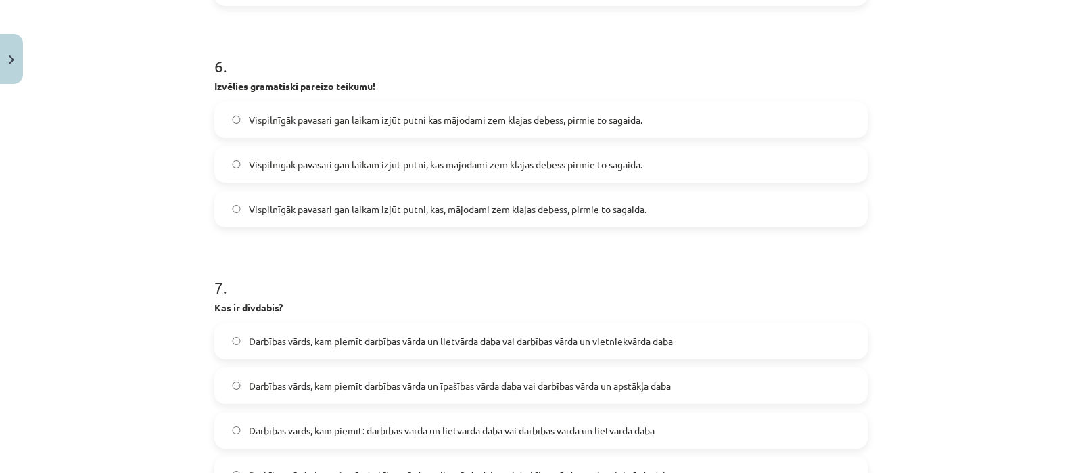
click at [440, 113] on span "Vispilnīgāk pavasari gan laikam izjūt putni kas mājodami zem klajas debess, pir…" at bounding box center [446, 120] width 394 height 14
click at [435, 161] on span "Vispilnīgāk pavasari gan laikam izjūt putni, kas mājodami zem klajas debess pir…" at bounding box center [446, 165] width 394 height 14
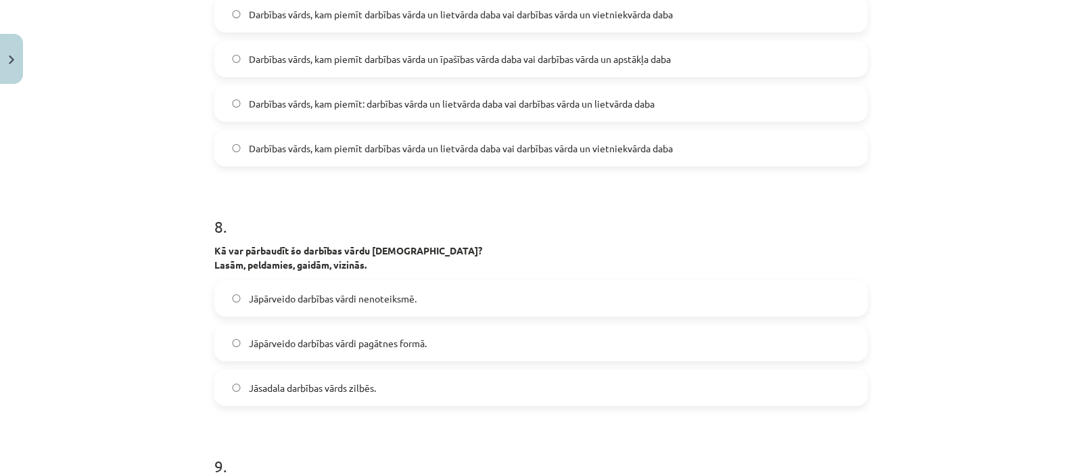
scroll to position [1663, 0]
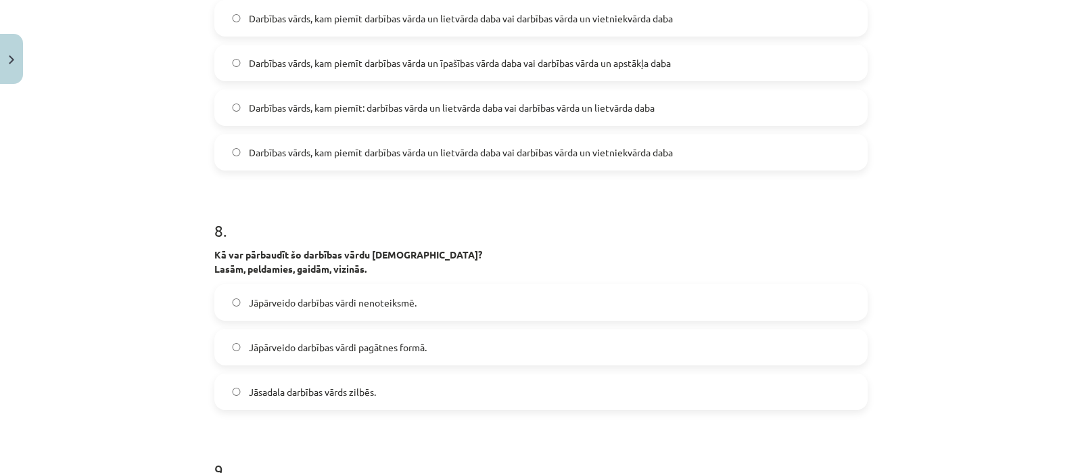
click at [720, 150] on label "Darbības vārds, kam piemīt darbības vārda un lietvārda daba vai darbības vārda …" at bounding box center [541, 152] width 651 height 34
click at [434, 300] on label "Jāpārveido darbības vārdi nenoteiksmē." at bounding box center [541, 302] width 651 height 34
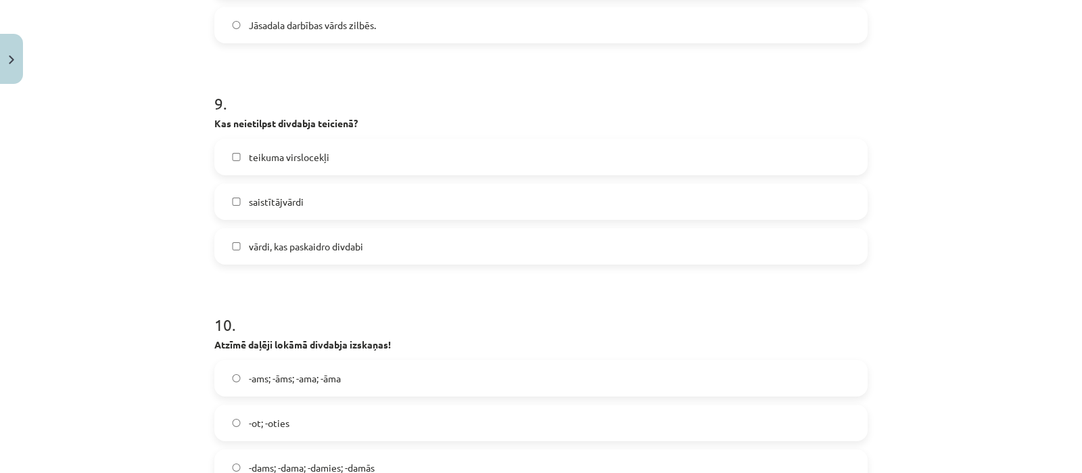
scroll to position [2050, 0]
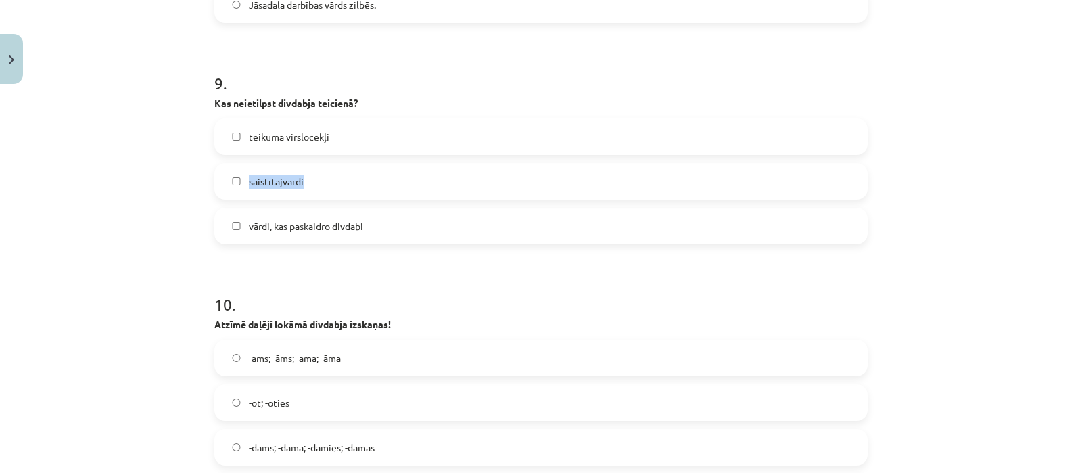
drag, startPoint x: 409, startPoint y: 174, endPoint x: 399, endPoint y: 139, distance: 36.4
click at [399, 139] on div "teikuma virslocekļi saistītājvārdi vārdi, kas paskaidro divdabi" at bounding box center [540, 181] width 653 height 126
click at [399, 139] on label "teikuma virslocekļi" at bounding box center [541, 137] width 651 height 34
click at [279, 211] on label "vārdi, kas paskaidro divdabi" at bounding box center [541, 226] width 651 height 34
click at [281, 396] on span "-ot; -oties" at bounding box center [269, 403] width 41 height 14
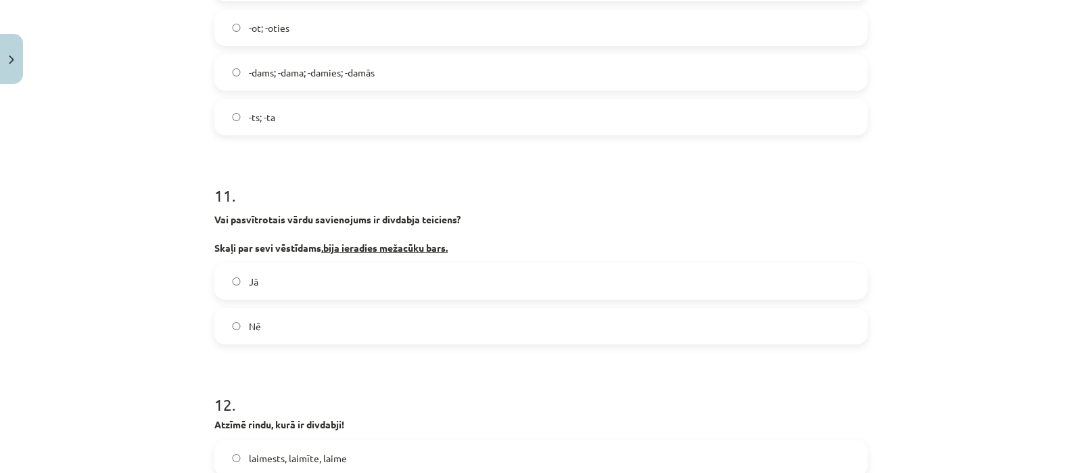
scroll to position [2444, 0]
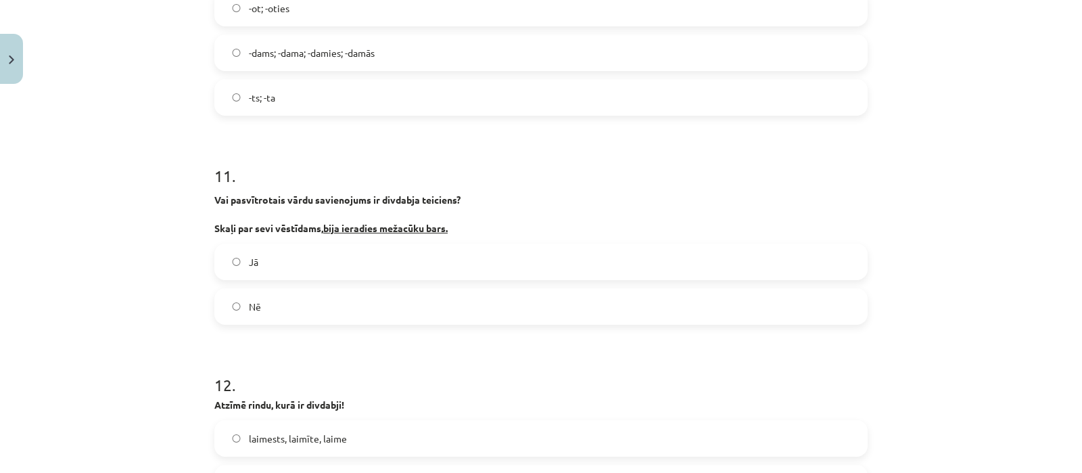
click at [427, 265] on label "Jā" at bounding box center [541, 262] width 651 height 34
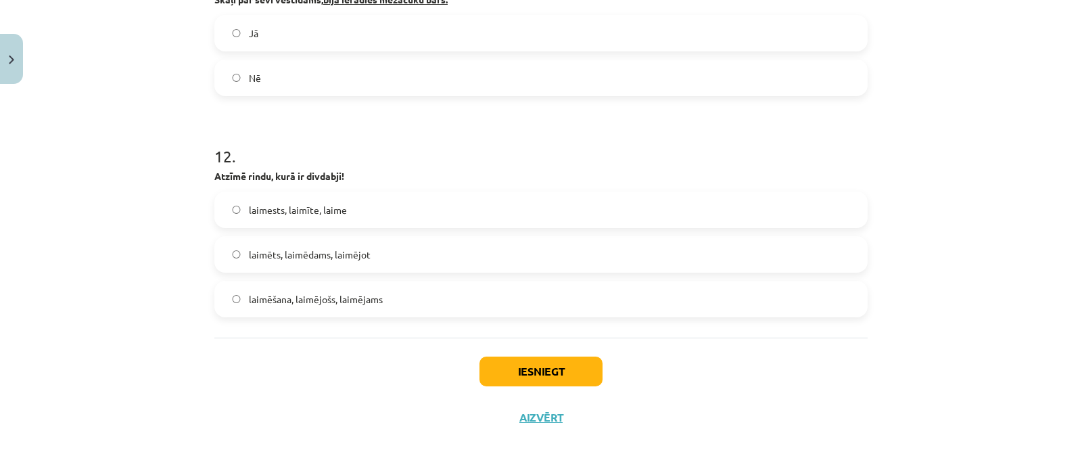
click at [341, 216] on label "laimests, laimīte, laime" at bounding box center [541, 210] width 651 height 34
click at [522, 375] on button "Iesniegt" at bounding box center [541, 371] width 123 height 30
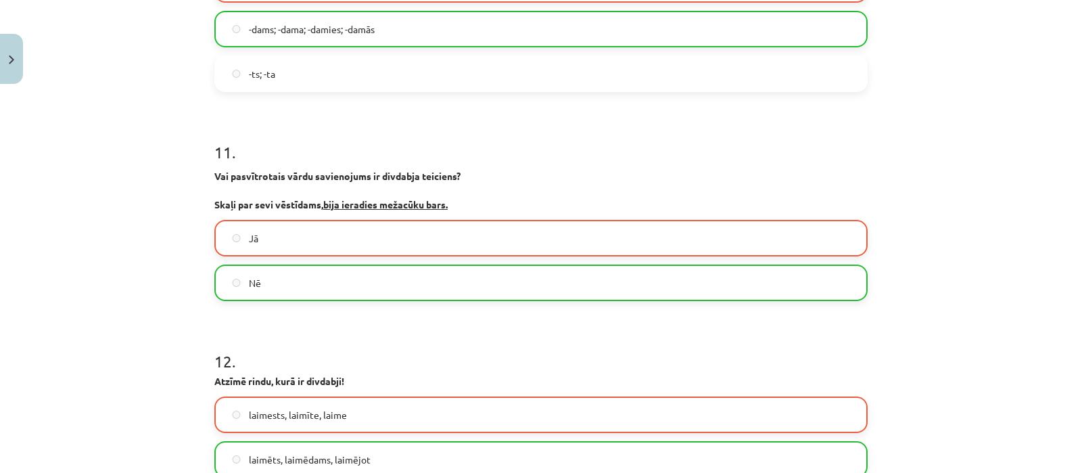
scroll to position [2715, 0]
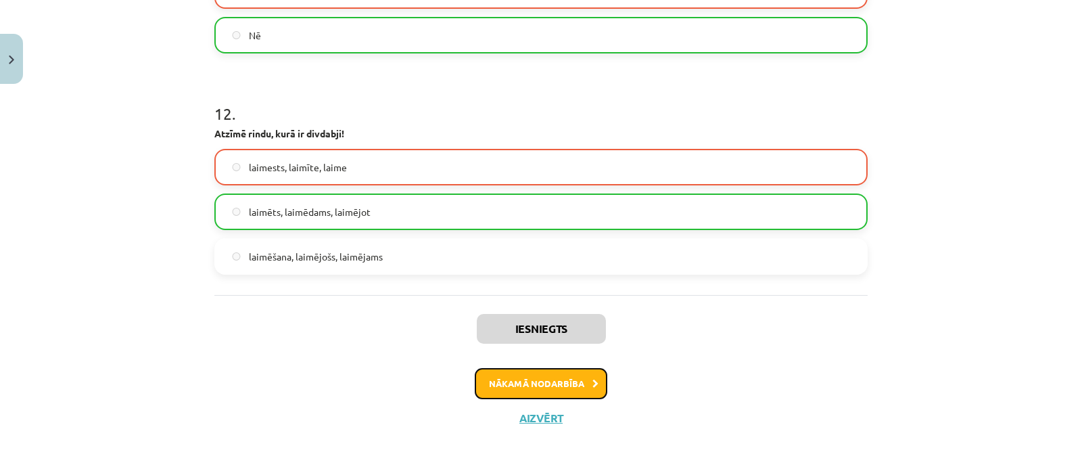
click at [533, 389] on button "Nākamā nodarbība" at bounding box center [541, 383] width 133 height 31
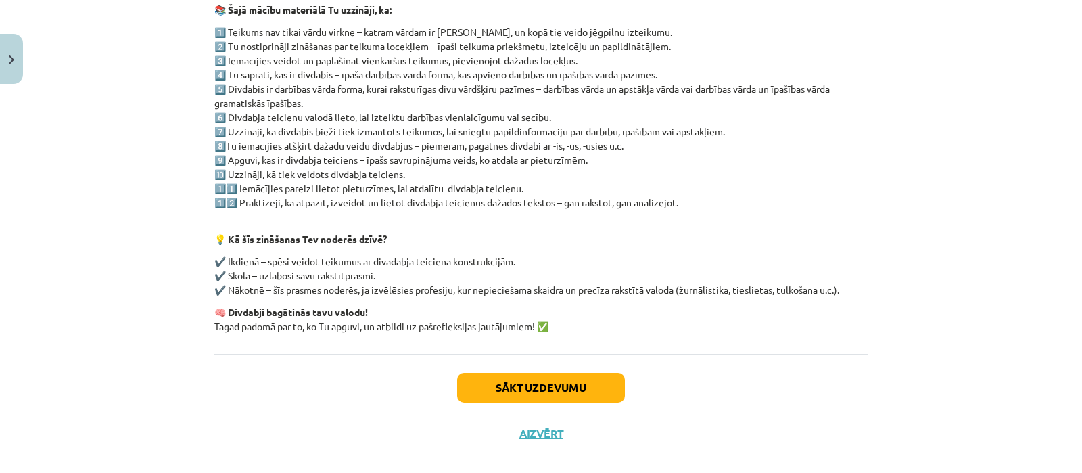
scroll to position [278, 0]
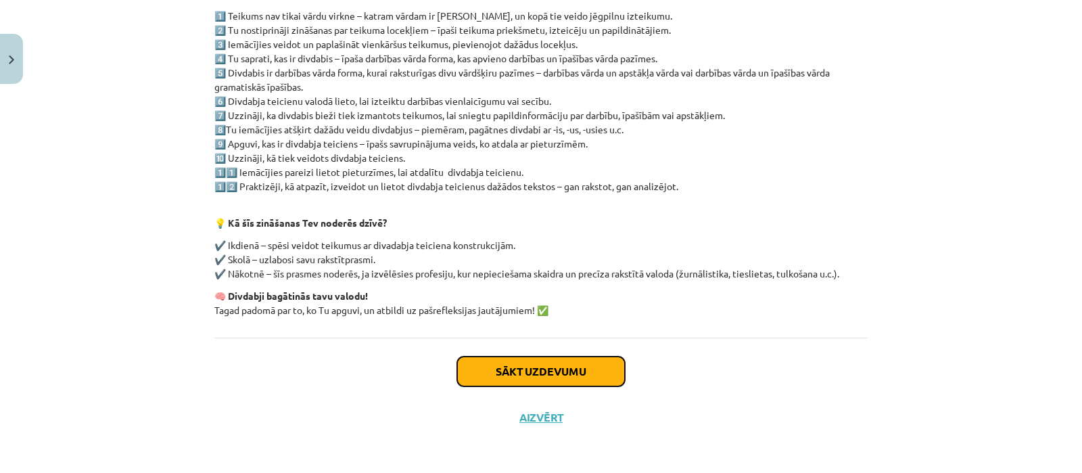
click at [592, 370] on button "Sākt uzdevumu" at bounding box center [541, 371] width 168 height 30
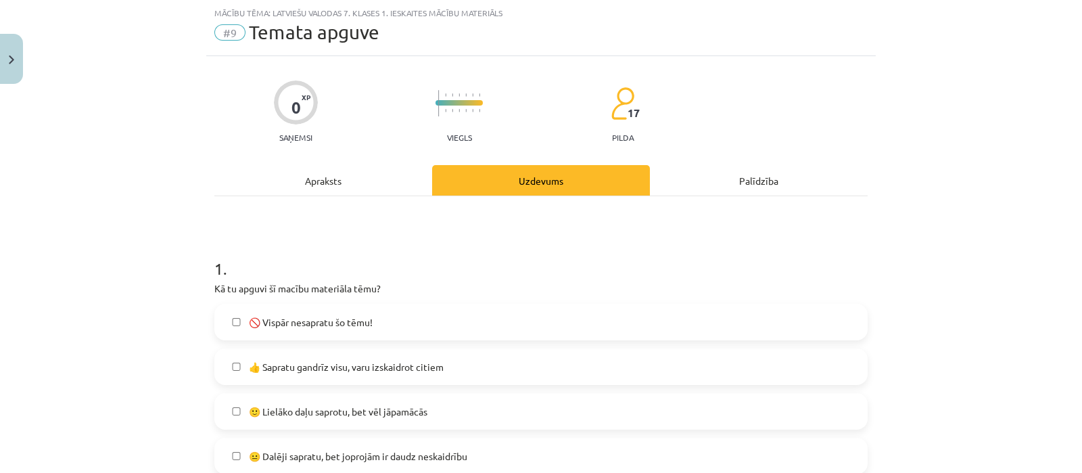
scroll to position [33, 0]
click at [484, 363] on label "👍 Sapratu gandrīz visu, varu izskaidrot citiem" at bounding box center [541, 367] width 651 height 34
click at [476, 402] on label "🙂 Lielāko daļu saprotu, bet vēl jāpamācās" at bounding box center [541, 412] width 651 height 34
click at [484, 366] on label "👍 Sapratu gandrīz visu, varu izskaidrot citiem" at bounding box center [541, 367] width 651 height 34
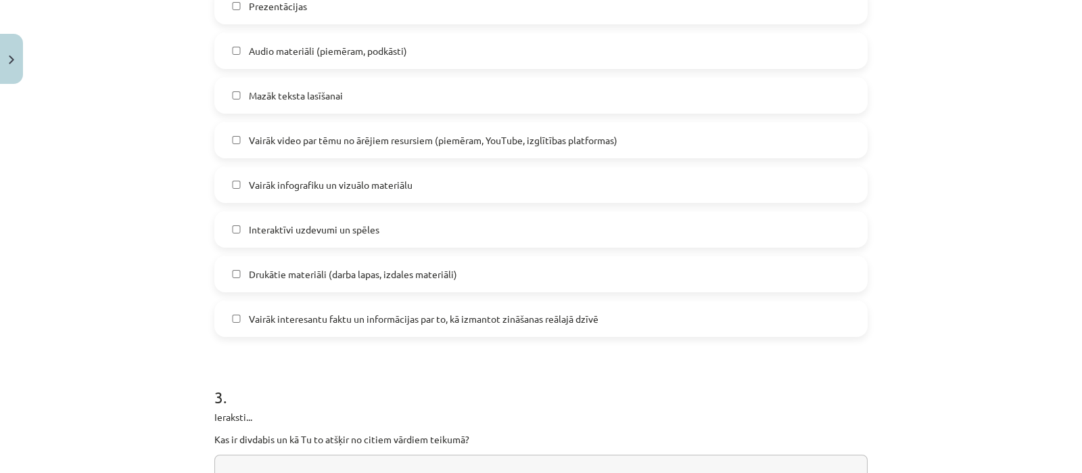
scroll to position [882, 0]
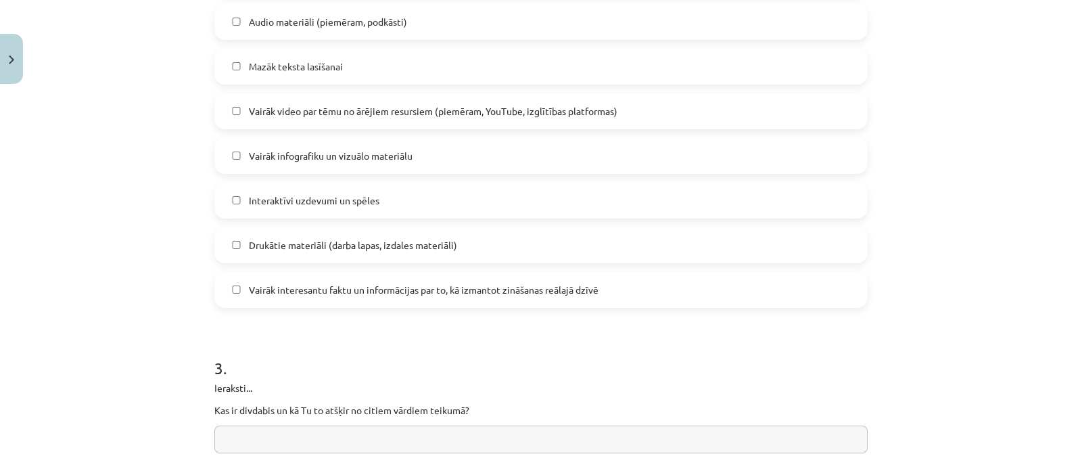
click at [1062, 265] on div "Mācību tēma: Latviešu valodas 7. klases 1. ieskaites mācību materiāls #9 Temata…" at bounding box center [541, 236] width 1082 height 473
click at [1067, 249] on div "Mācību tēma: Latviešu valodas 7. klases 1. ieskaites mācību materiāls #9 Temata…" at bounding box center [541, 236] width 1082 height 473
click at [413, 86] on div "Mācību video, kur skolotājs izskaidro tēmu Viss apmierina, nekas nav jāmaina Va…" at bounding box center [540, 66] width 653 height 483
click at [402, 76] on label "Mazāk teksta lasīšanai" at bounding box center [541, 66] width 651 height 34
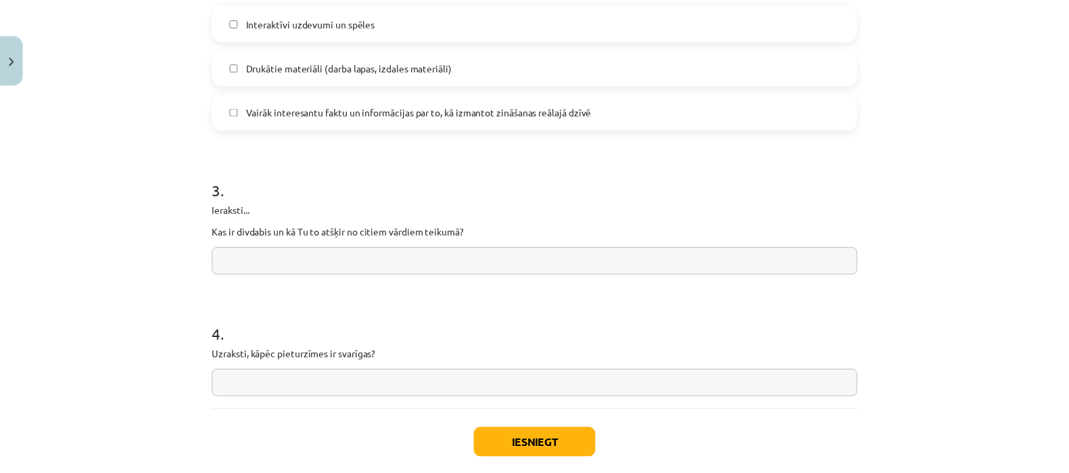
scroll to position [1095, 0]
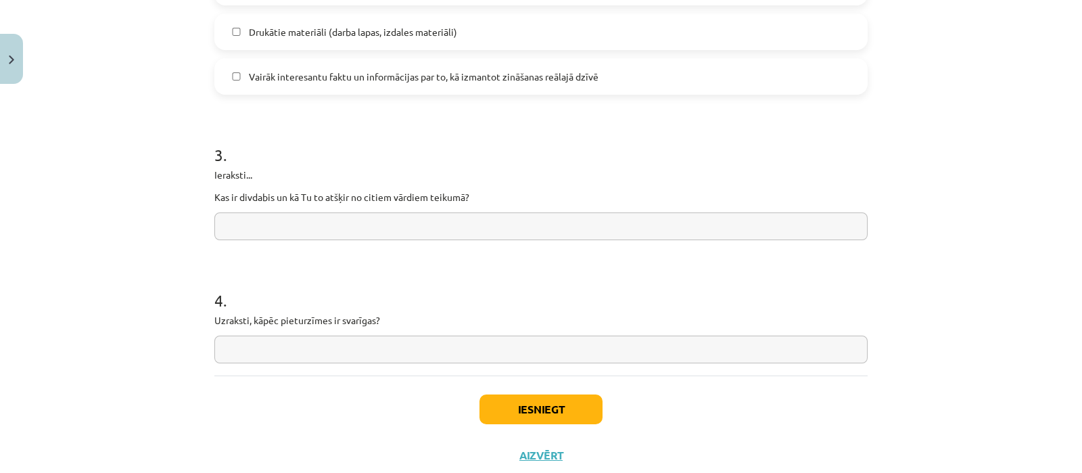
click at [626, 221] on input "text" at bounding box center [540, 226] width 653 height 28
type input "******"
click at [609, 357] on input "text" at bounding box center [540, 350] width 653 height 28
type input "******"
click at [551, 402] on button "Iesniegt" at bounding box center [541, 409] width 123 height 30
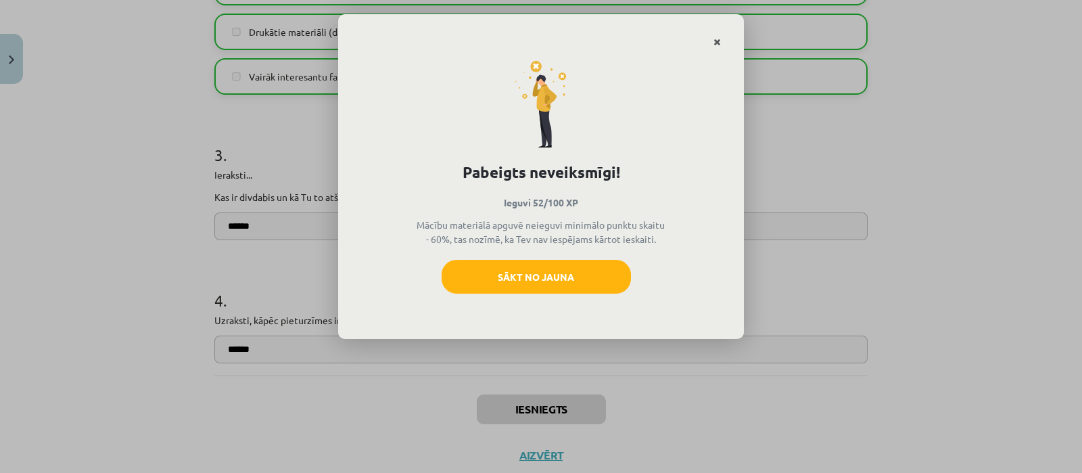
click at [714, 44] on icon "Close" at bounding box center [717, 42] width 7 height 9
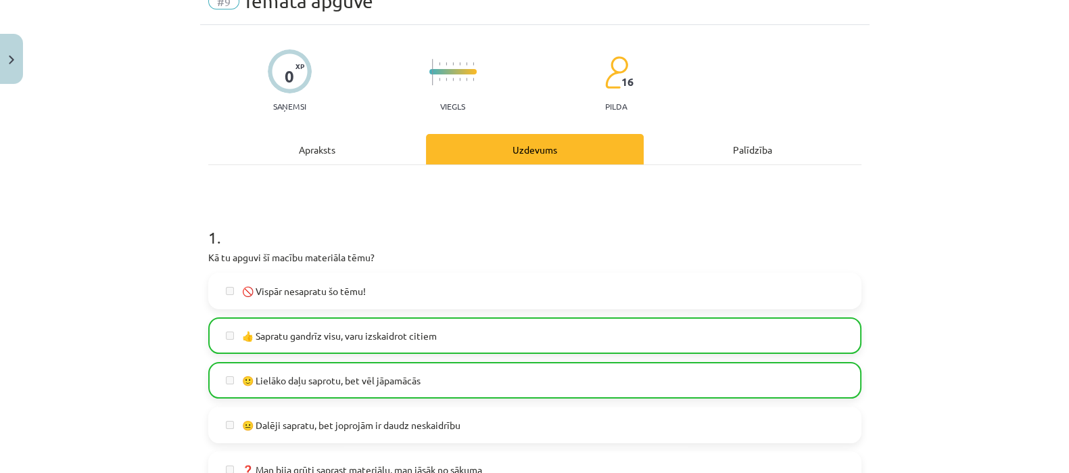
scroll to position [0, 0]
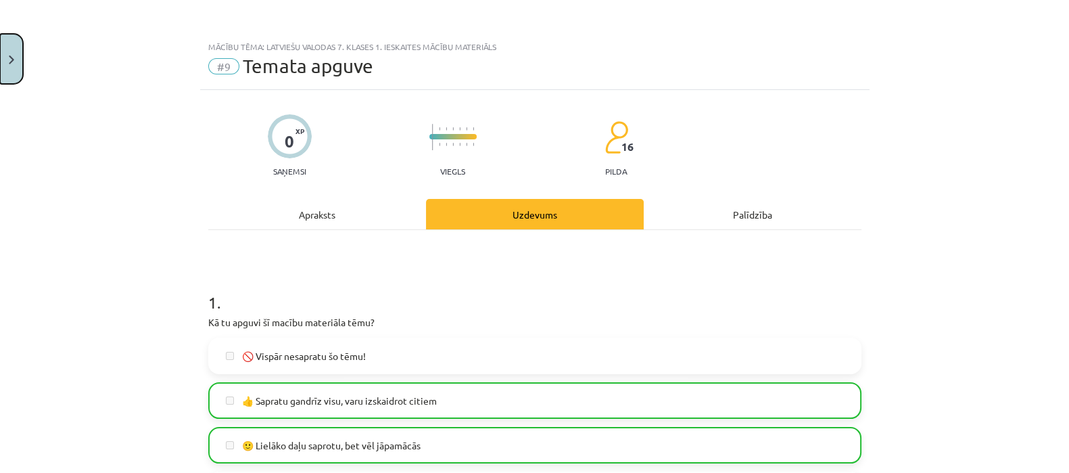
click at [10, 71] on button "Close" at bounding box center [11, 59] width 23 height 50
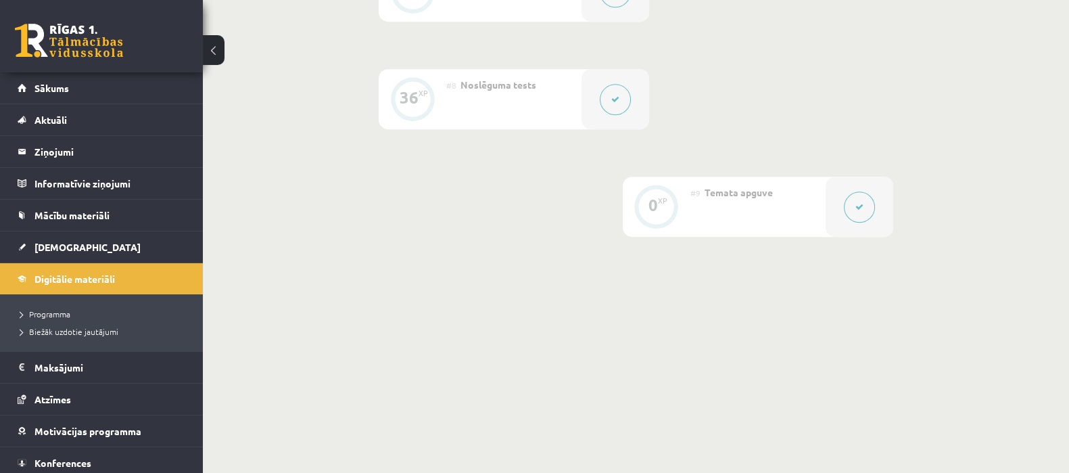
click at [74, 24] on link at bounding box center [69, 41] width 108 height 34
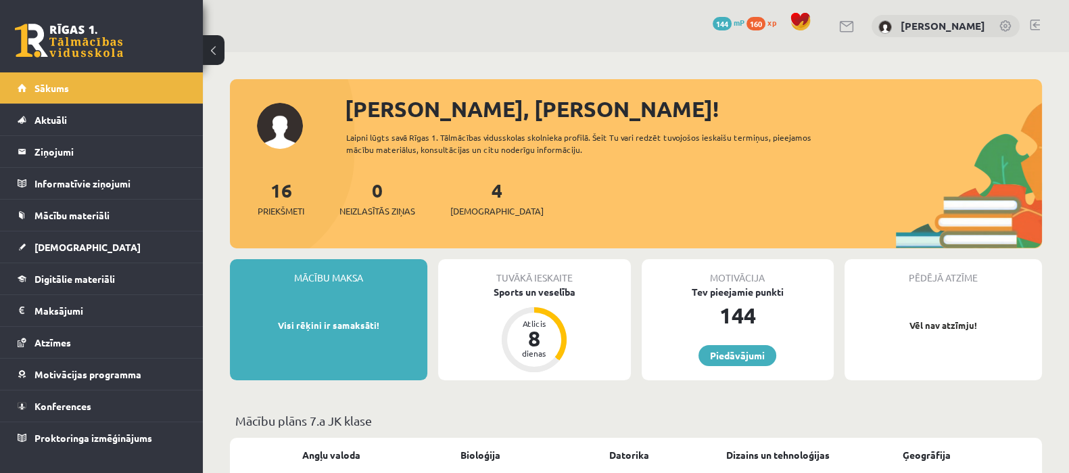
click at [1035, 28] on link at bounding box center [1035, 25] width 10 height 11
